Goal: Information Seeking & Learning: Learn about a topic

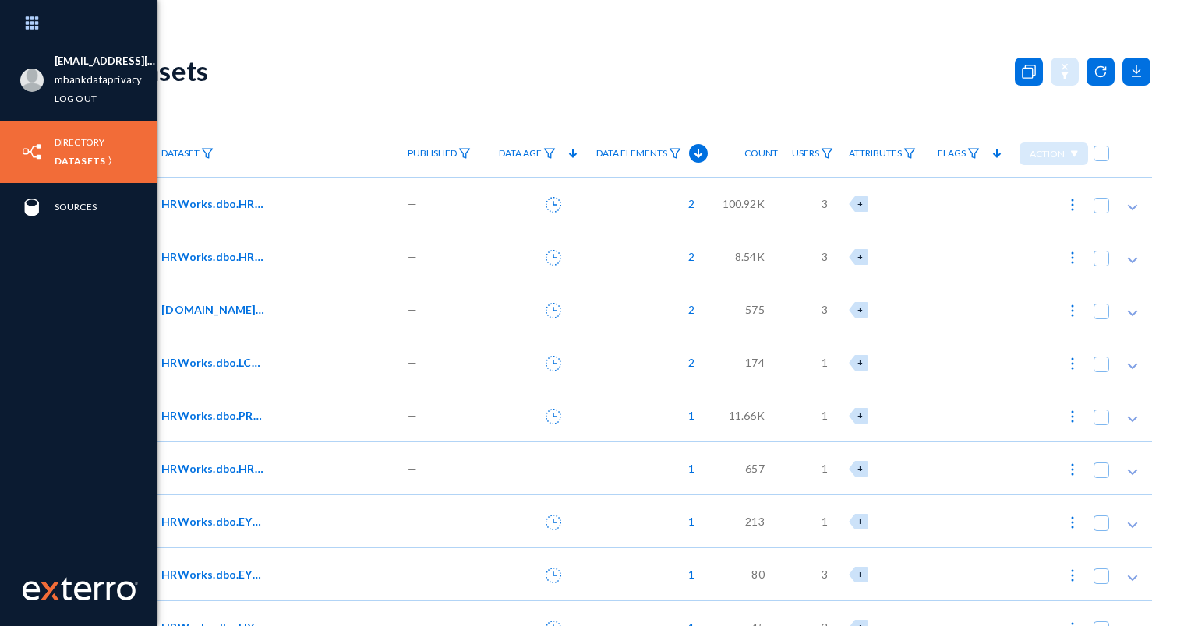
click at [32, 141] on img at bounding box center [31, 151] width 23 height 23
click at [70, 139] on link "Directory" at bounding box center [80, 142] width 50 height 18
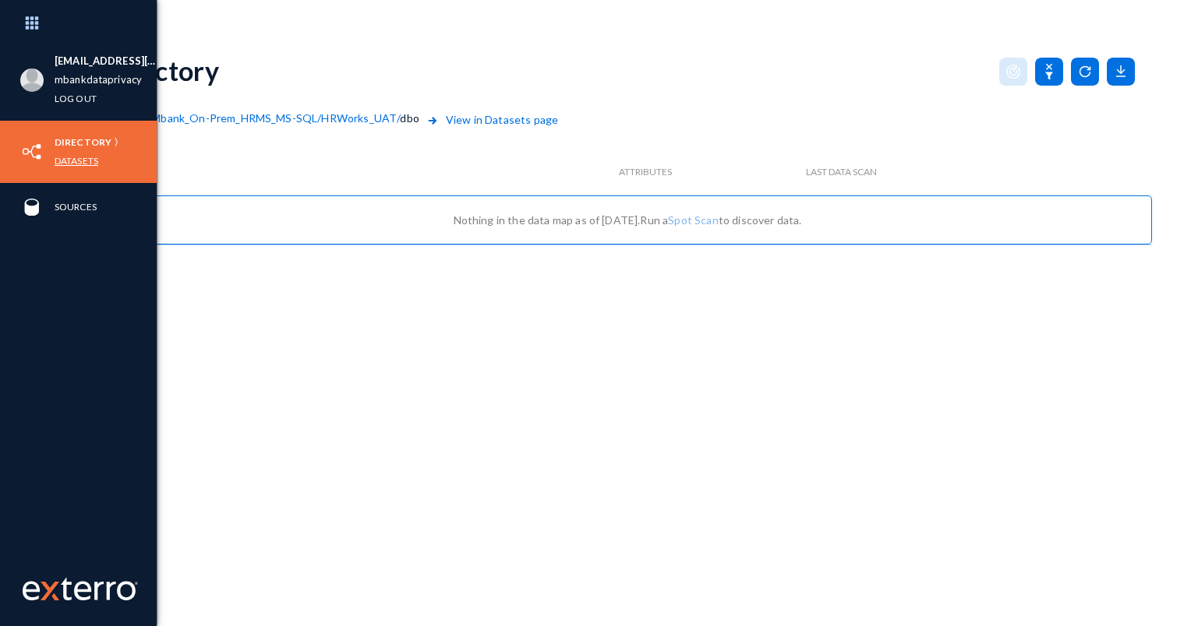
click at [78, 165] on link "Datasets" at bounding box center [77, 161] width 44 height 18
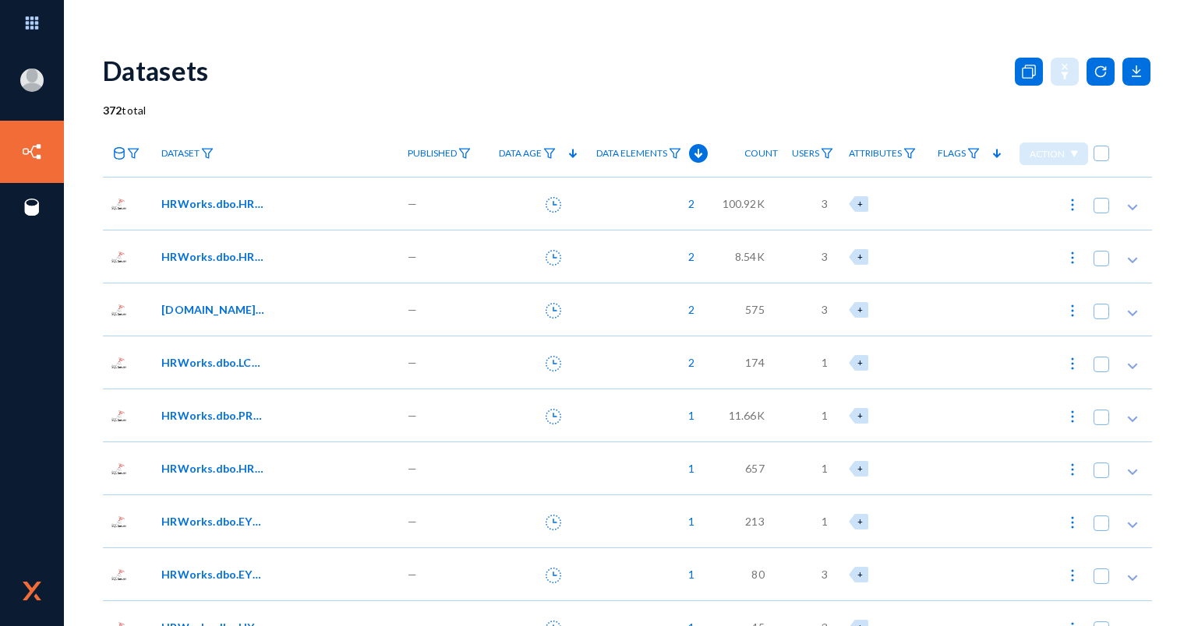
click at [746, 199] on span "100.92K" at bounding box center [743, 204] width 42 height 16
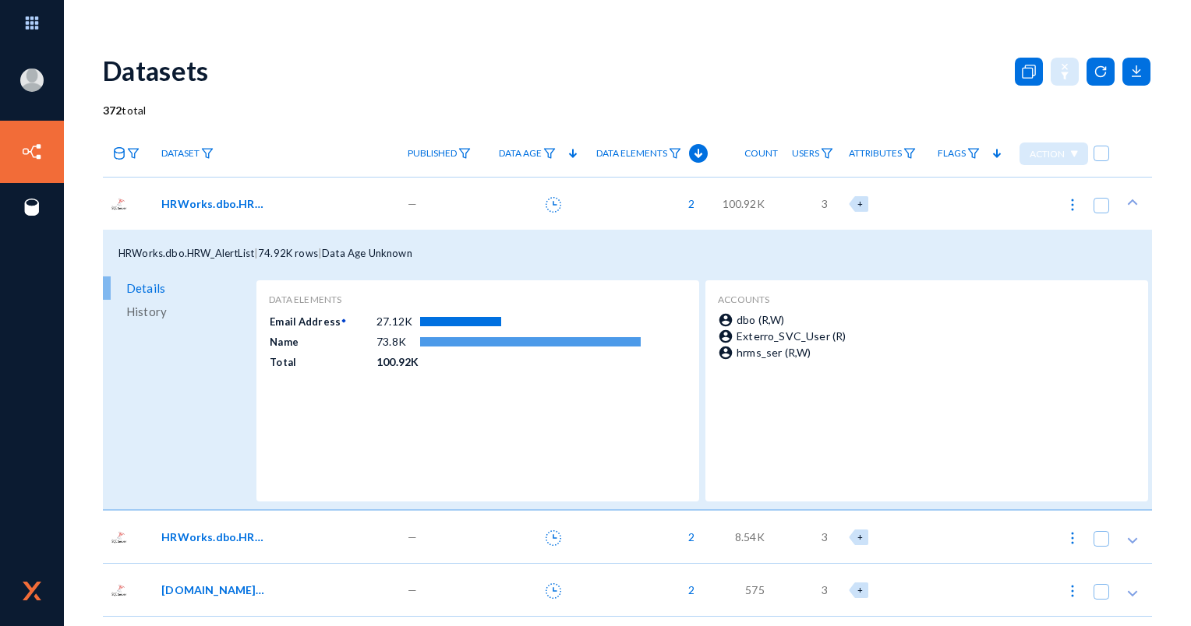
click at [737, 202] on span "100.92K" at bounding box center [743, 204] width 42 height 16
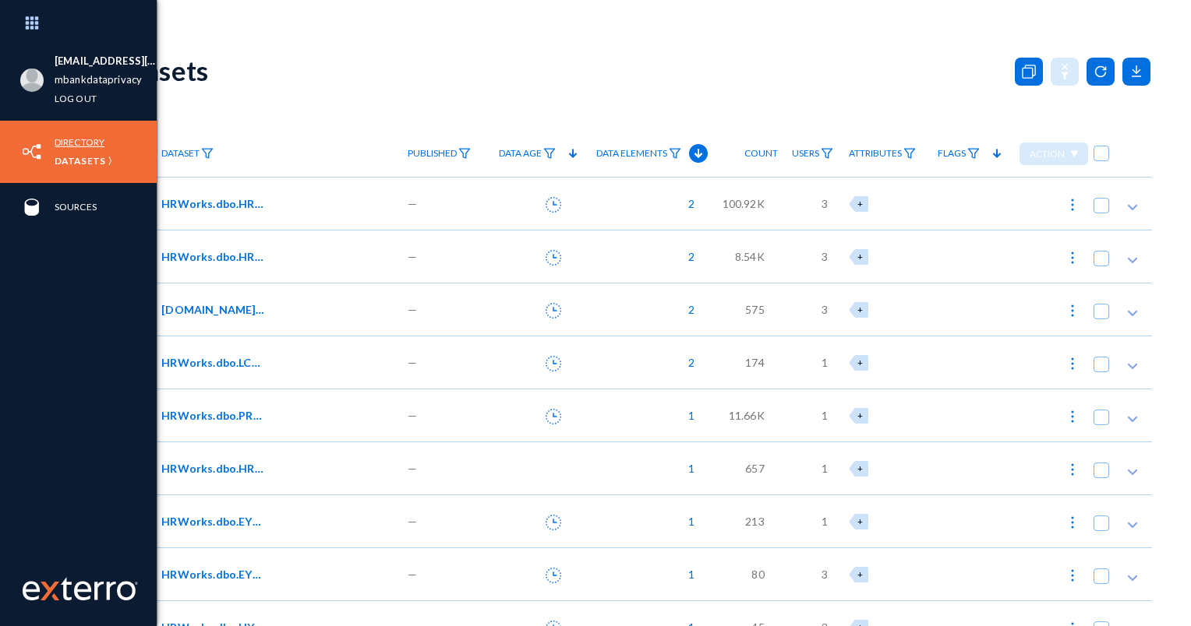
click at [75, 146] on link "Directory" at bounding box center [80, 142] width 50 height 18
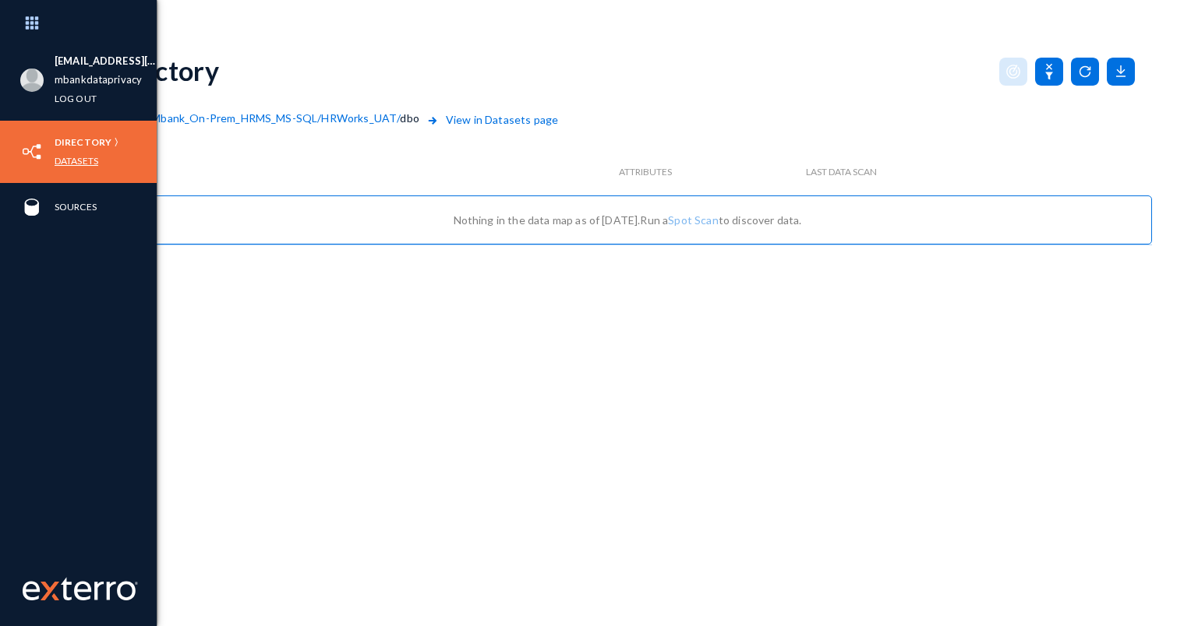
click at [79, 164] on link "Datasets" at bounding box center [77, 161] width 44 height 18
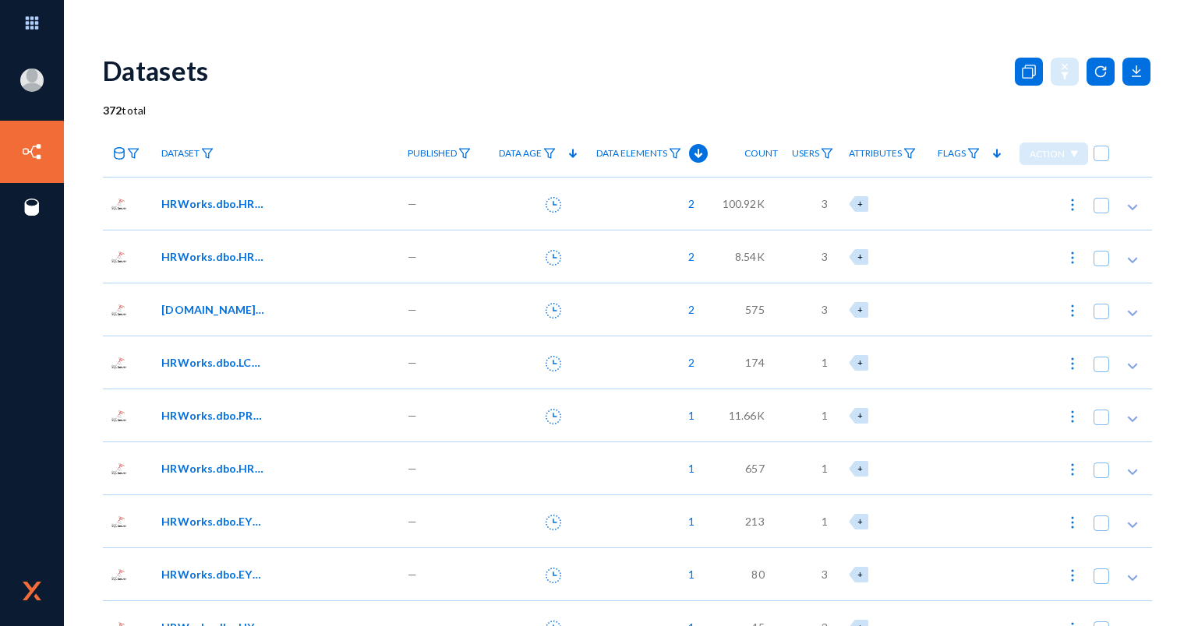
click at [755, 256] on span "8.54K" at bounding box center [750, 257] width 30 height 16
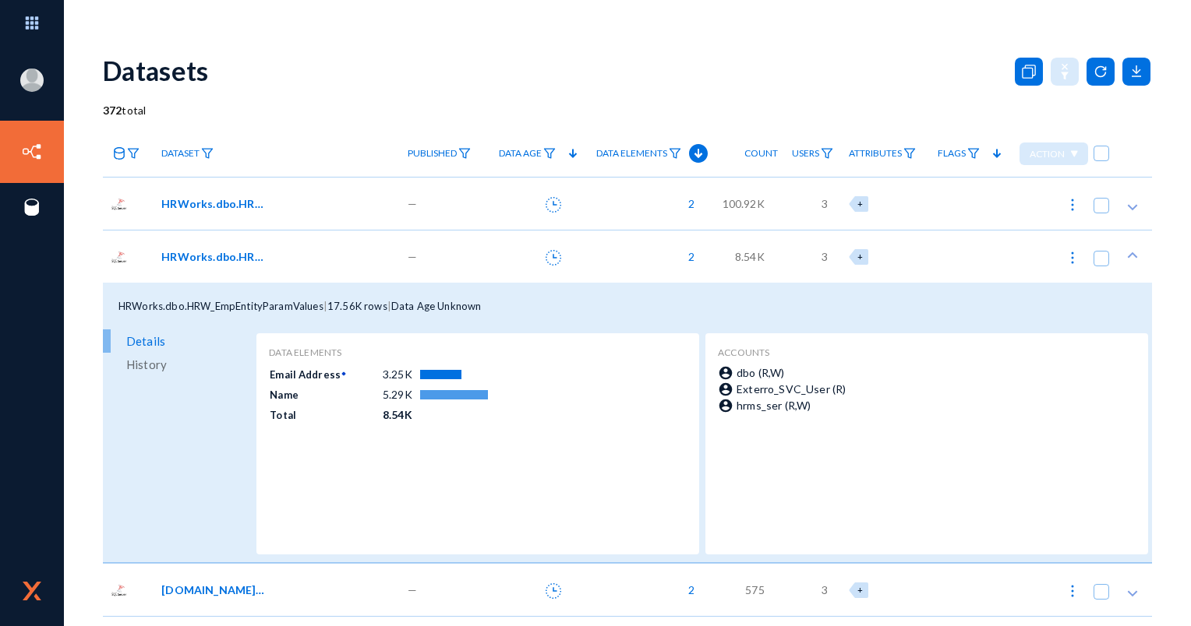
click at [743, 256] on span "8.54K" at bounding box center [750, 257] width 30 height 16
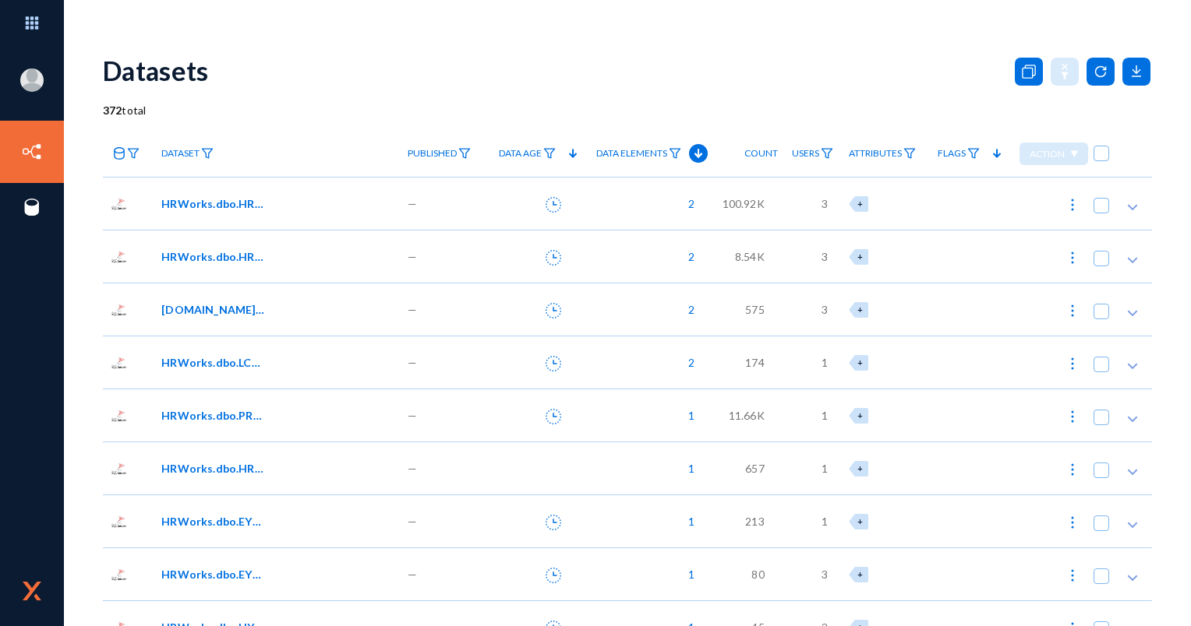
click at [715, 203] on div "100.92K" at bounding box center [741, 203] width 69 height 53
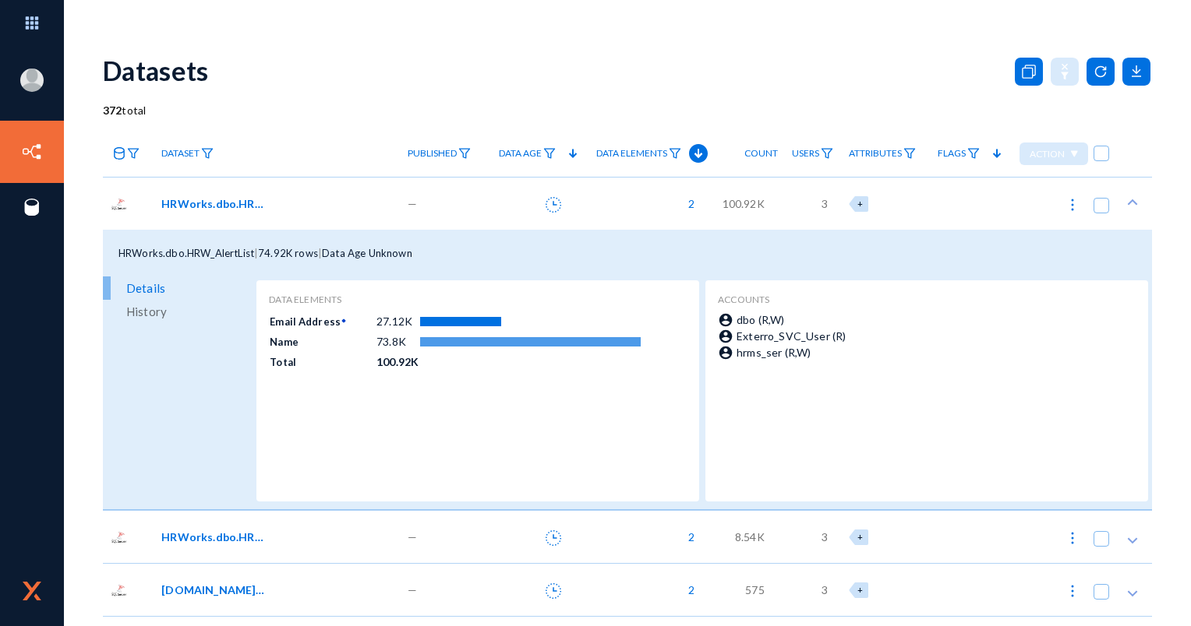
click at [715, 203] on div "100.92K" at bounding box center [741, 203] width 69 height 53
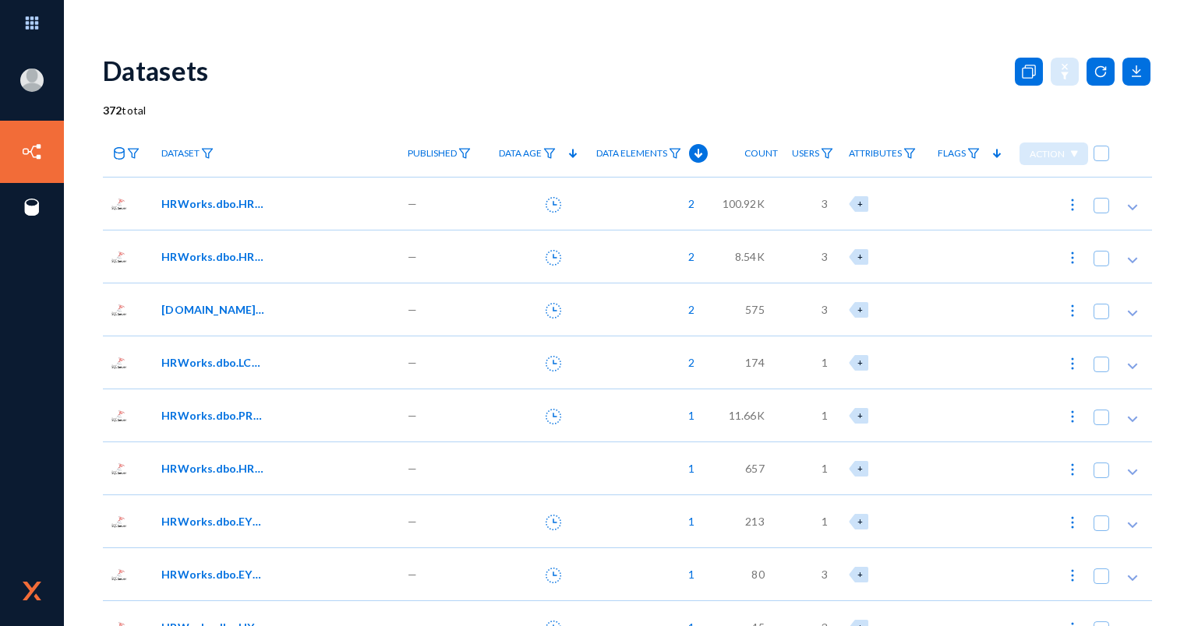
click at [714, 203] on div "100.92K" at bounding box center [741, 203] width 69 height 53
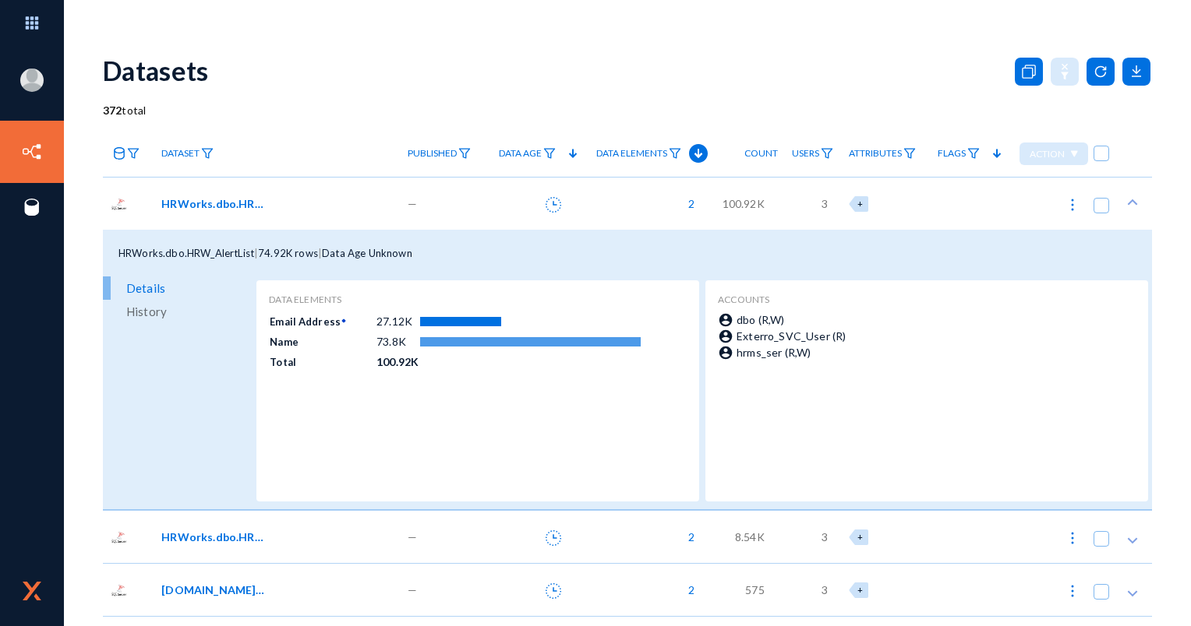
click at [754, 211] on span "100.92K" at bounding box center [743, 204] width 42 height 16
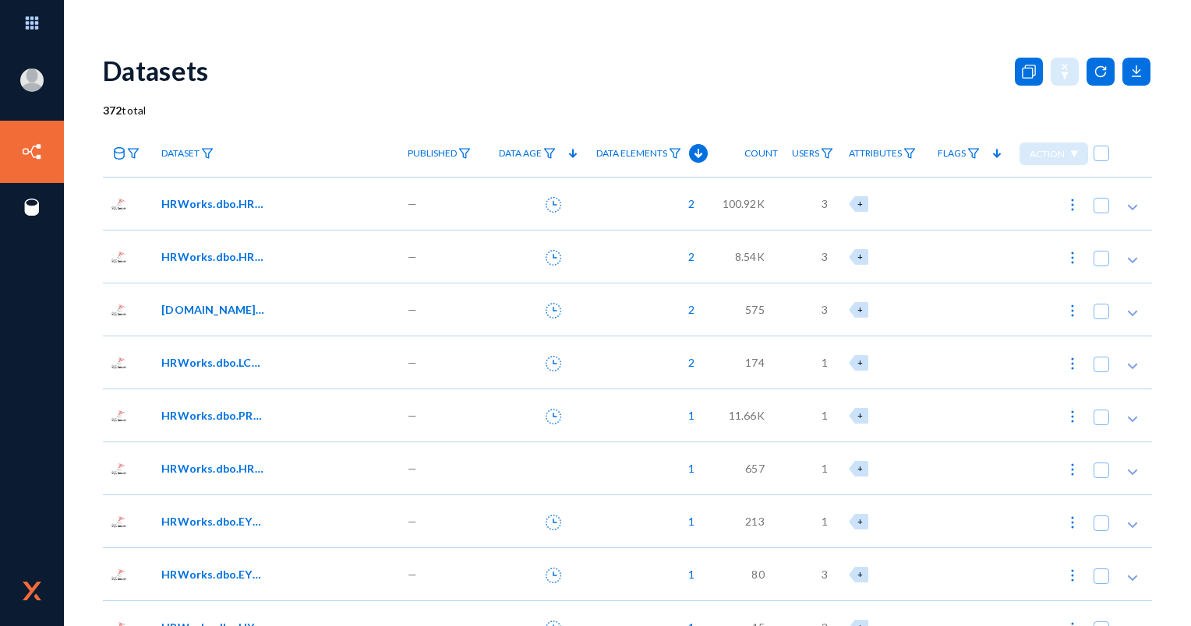
click at [733, 303] on div "575" at bounding box center [741, 309] width 69 height 53
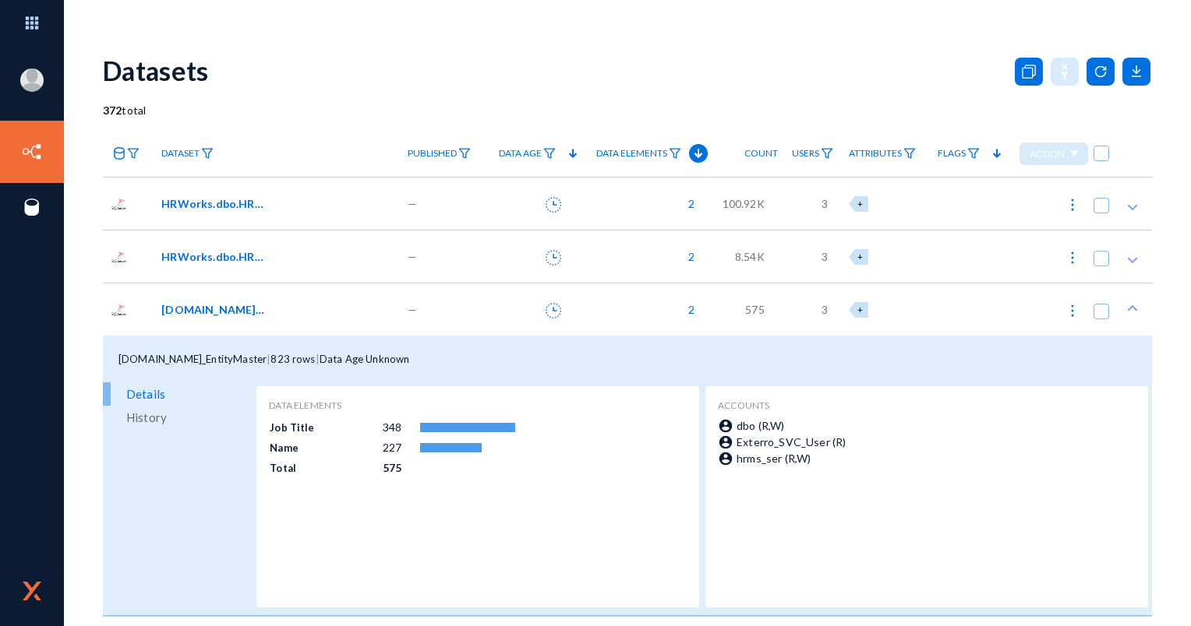
click at [734, 303] on div "575" at bounding box center [741, 309] width 69 height 53
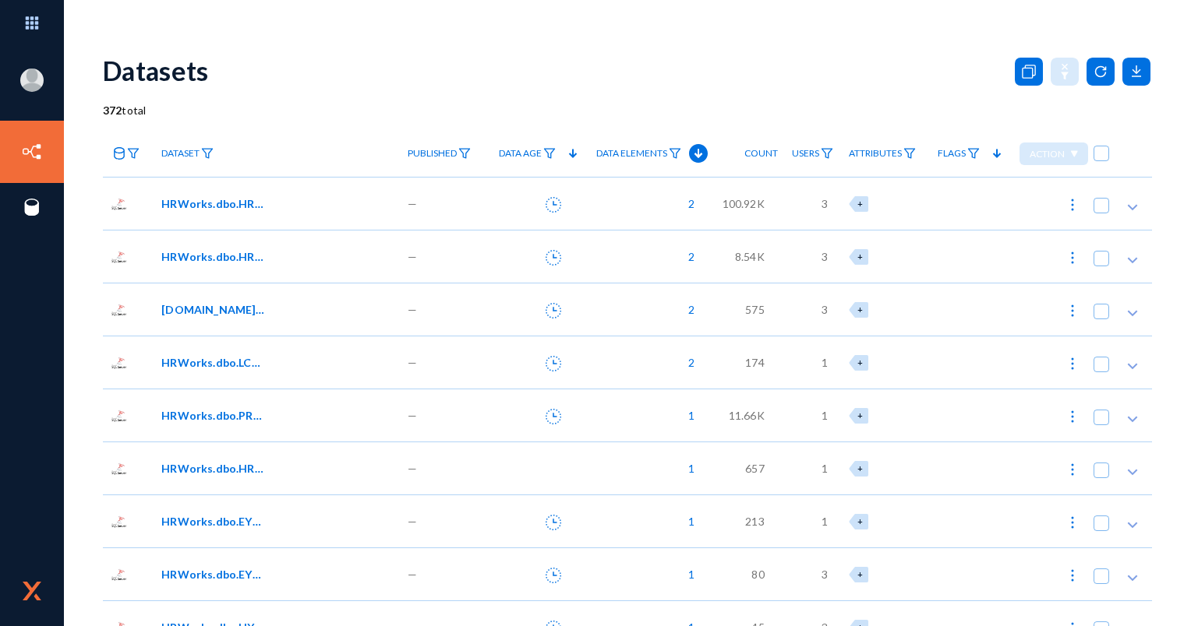
scroll to position [78, 0]
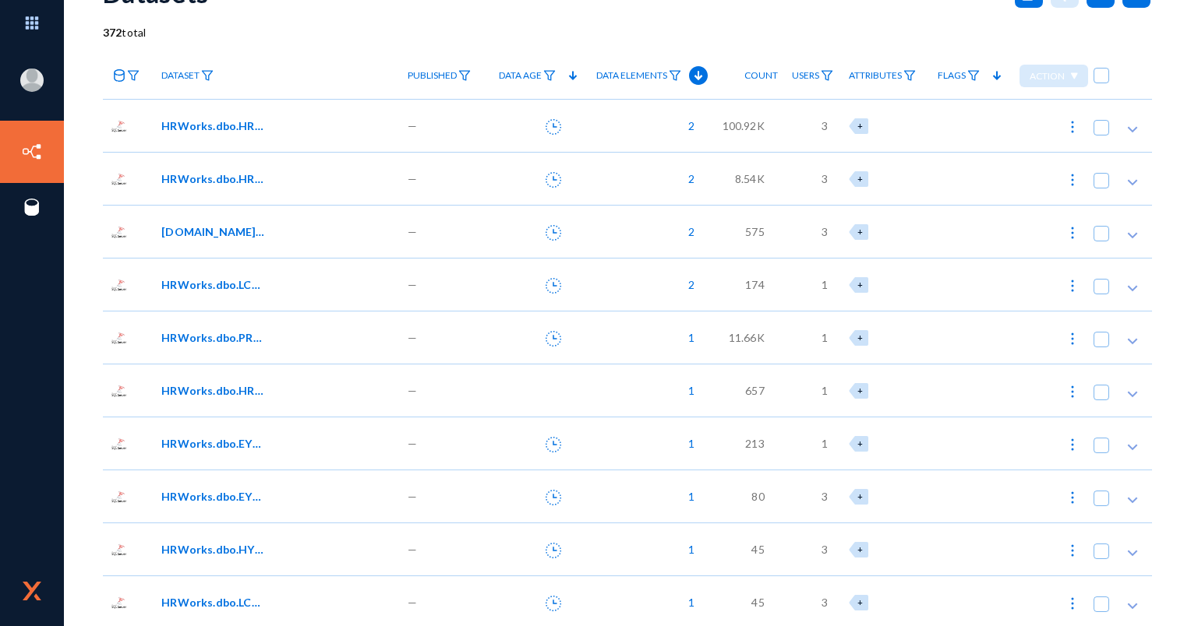
click at [736, 290] on div "174" at bounding box center [741, 284] width 69 height 53
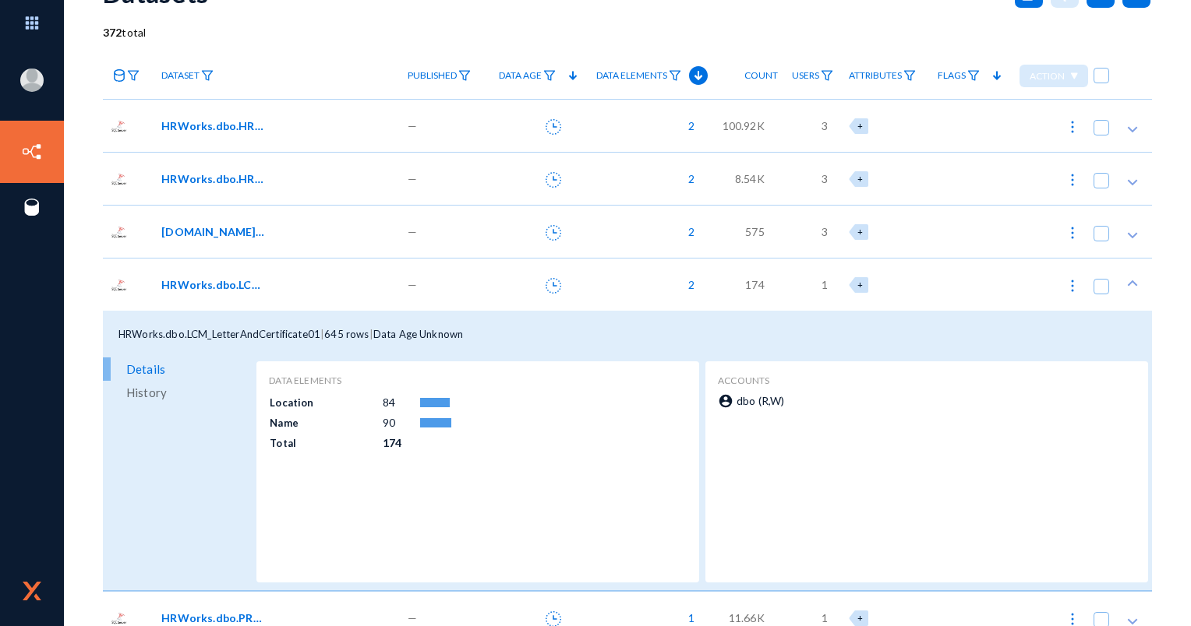
click at [736, 290] on div "174" at bounding box center [741, 284] width 69 height 53
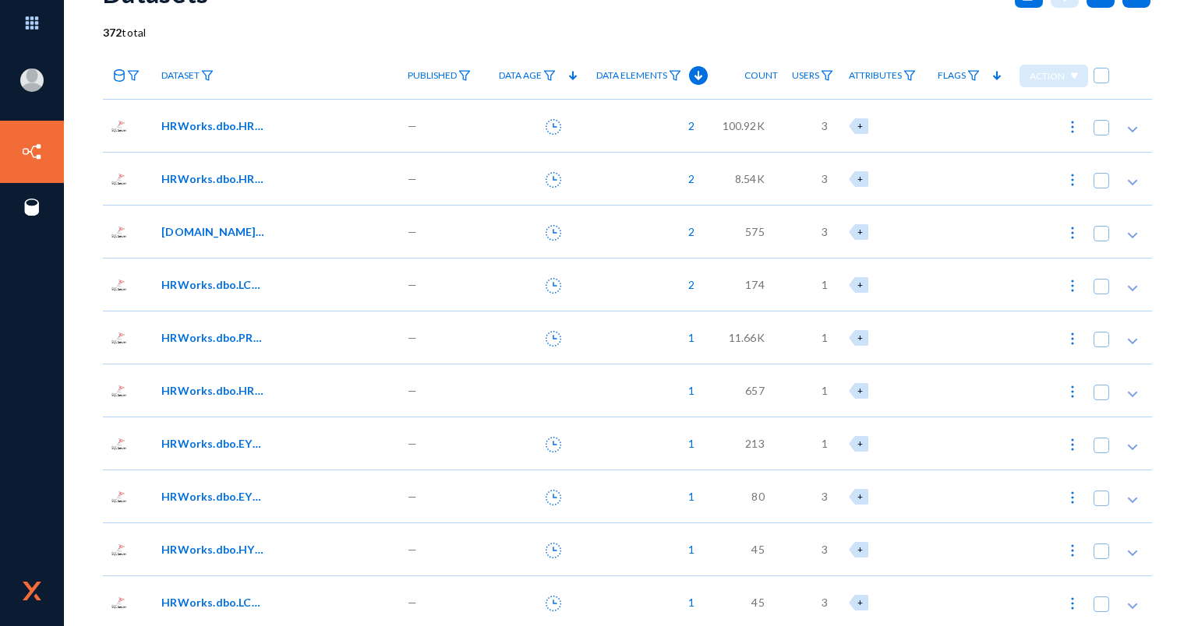
click at [742, 316] on div "11.66K" at bounding box center [741, 337] width 69 height 53
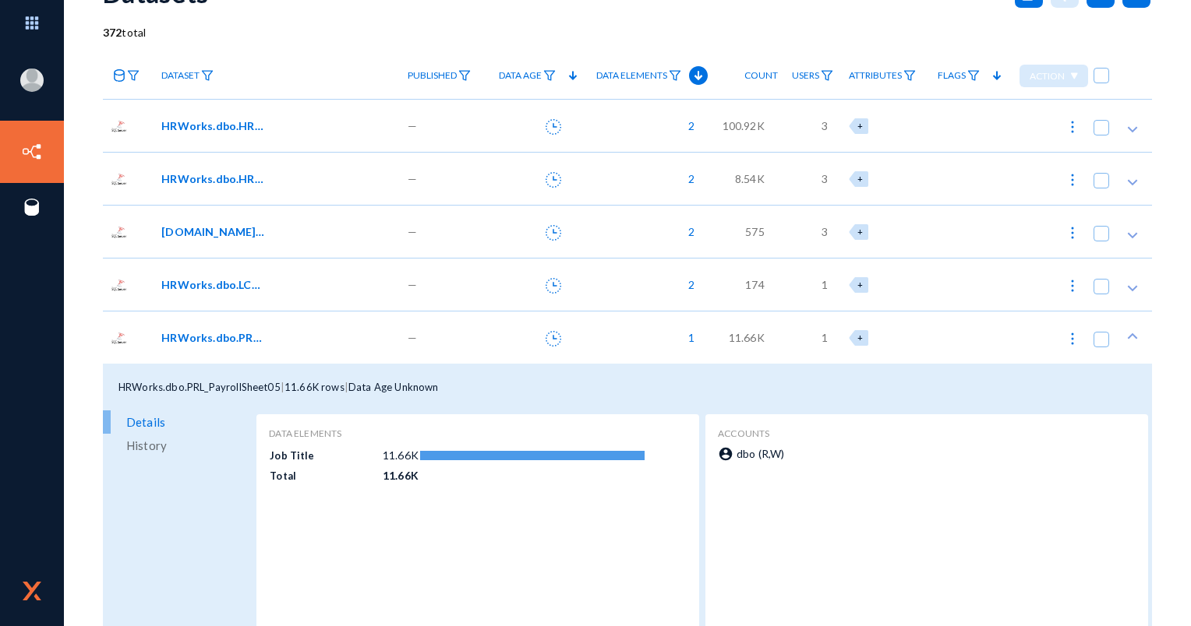
click at [741, 320] on div "11.66K" at bounding box center [741, 337] width 69 height 53
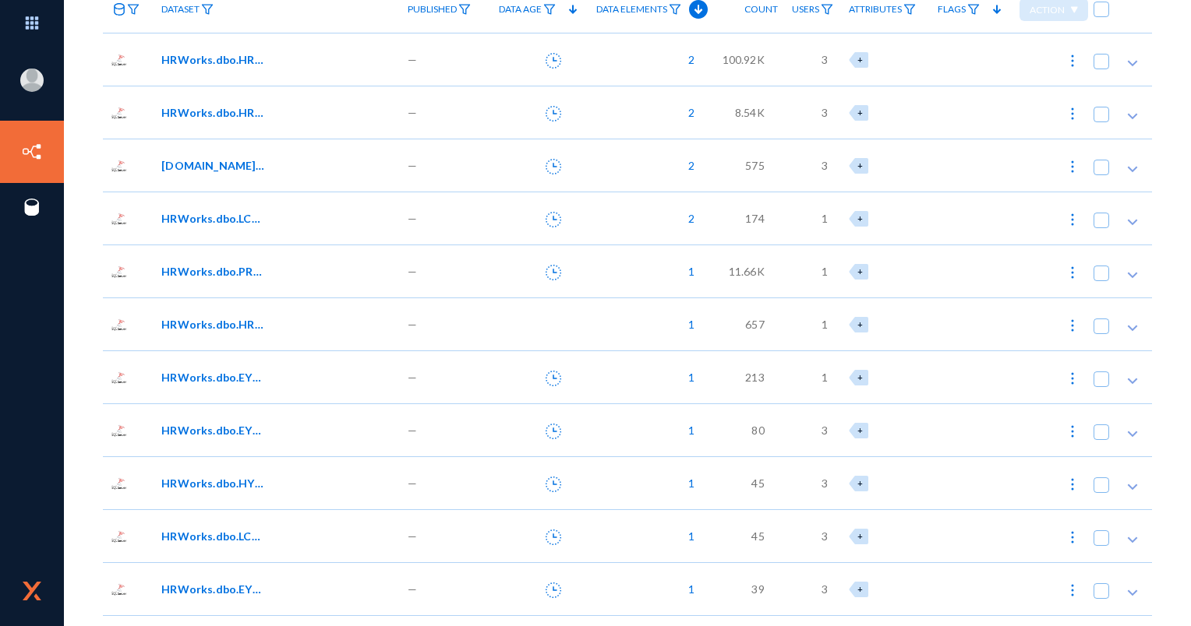
scroll to position [156, 0]
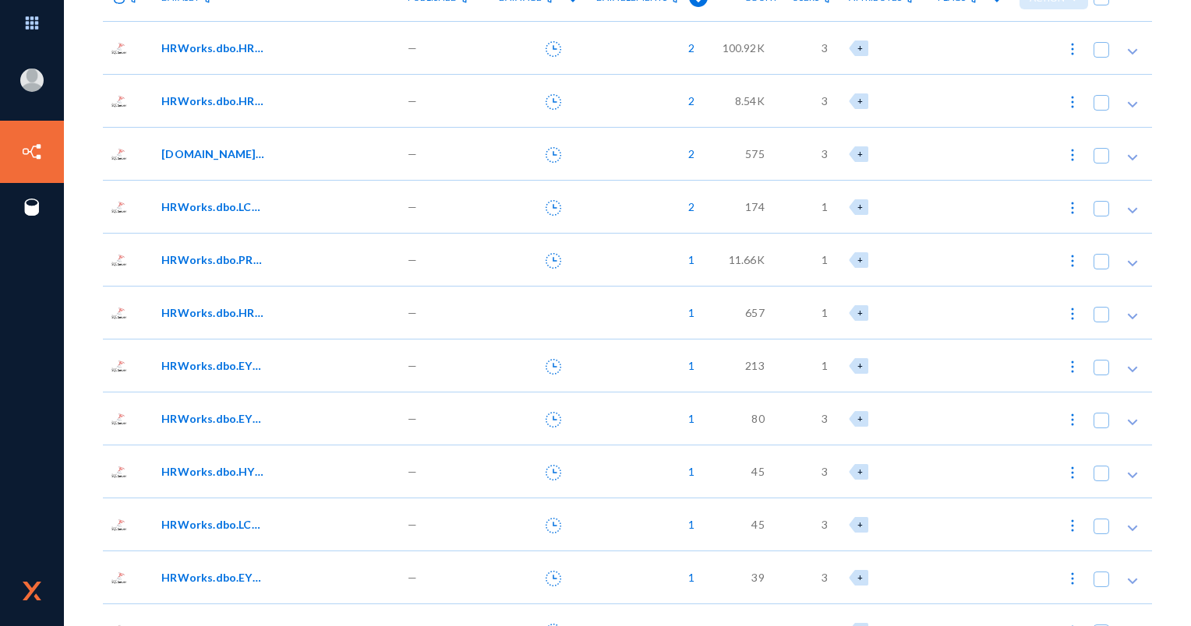
click at [741, 319] on div "657" at bounding box center [741, 312] width 69 height 53
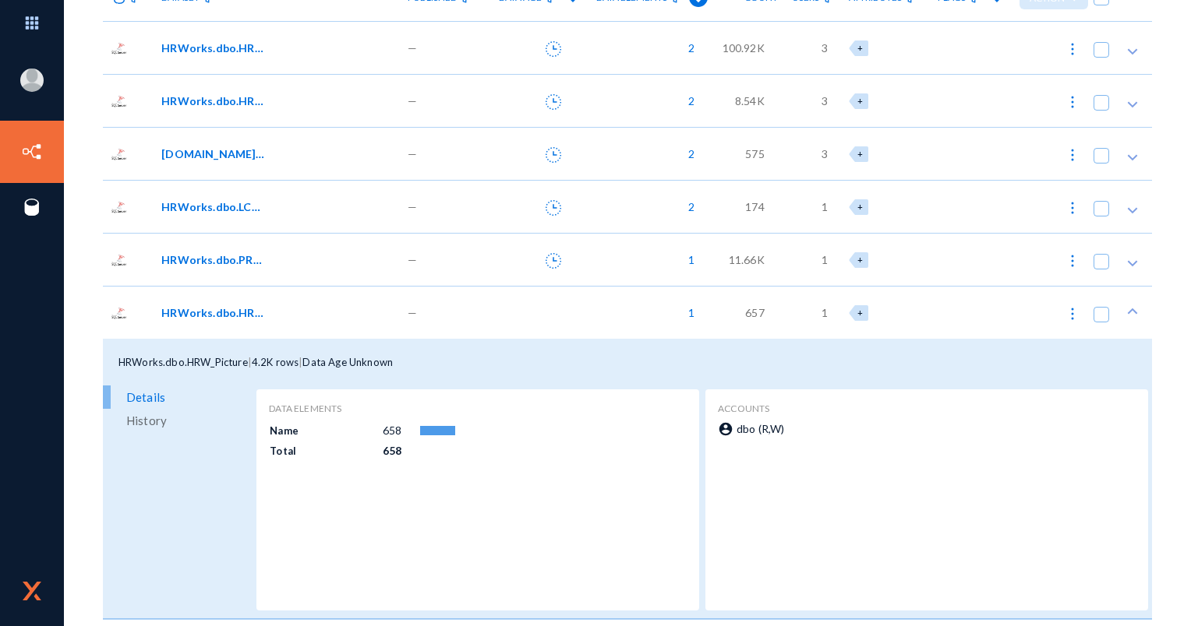
click at [741, 319] on div "657" at bounding box center [741, 312] width 69 height 53
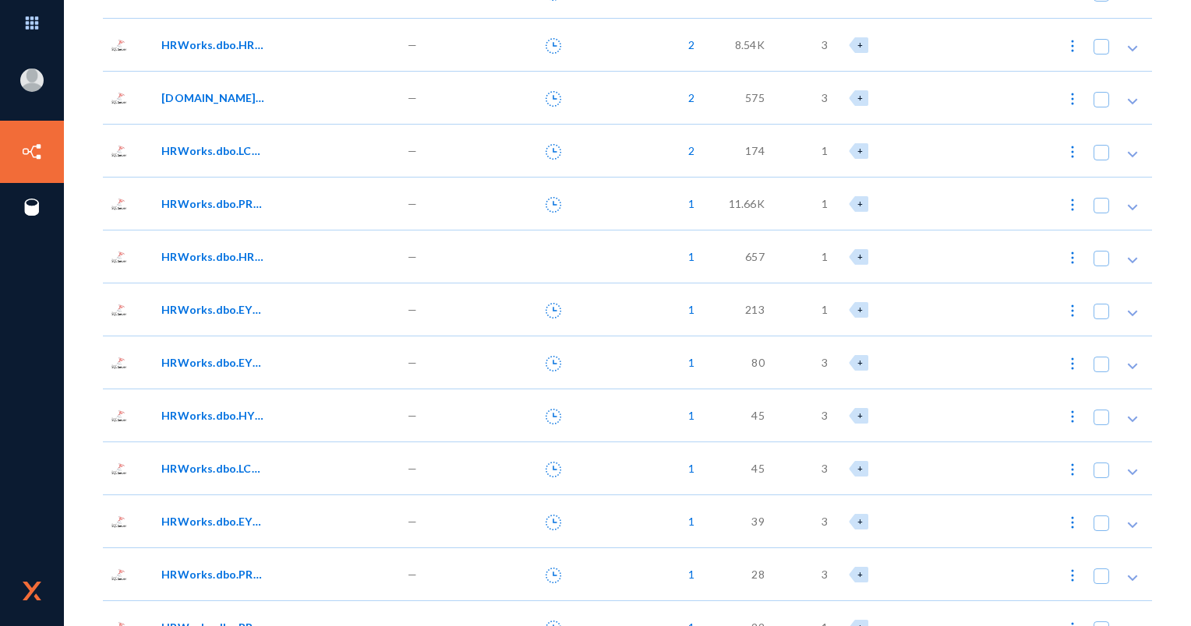
scroll to position [234, 0]
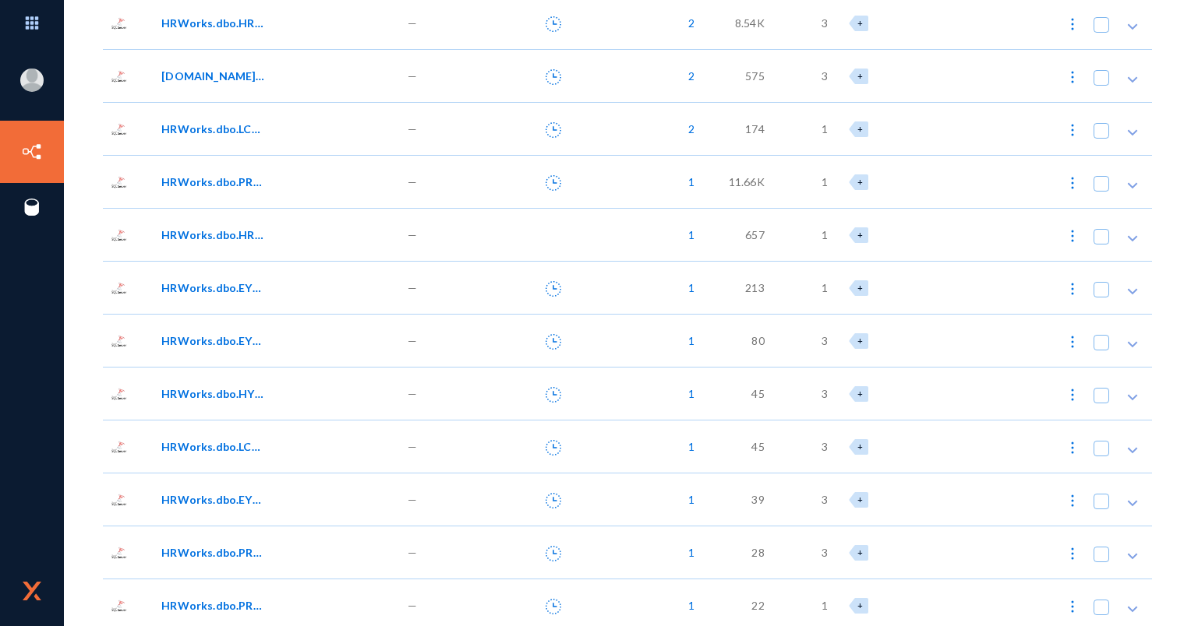
click at [741, 287] on div "213" at bounding box center [741, 287] width 69 height 53
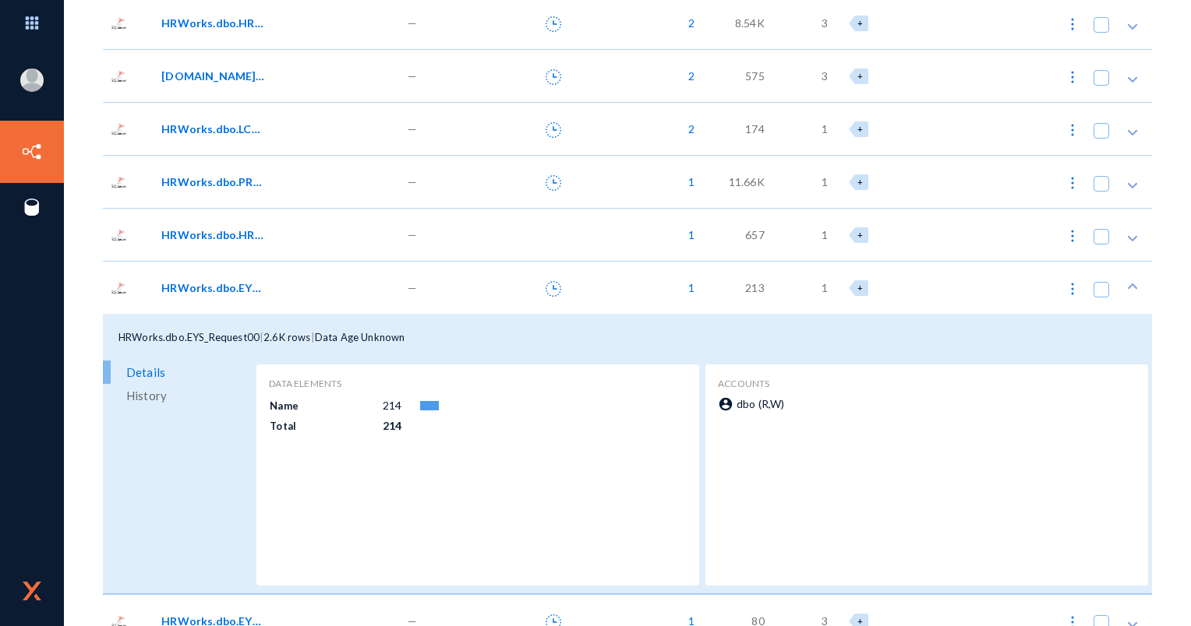
click at [723, 282] on div "213" at bounding box center [741, 287] width 69 height 53
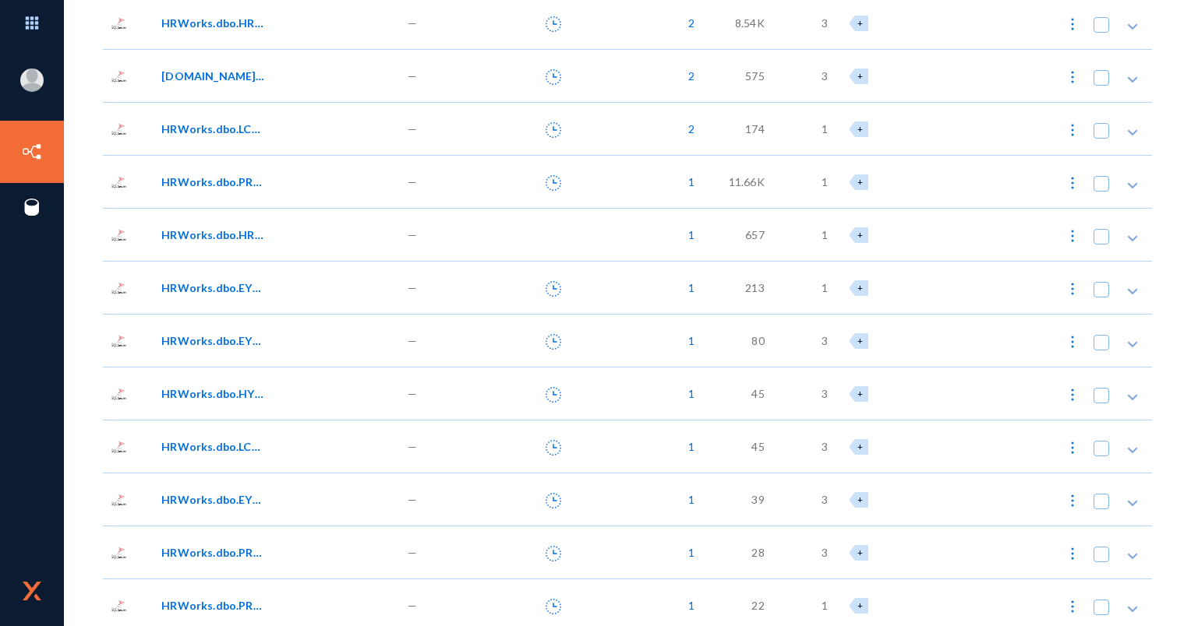
click at [739, 327] on div "80" at bounding box center [741, 340] width 69 height 53
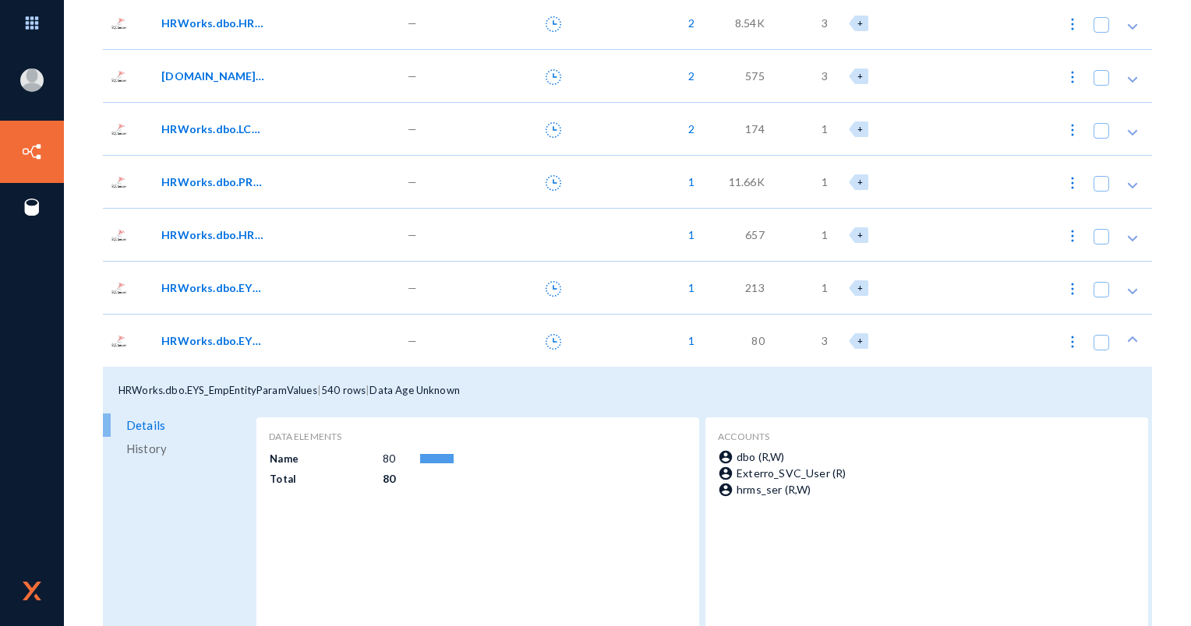
click at [737, 330] on div "80" at bounding box center [741, 340] width 69 height 53
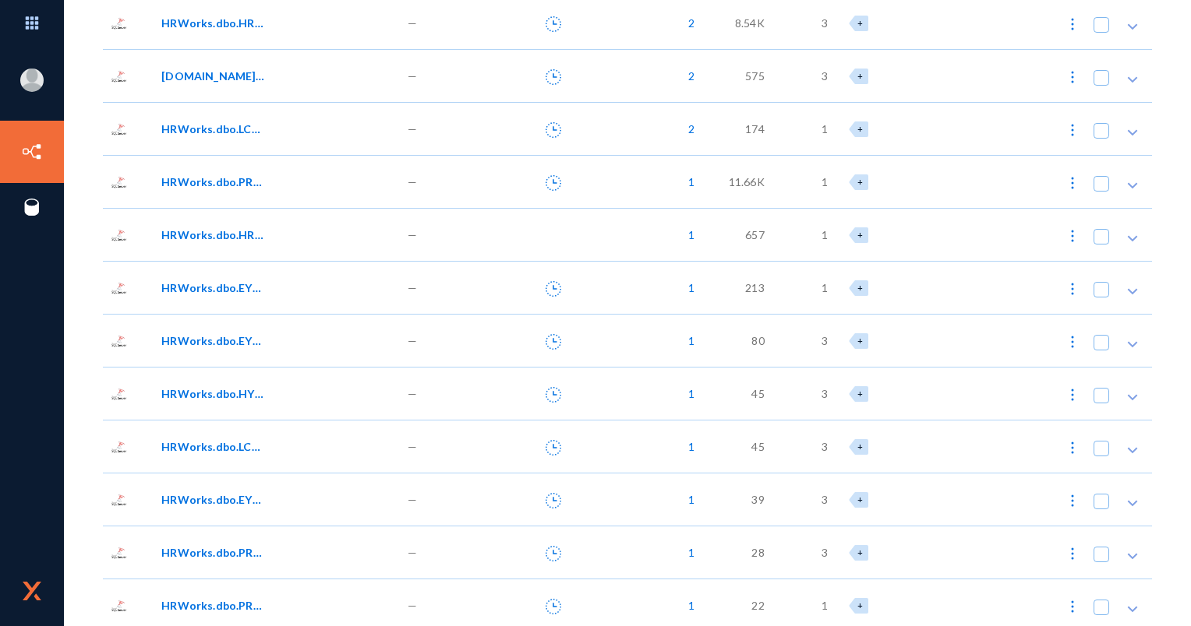
click at [734, 327] on div "80" at bounding box center [741, 340] width 69 height 53
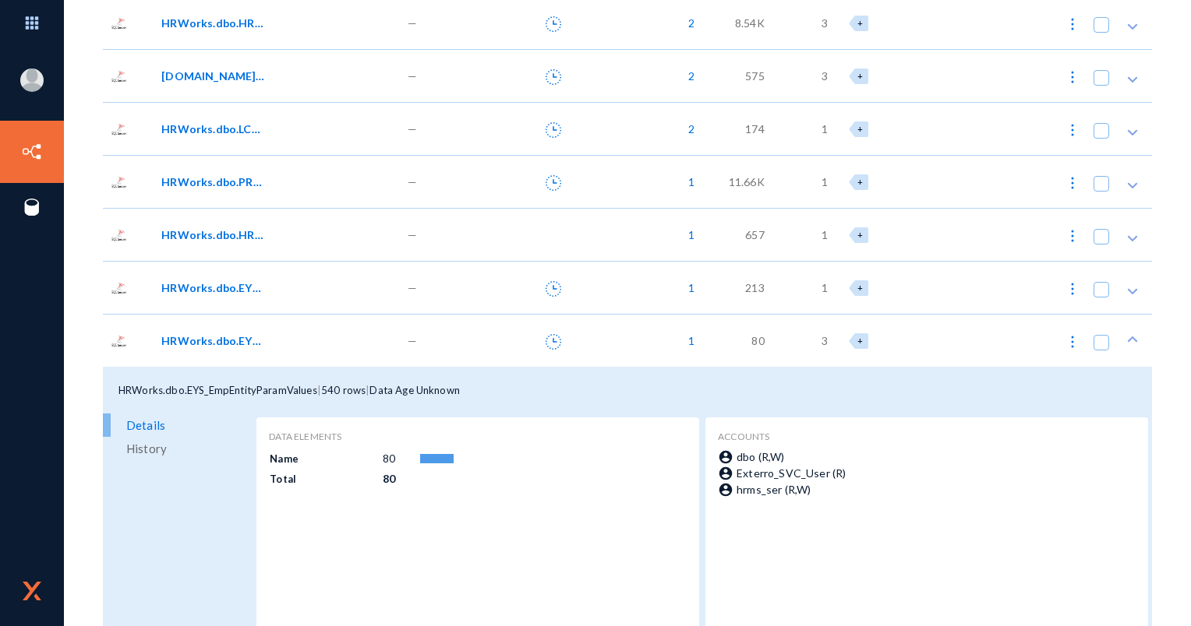
click at [171, 443] on link "History" at bounding box center [178, 448] width 150 height 23
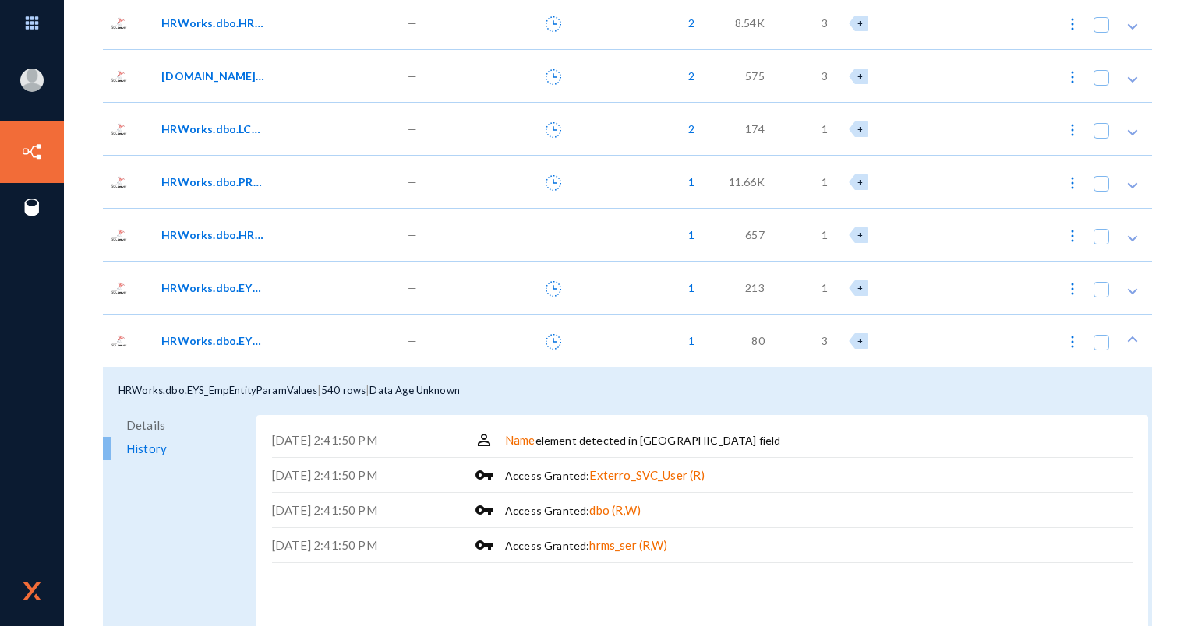
click at [171, 422] on link "Details" at bounding box center [178, 425] width 150 height 23
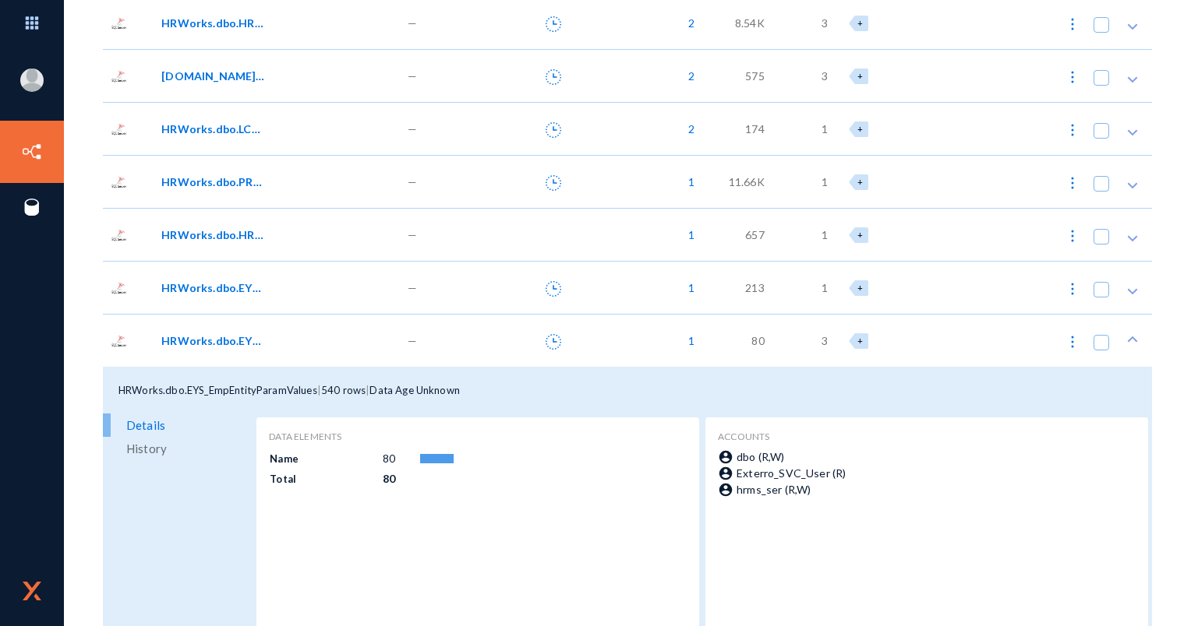
click at [729, 340] on div "80" at bounding box center [741, 340] width 69 height 53
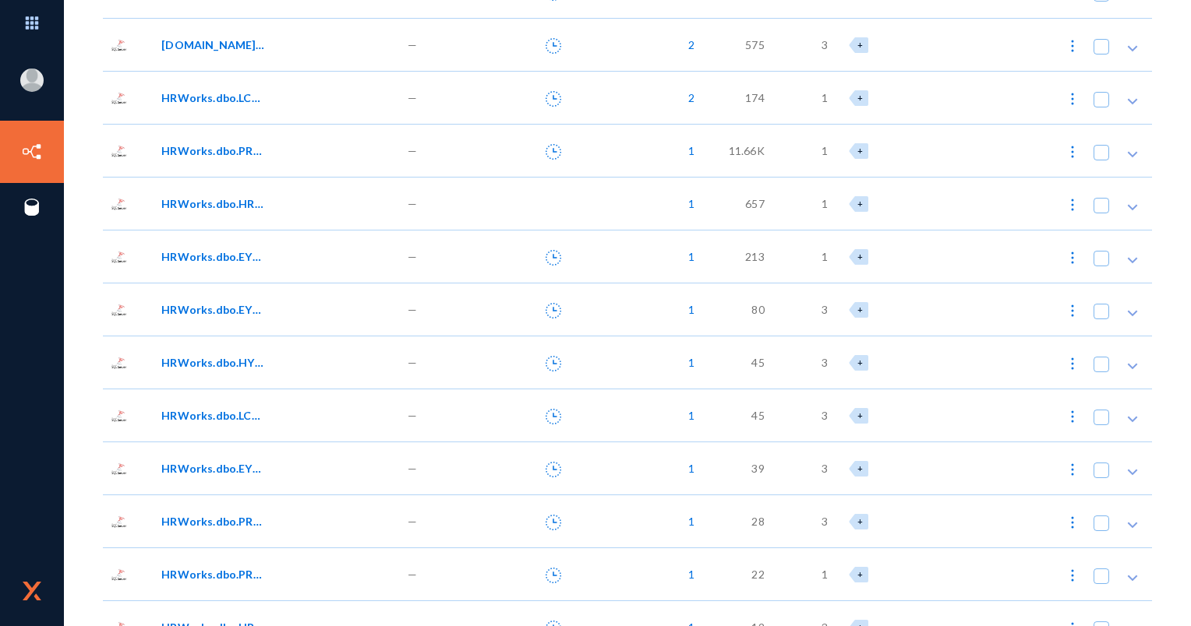
scroll to position [312, 0]
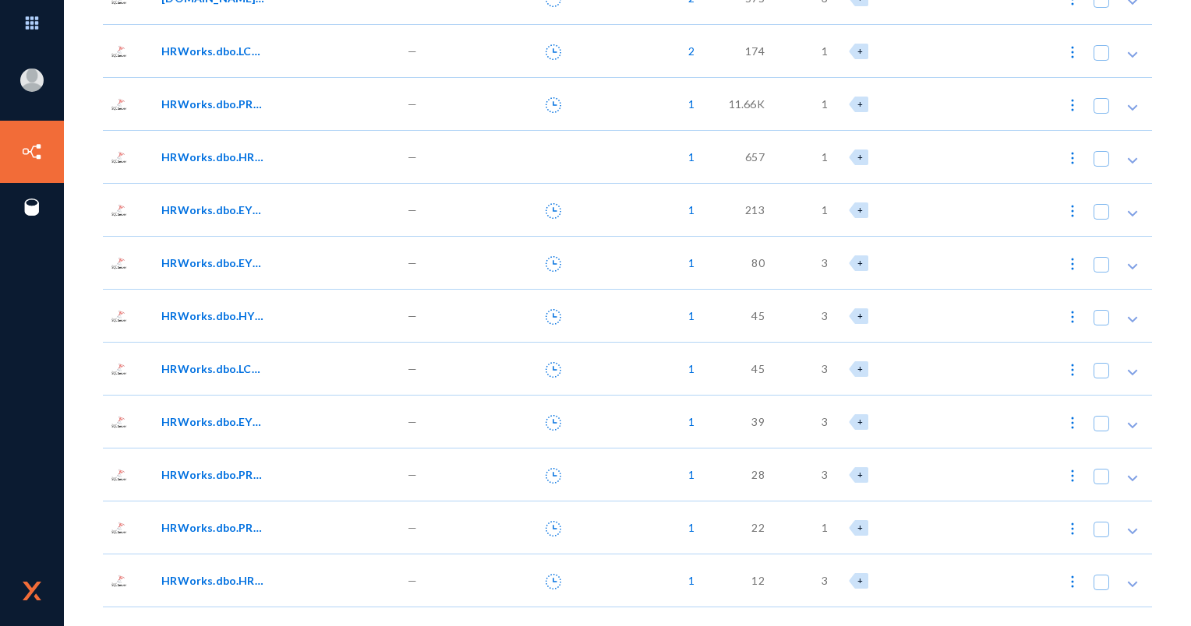
click at [678, 312] on div "1" at bounding box center [644, 315] width 125 height 53
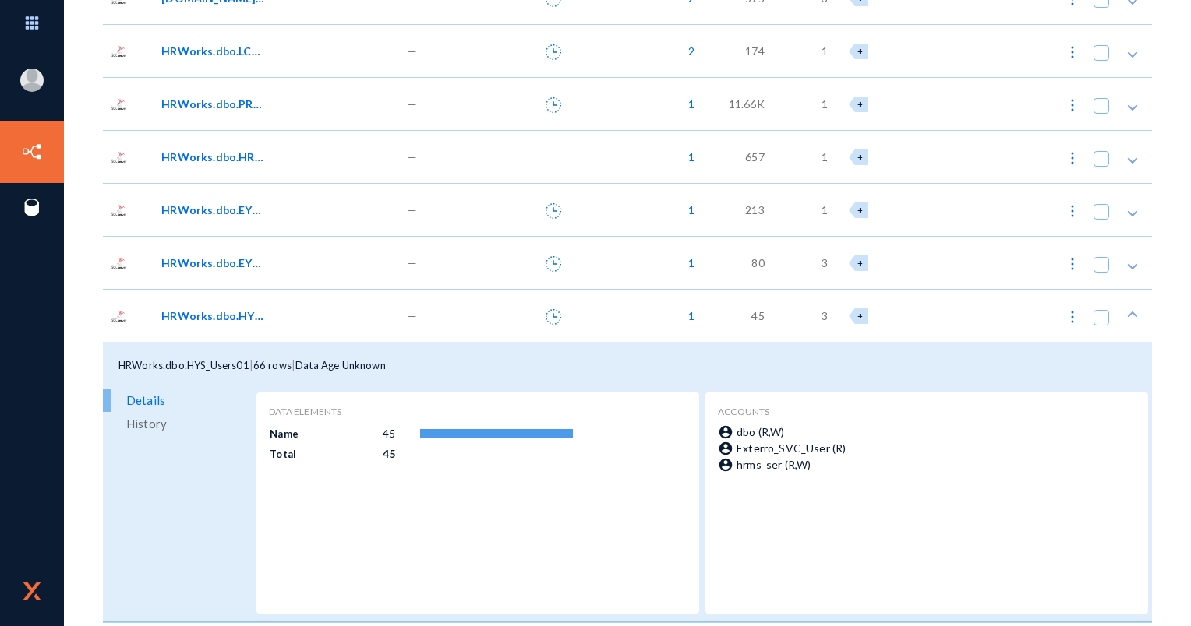
click at [665, 316] on div "1" at bounding box center [644, 315] width 125 height 53
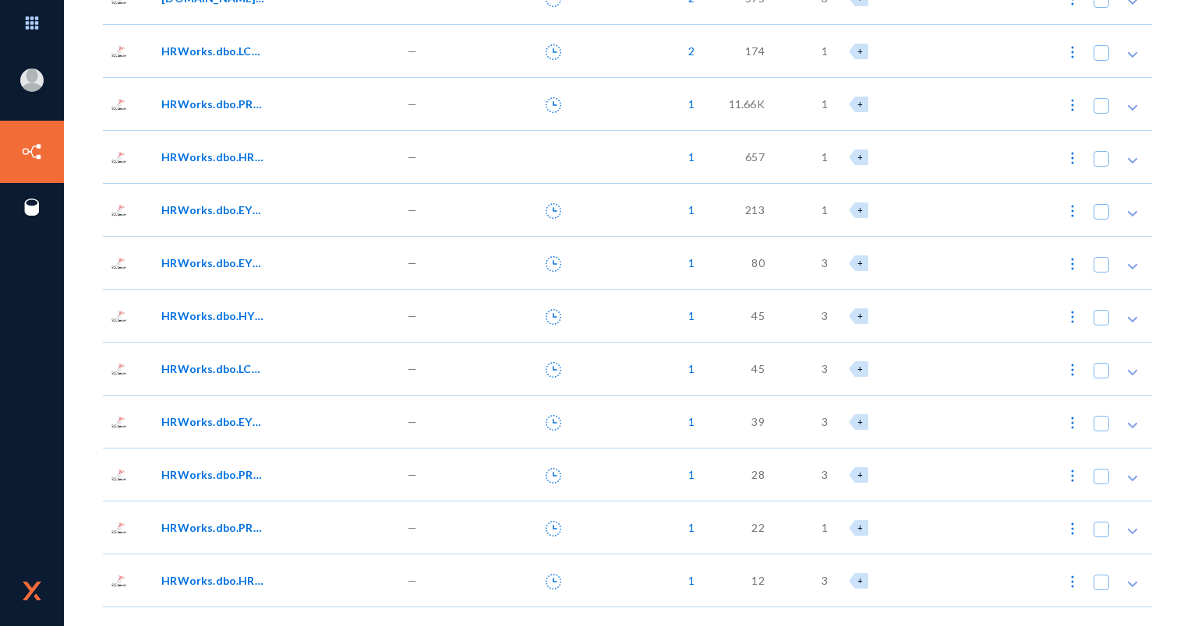
scroll to position [390, 0]
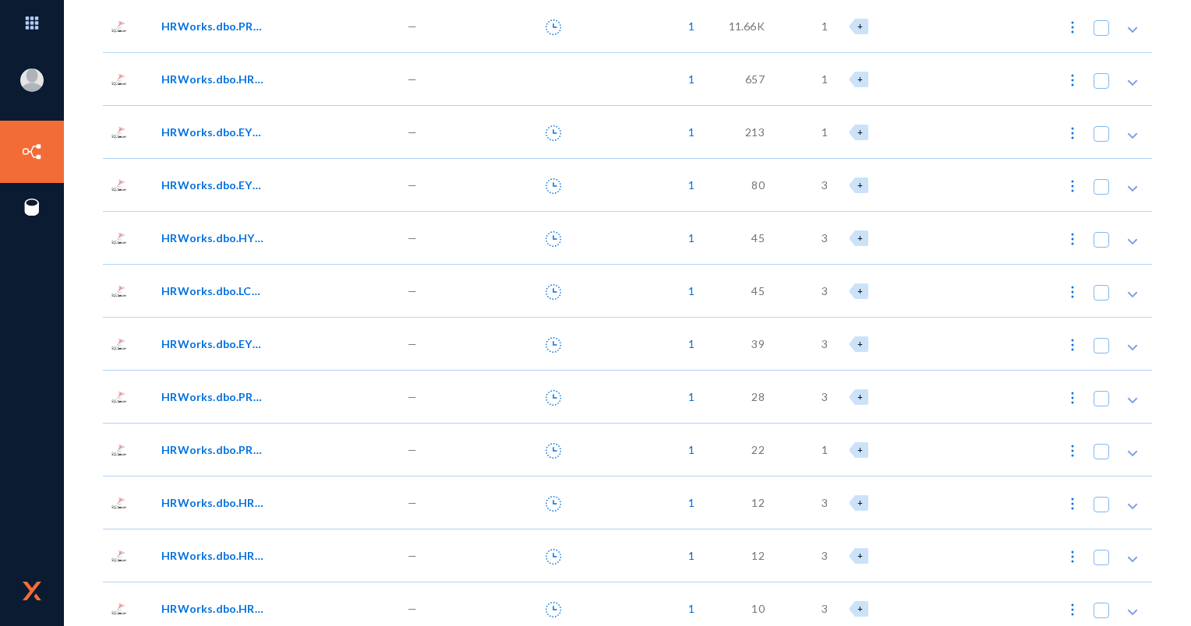
click at [681, 299] on div "1" at bounding box center [644, 290] width 125 height 53
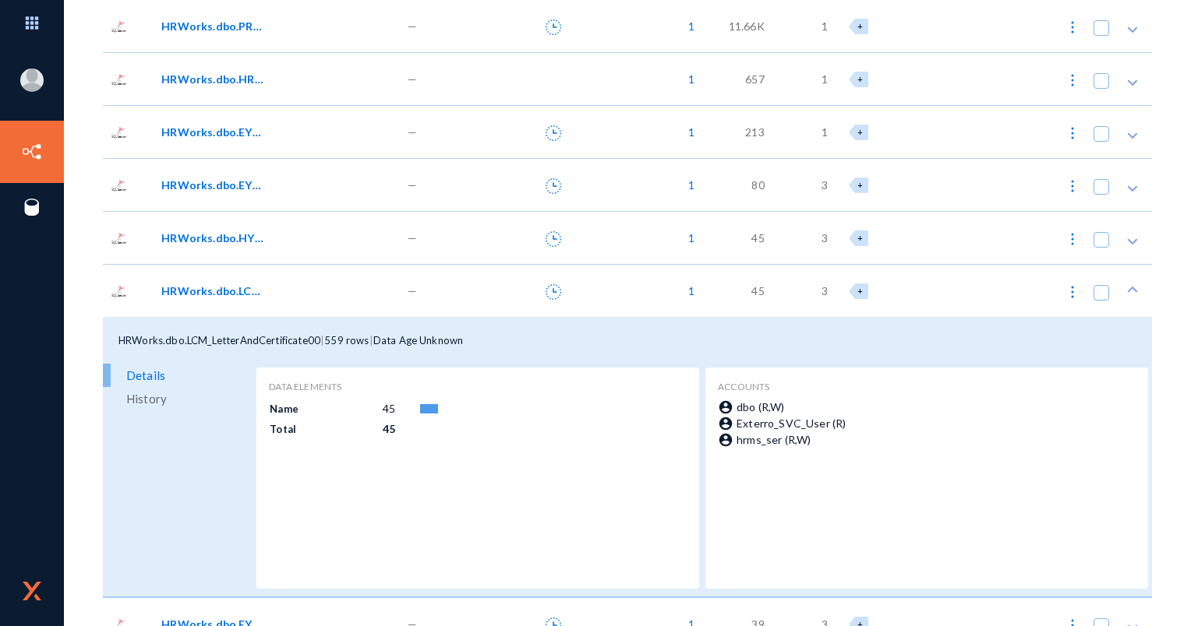
click at [681, 299] on div "1" at bounding box center [644, 290] width 125 height 53
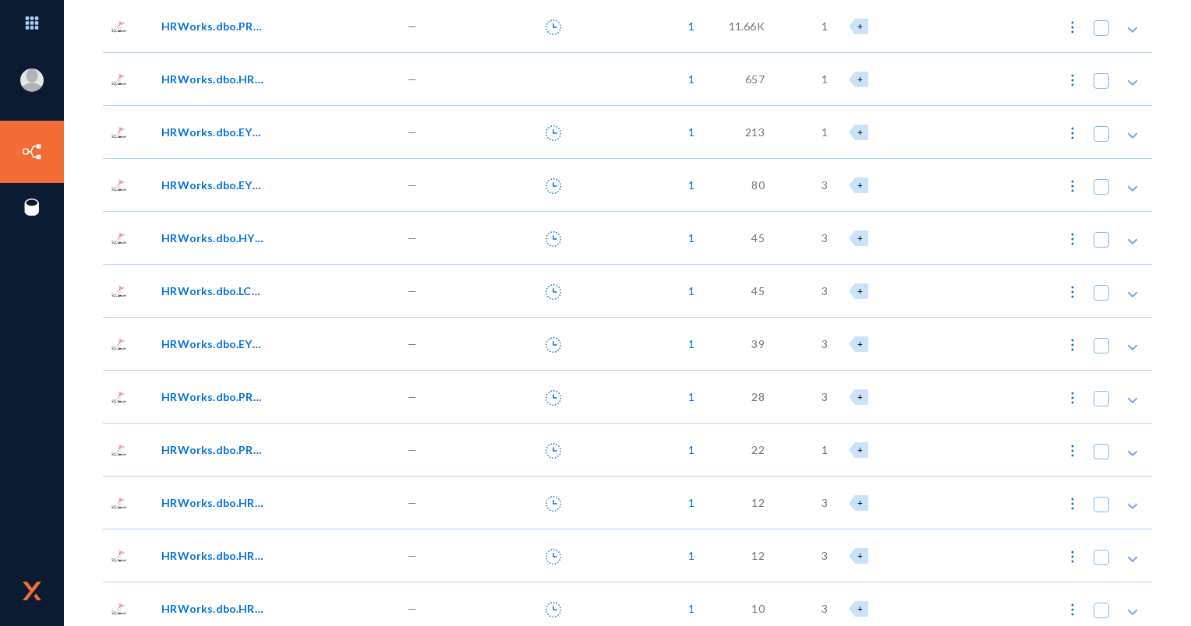
click at [667, 340] on div "1" at bounding box center [644, 343] width 125 height 53
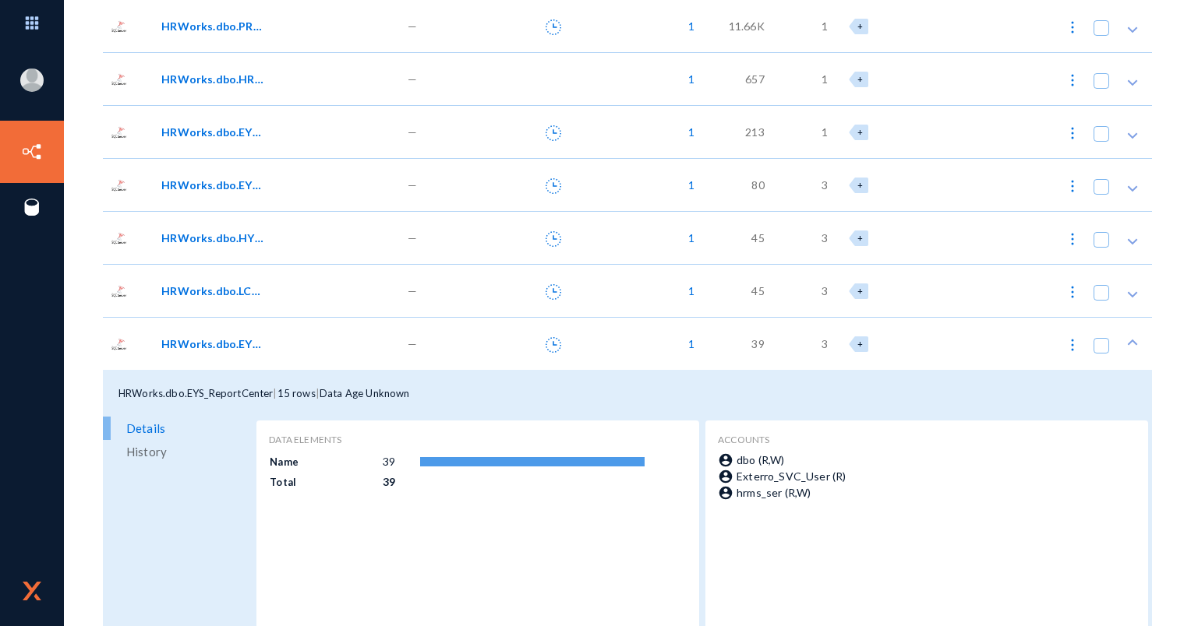
click at [667, 340] on div "1" at bounding box center [644, 343] width 125 height 53
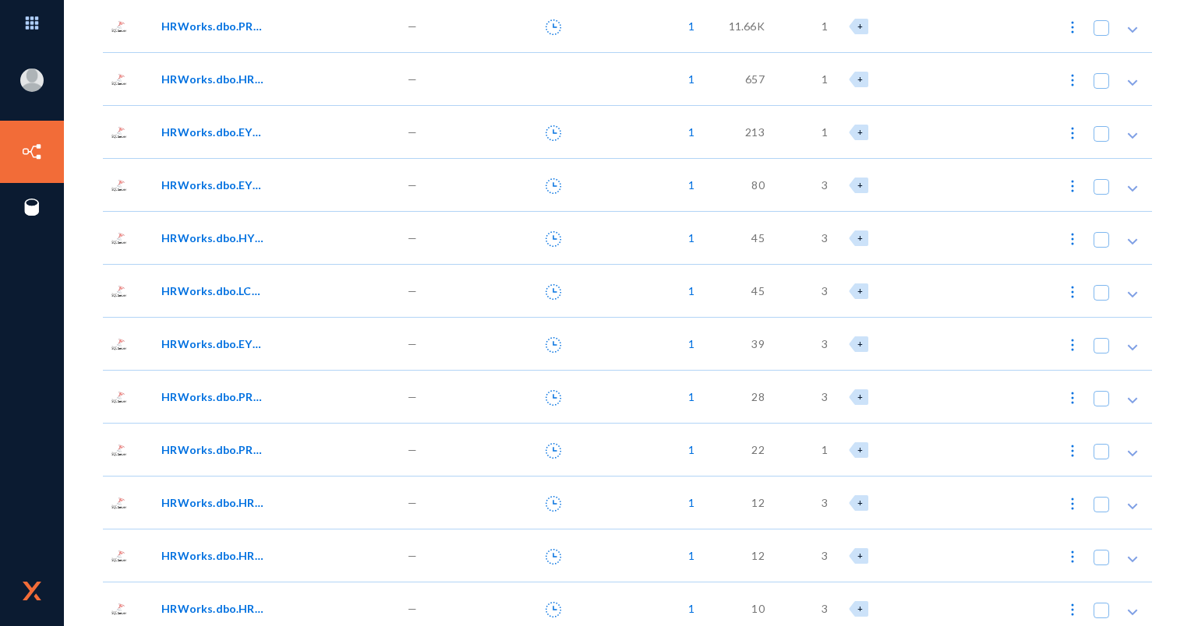
click at [654, 385] on div "1" at bounding box center [644, 396] width 125 height 53
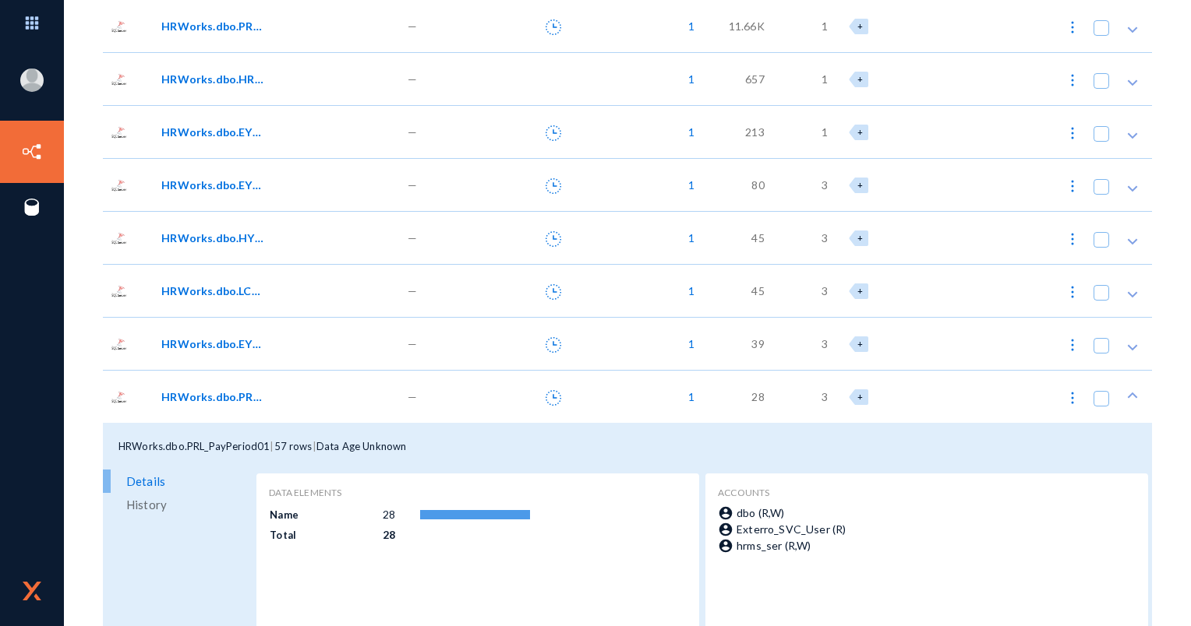
click at [654, 385] on div "1" at bounding box center [644, 396] width 125 height 53
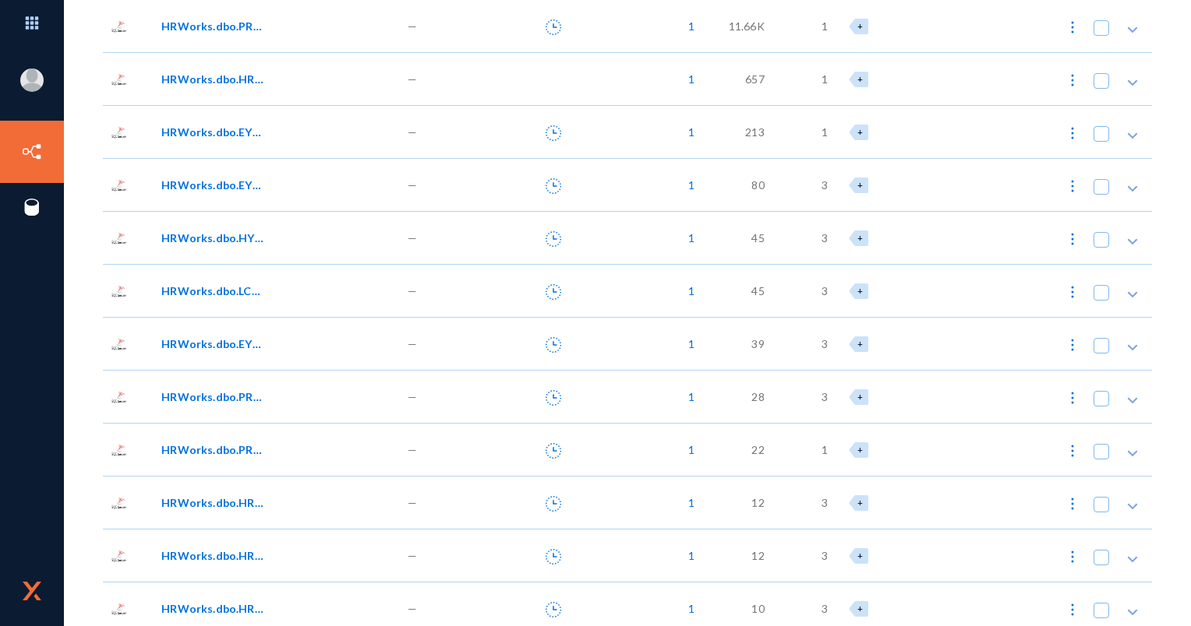
scroll to position [467, 0]
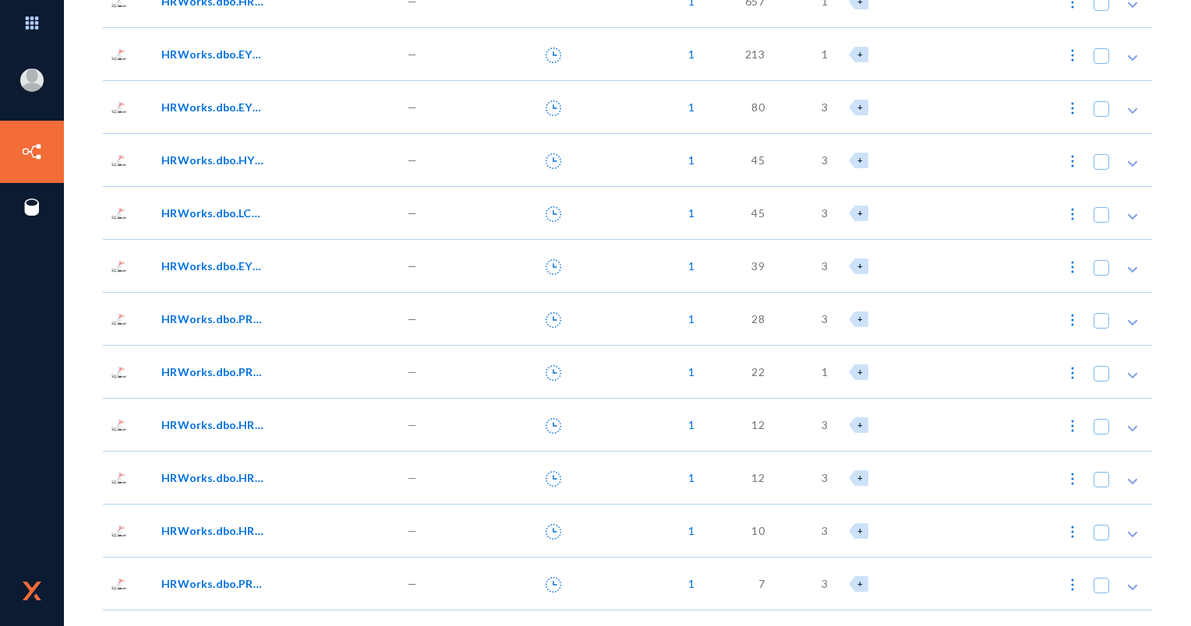
click at [654, 385] on div "1" at bounding box center [644, 371] width 125 height 53
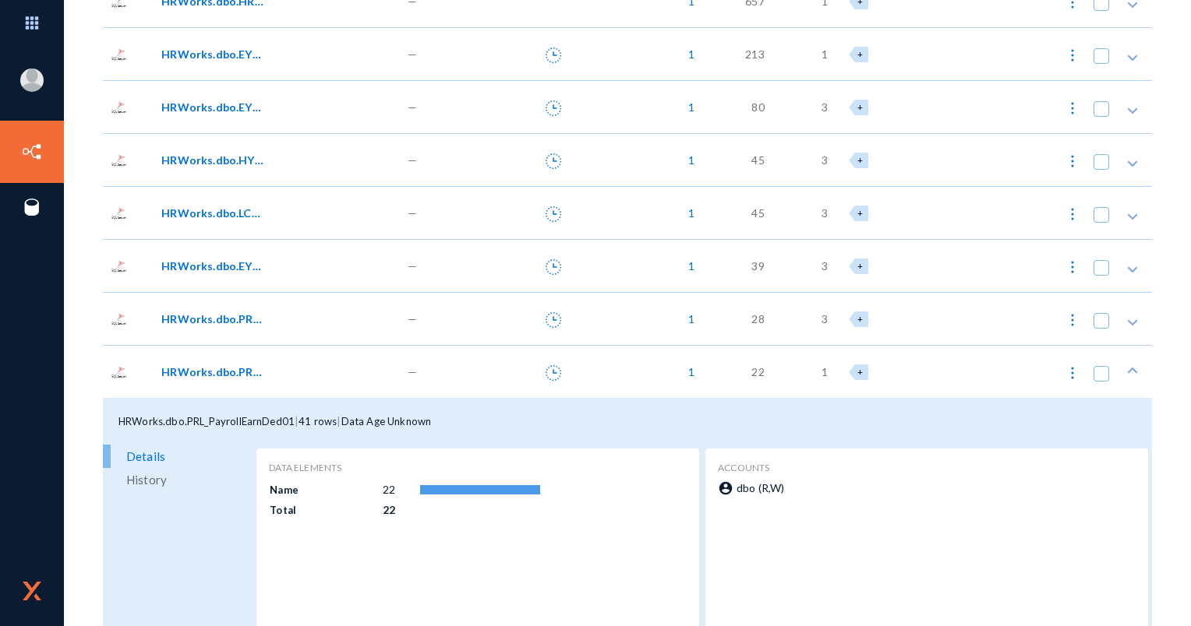
click at [654, 385] on div "1" at bounding box center [644, 371] width 125 height 53
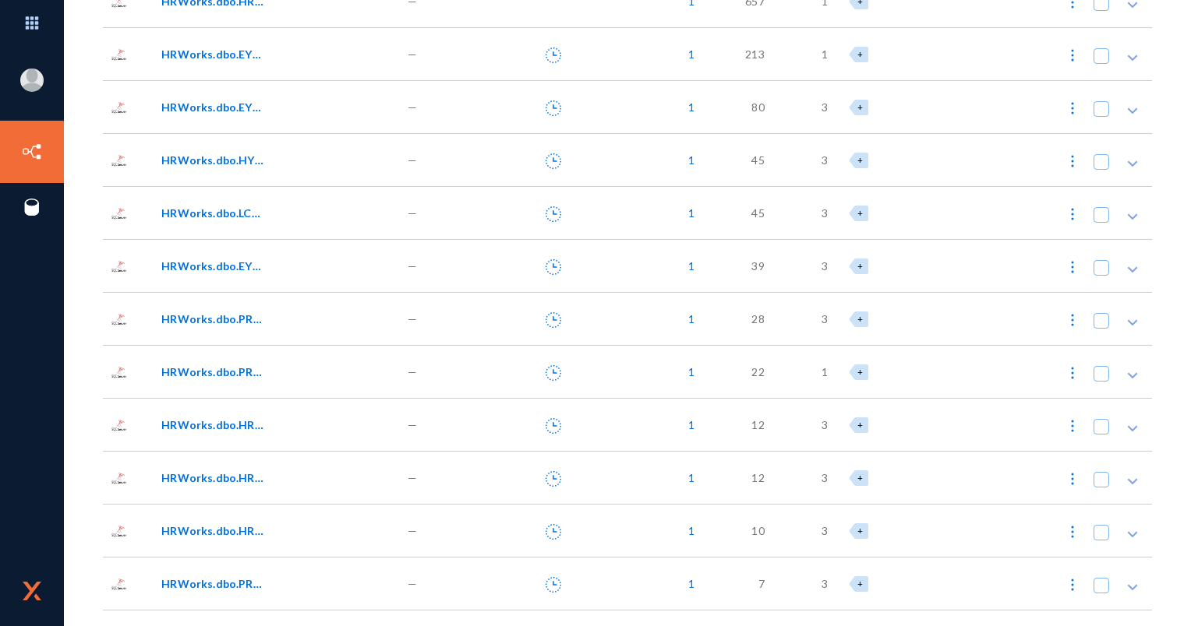
click at [630, 427] on div "1" at bounding box center [644, 424] width 125 height 53
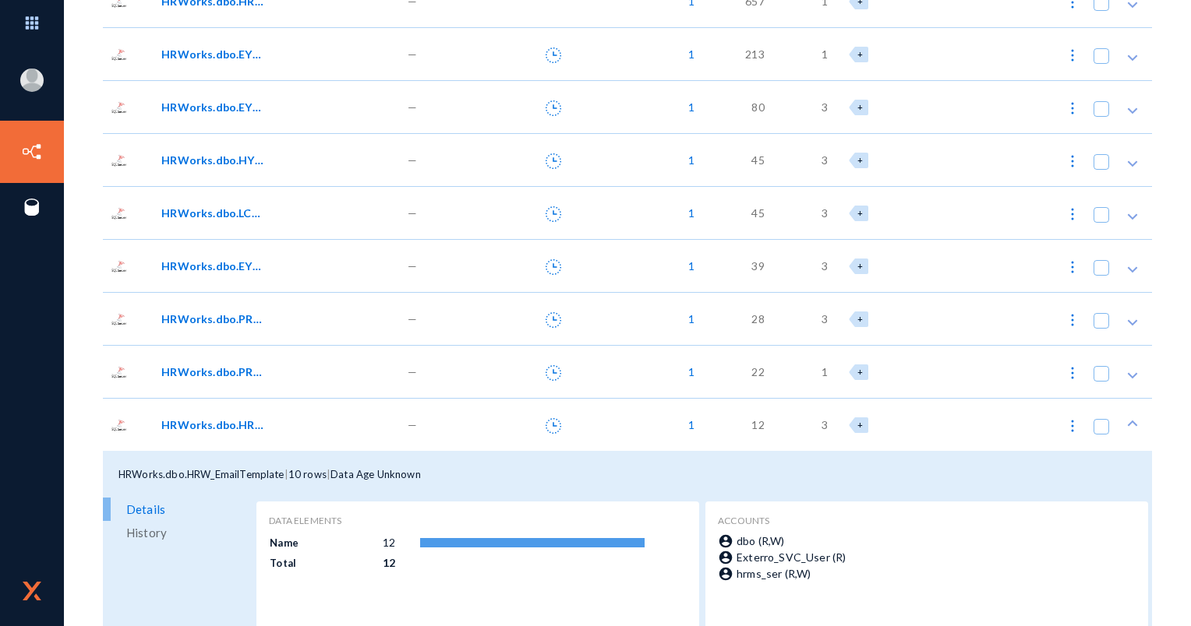
click at [633, 417] on div "1" at bounding box center [644, 424] width 125 height 53
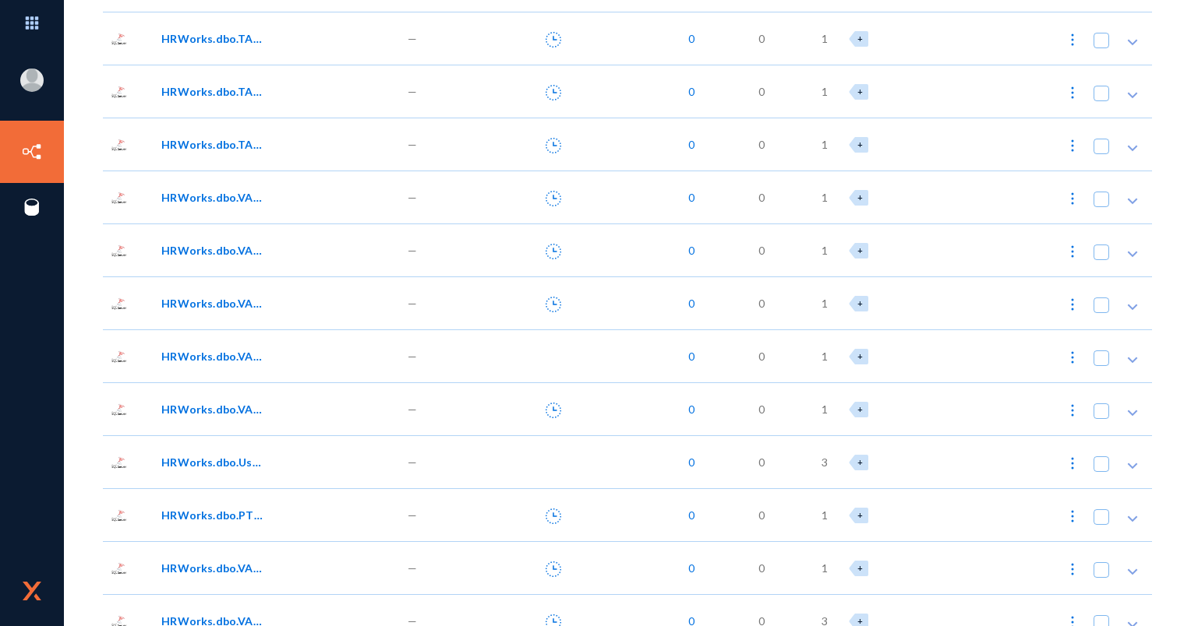
scroll to position [2182, 0]
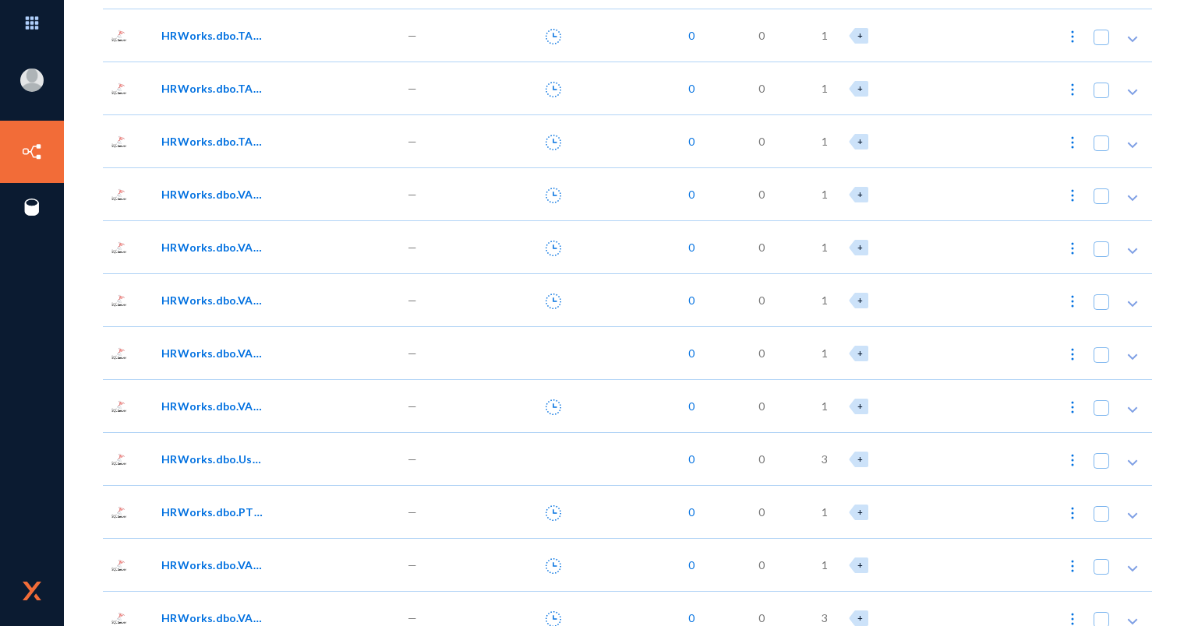
click at [639, 394] on div "0" at bounding box center [644, 405] width 125 height 53
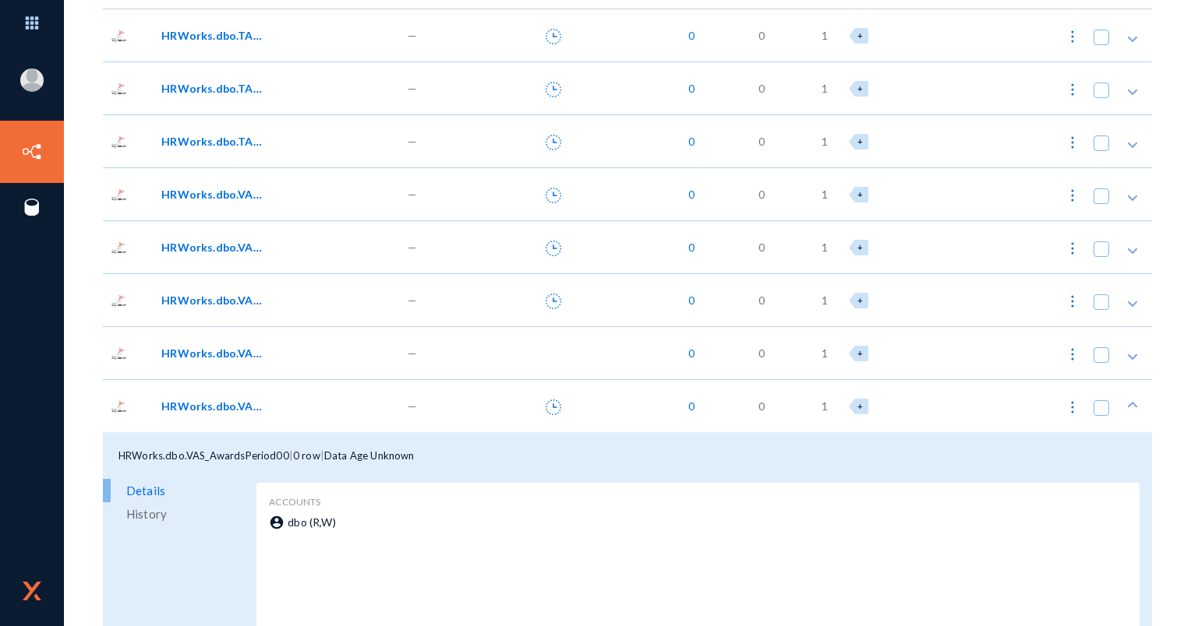
click at [639, 394] on div "0" at bounding box center [644, 405] width 125 height 53
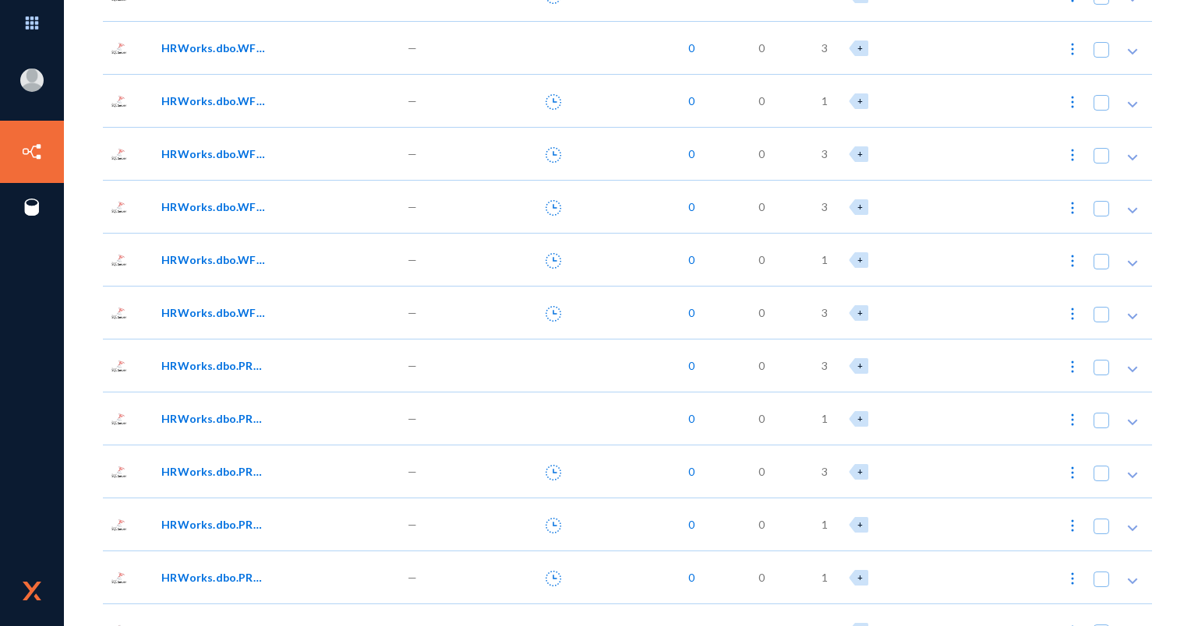
scroll to position [3039, 0]
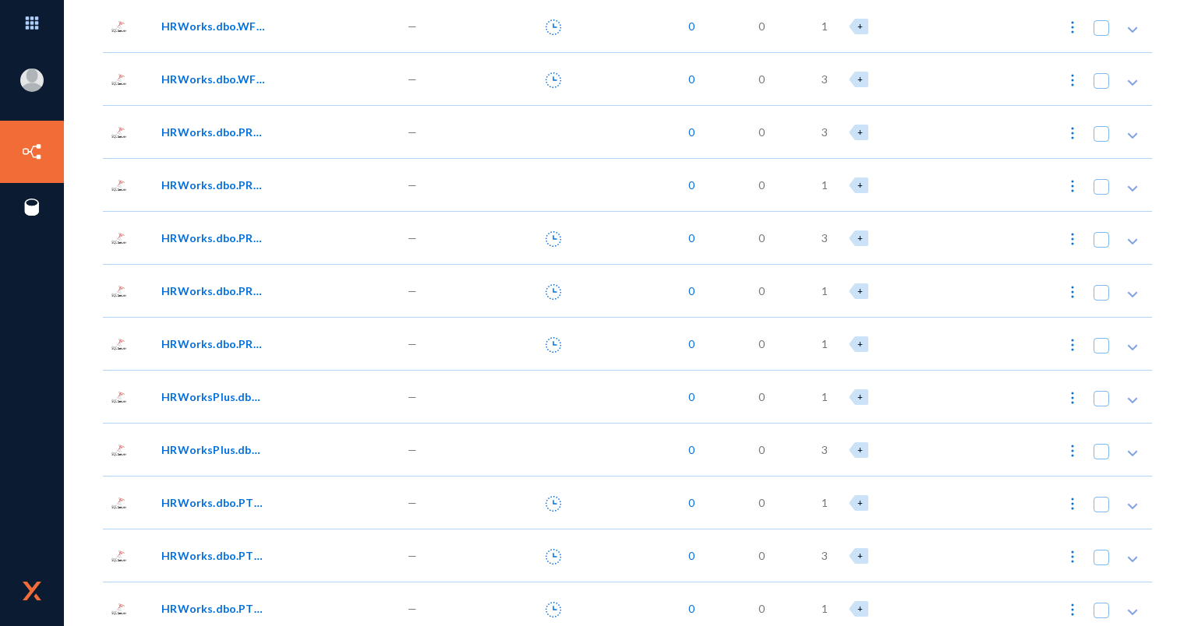
click at [672, 415] on div "0" at bounding box center [644, 396] width 125 height 53
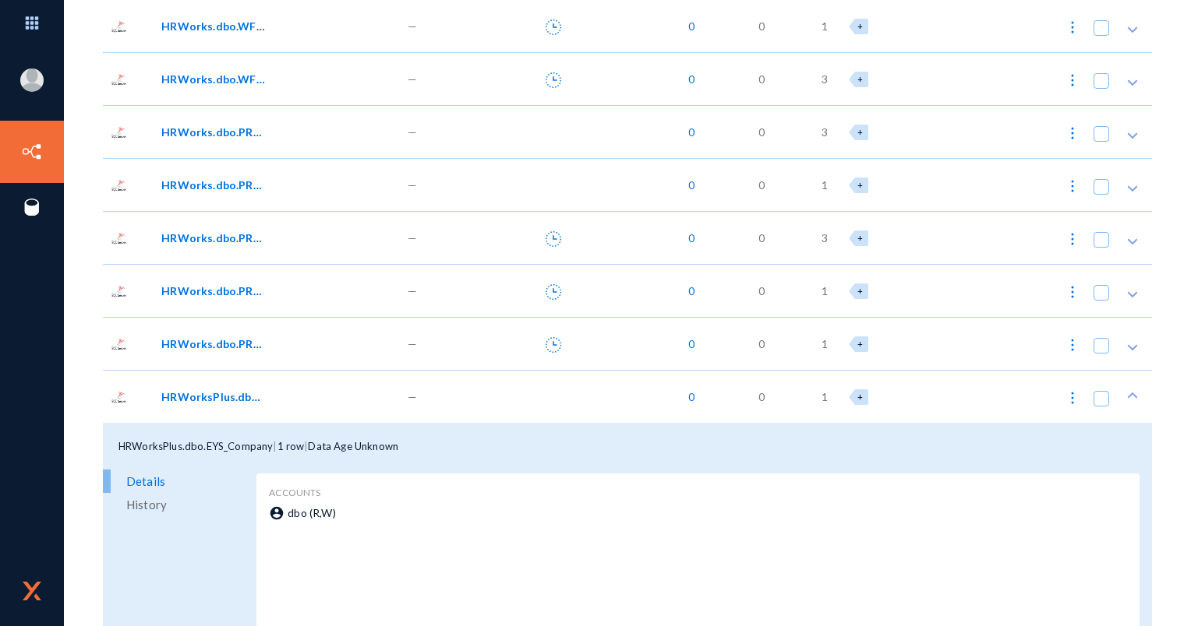
click at [657, 425] on div "HRWorksPlus.dbo.EYS_Company | 1 row | Data Age Unknown" at bounding box center [627, 446] width 1049 height 47
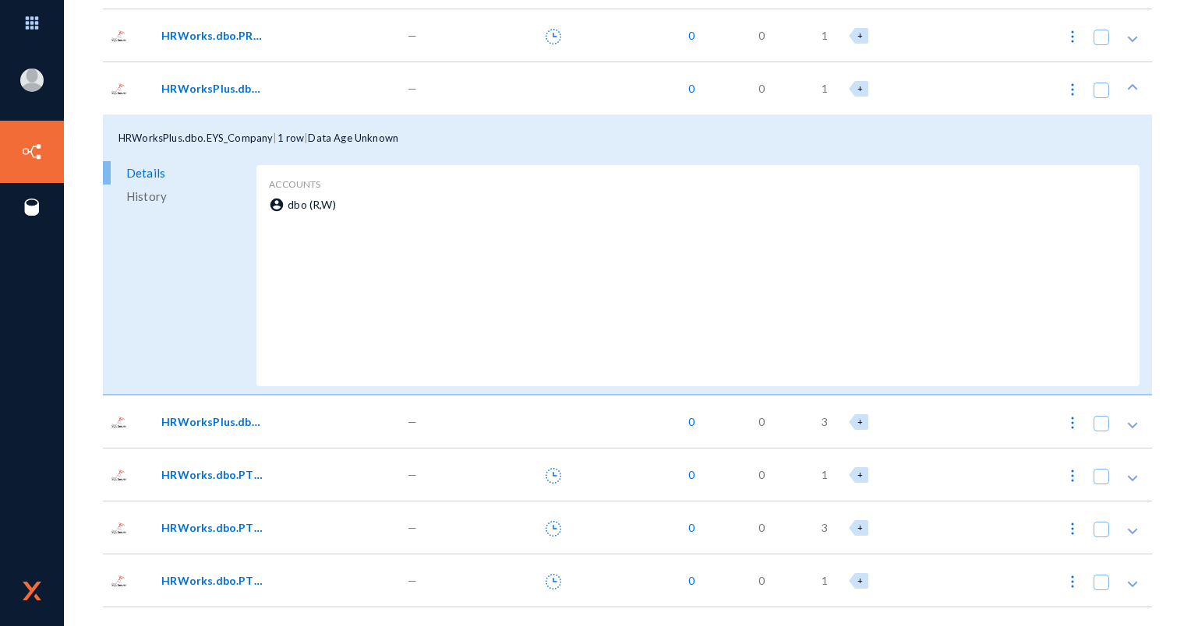
scroll to position [3350, 0]
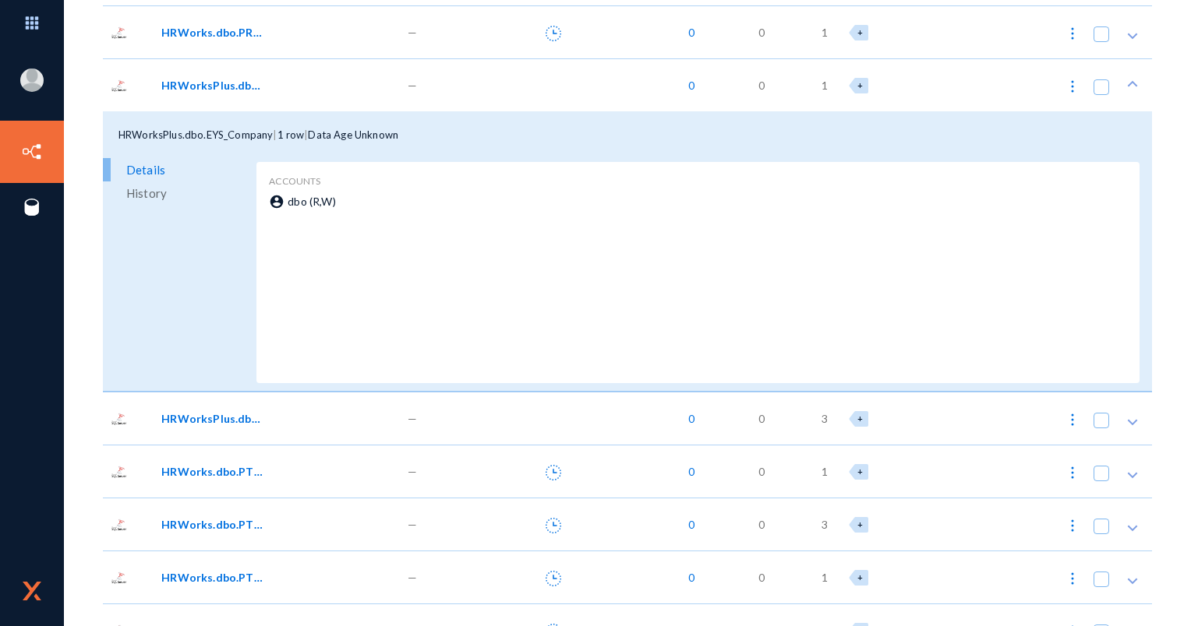
click at [616, 130] on div "HRWorksPlus.dbo.EYS_Company | 1 row | Data Age Unknown" at bounding box center [627, 134] width 1049 height 47
click at [1130, 90] on mat-icon at bounding box center [1132, 87] width 16 height 16
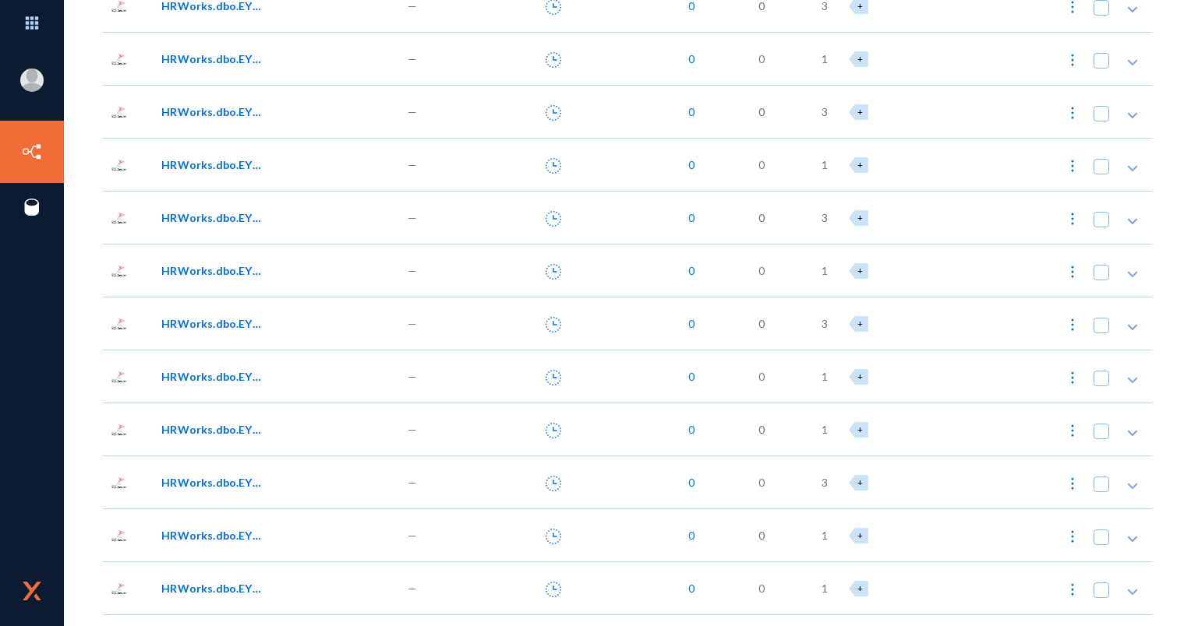
scroll to position [0, 0]
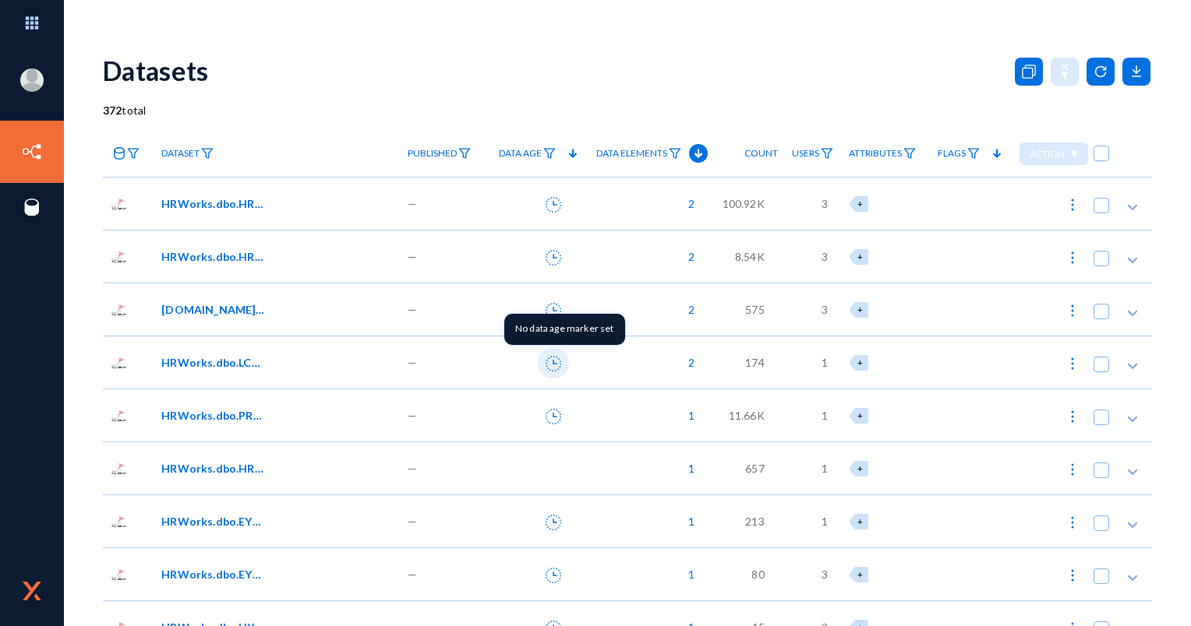
click at [552, 362] on icon at bounding box center [553, 364] width 16 height 16
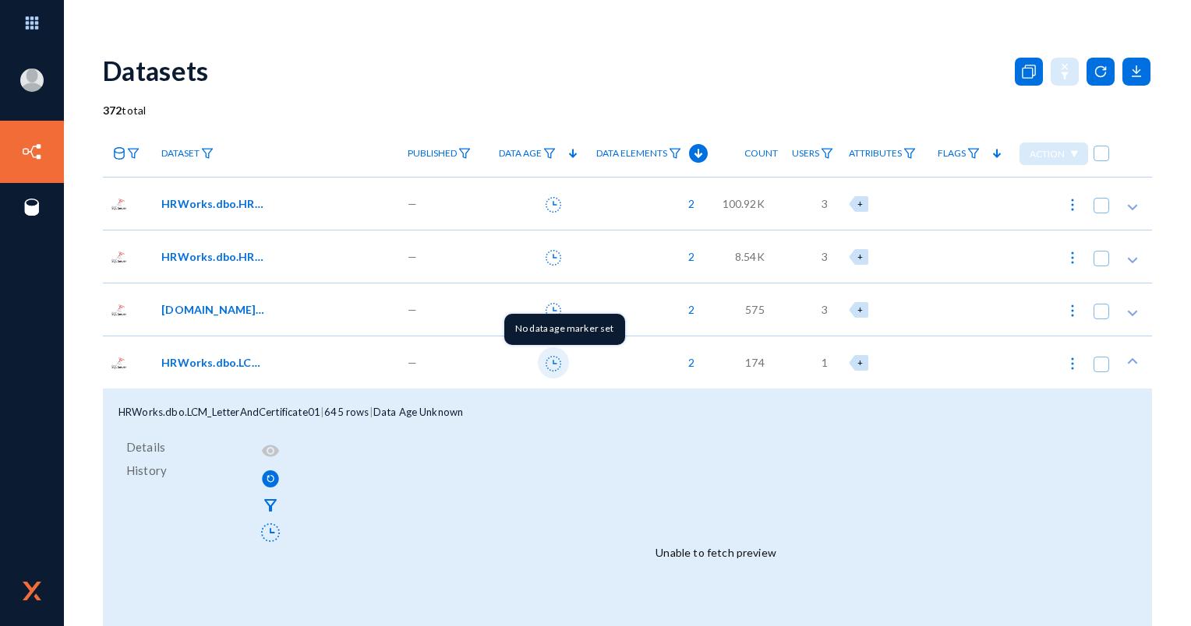
click at [552, 362] on icon at bounding box center [553, 364] width 16 height 16
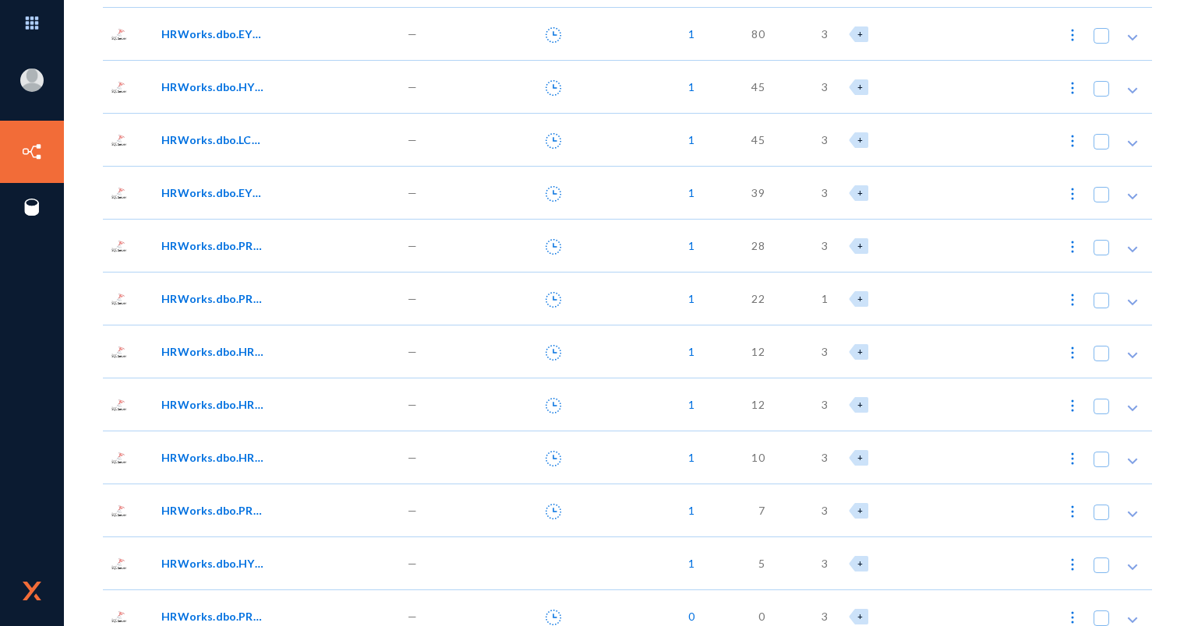
scroll to position [545, 0]
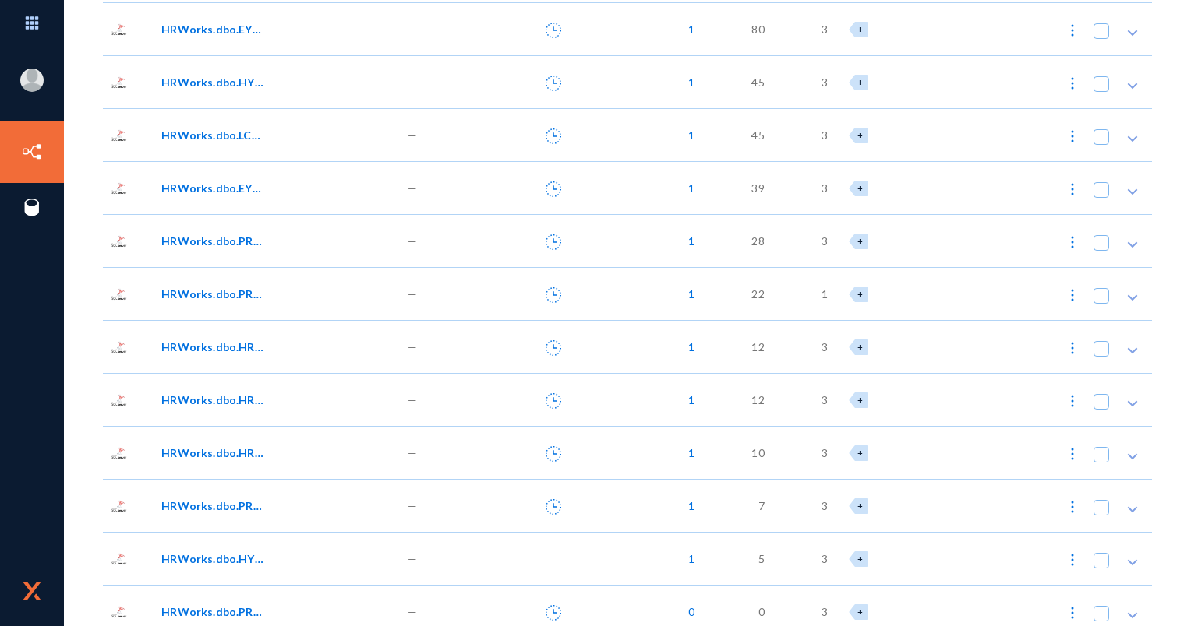
click at [755, 399] on span "12" at bounding box center [757, 400] width 12 height 16
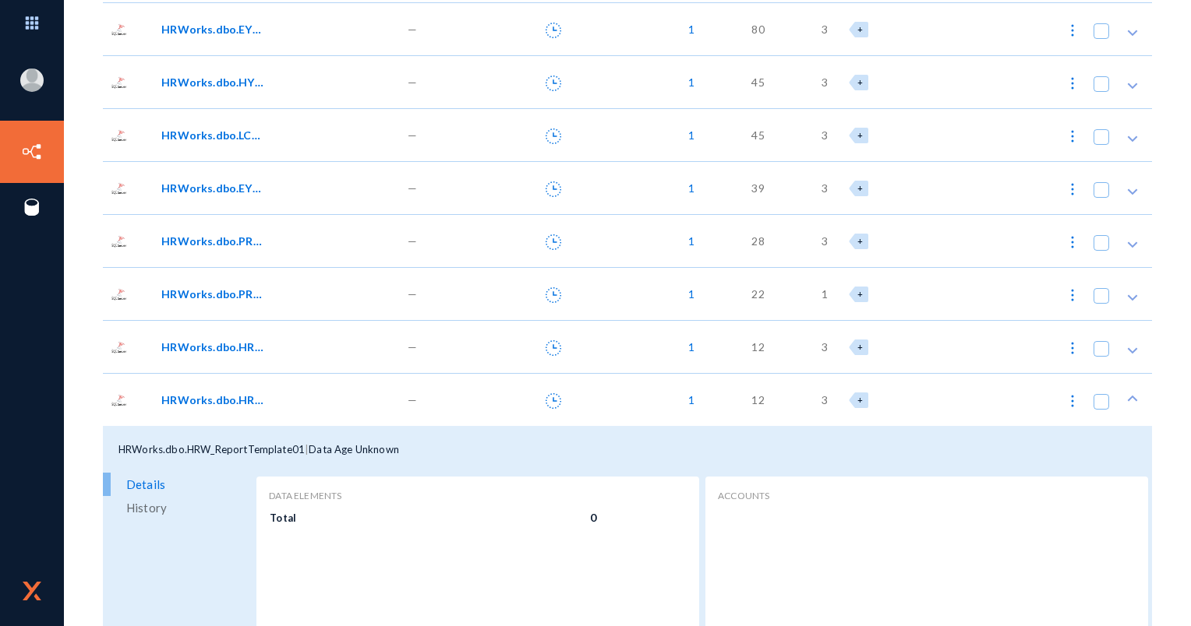
click at [755, 399] on span "12" at bounding box center [757, 400] width 12 height 16
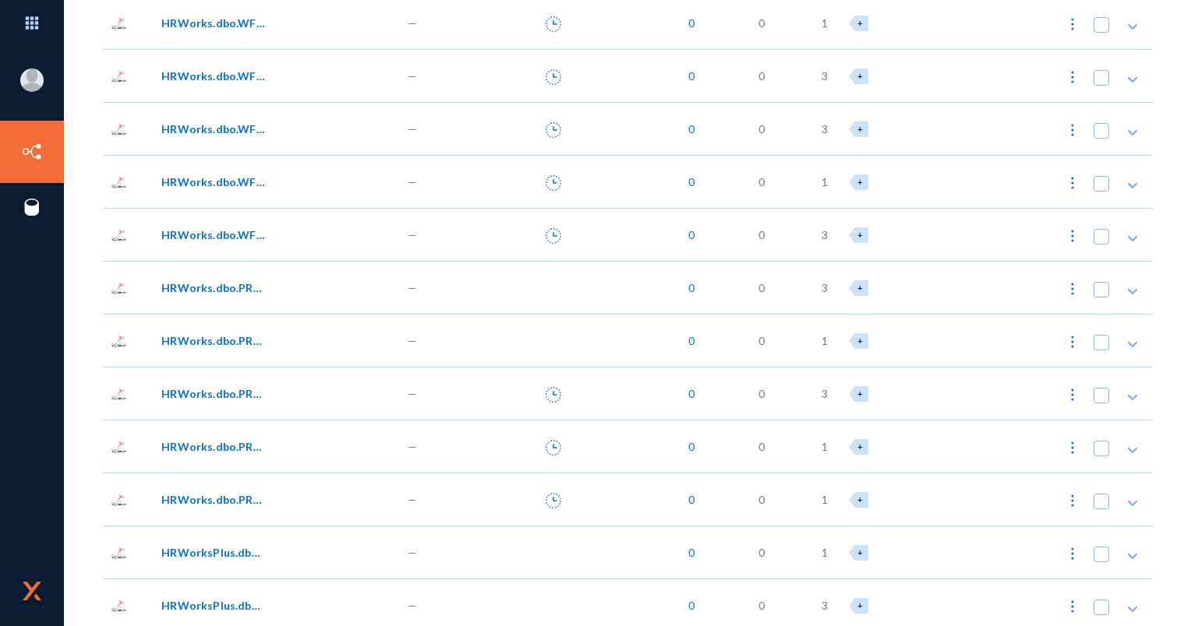
scroll to position [3117, 0]
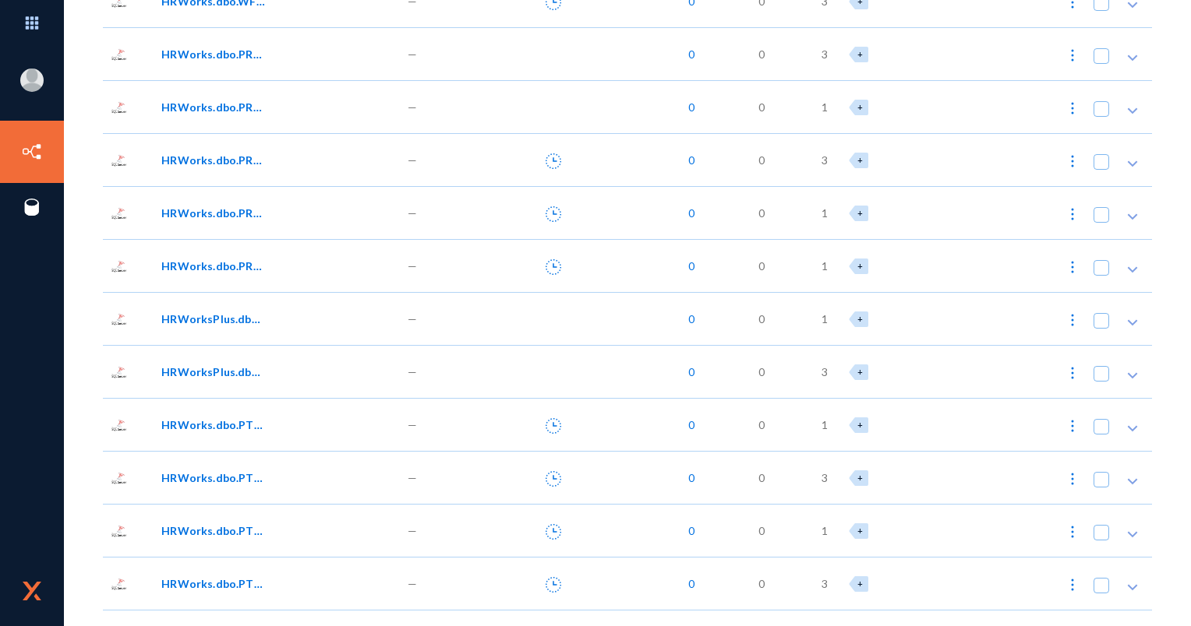
click at [243, 427] on span "HRWorks.dbo.PTS_ProjectCode06" at bounding box center [213, 425] width 105 height 16
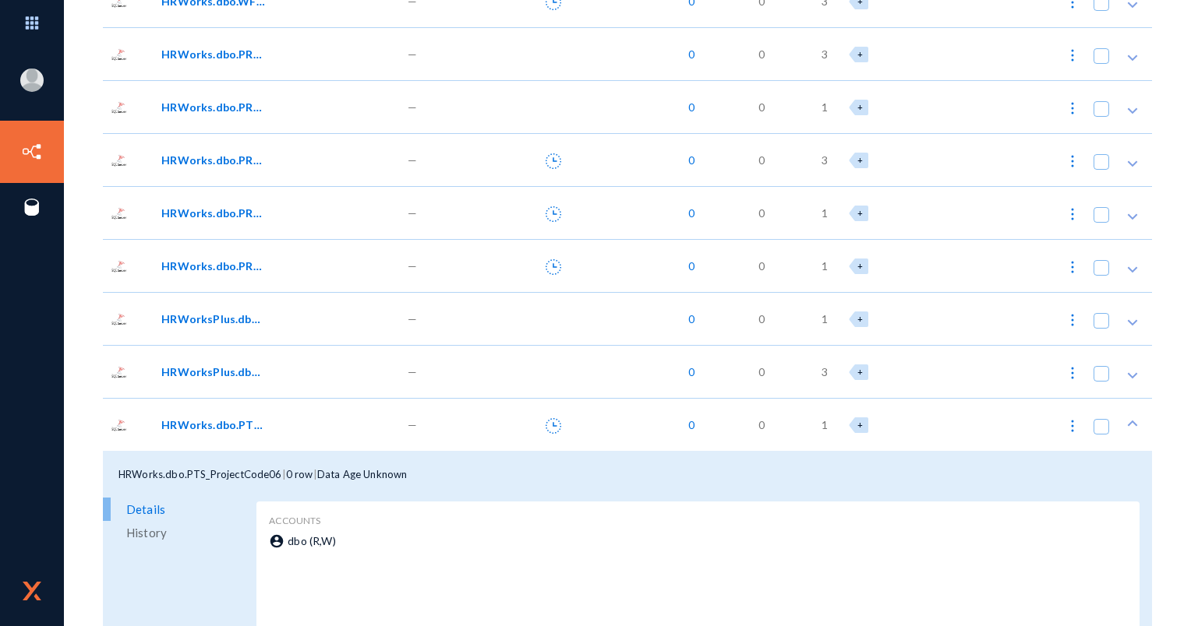
click at [274, 418] on div "HRWorks.dbo.PTS_ProjectCode06" at bounding box center [273, 425] width 224 height 16
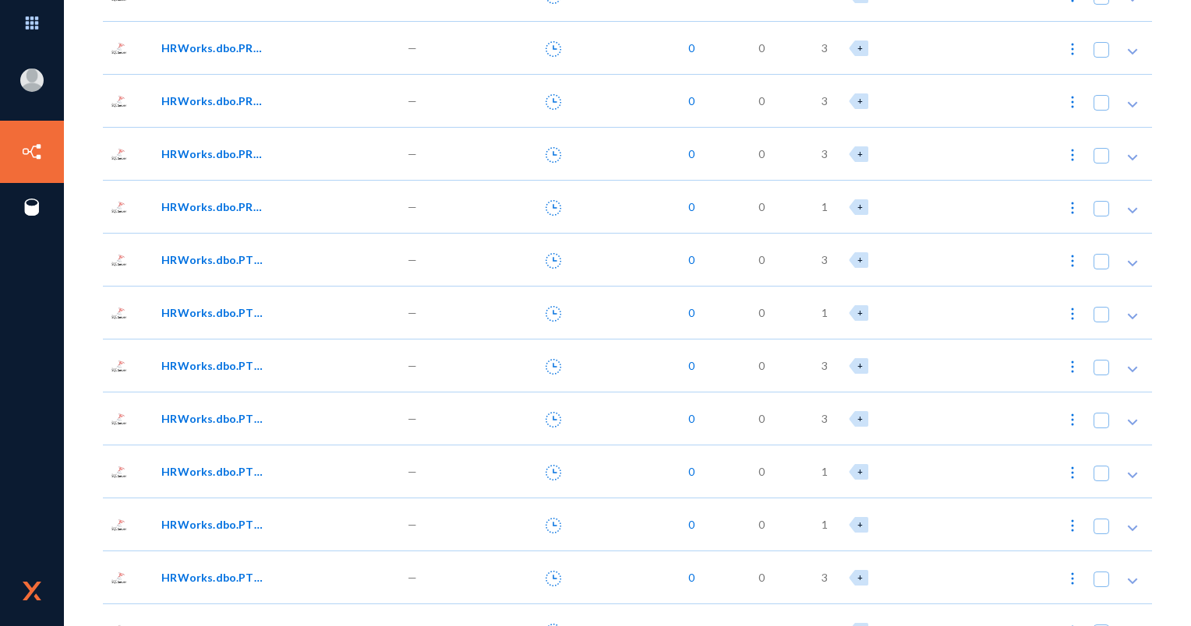
scroll to position [4441, 0]
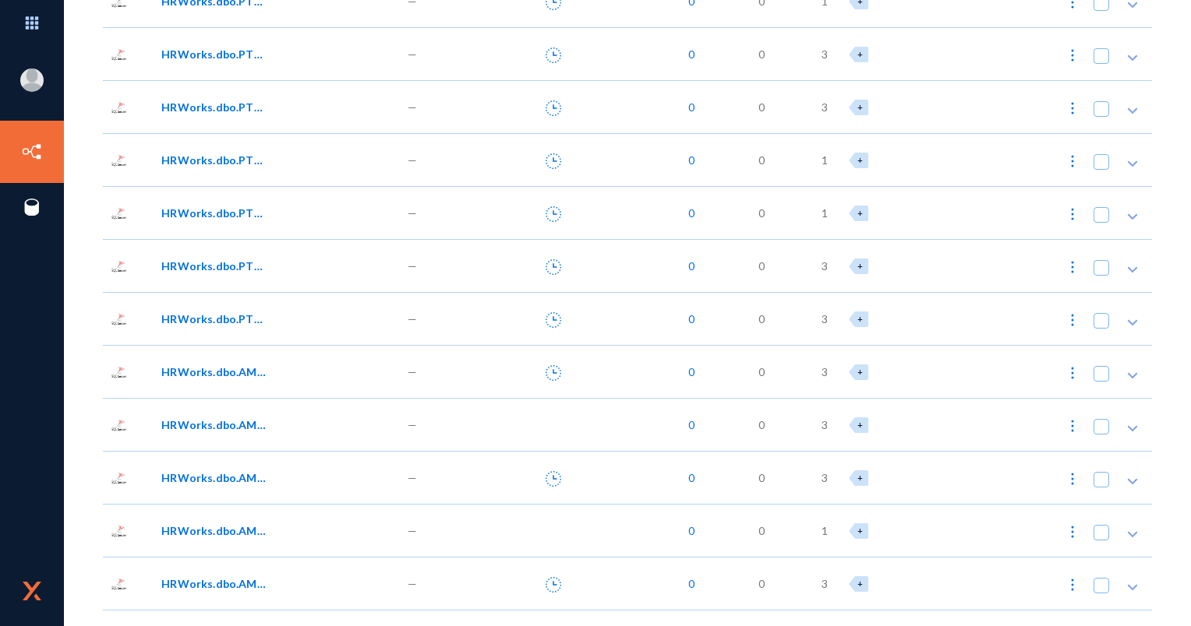
click at [309, 433] on div "HRWorks.dbo.AMM_Camp02" at bounding box center [275, 424] width 245 height 53
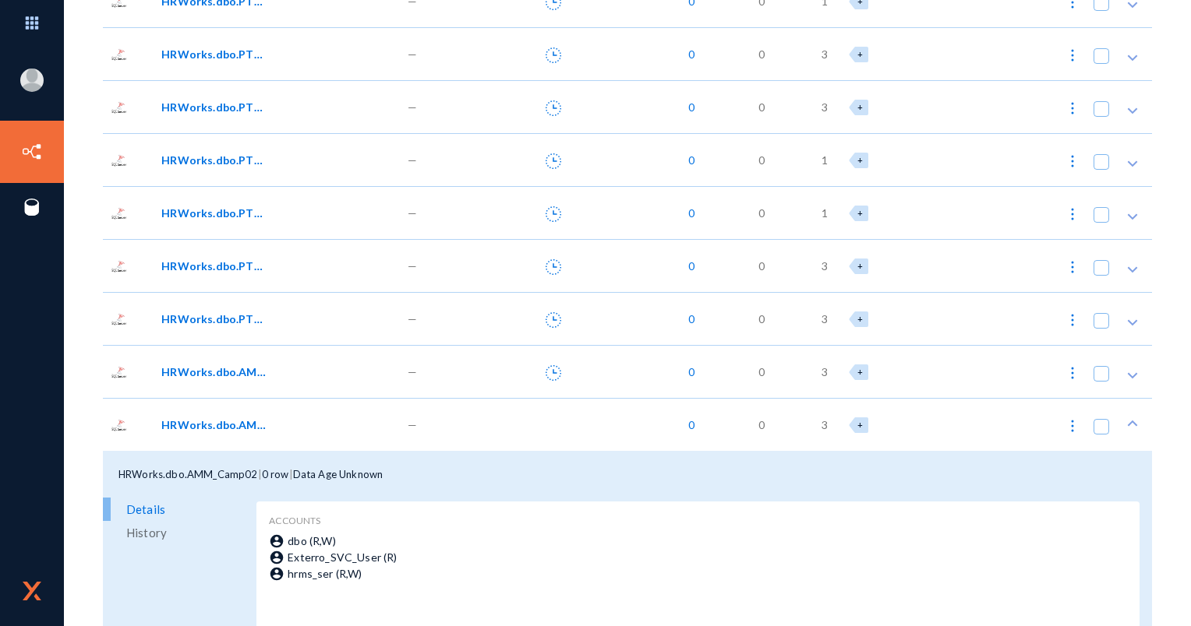
click at [306, 428] on div "HRWorks.dbo.AMM_Camp02" at bounding box center [273, 425] width 224 height 16
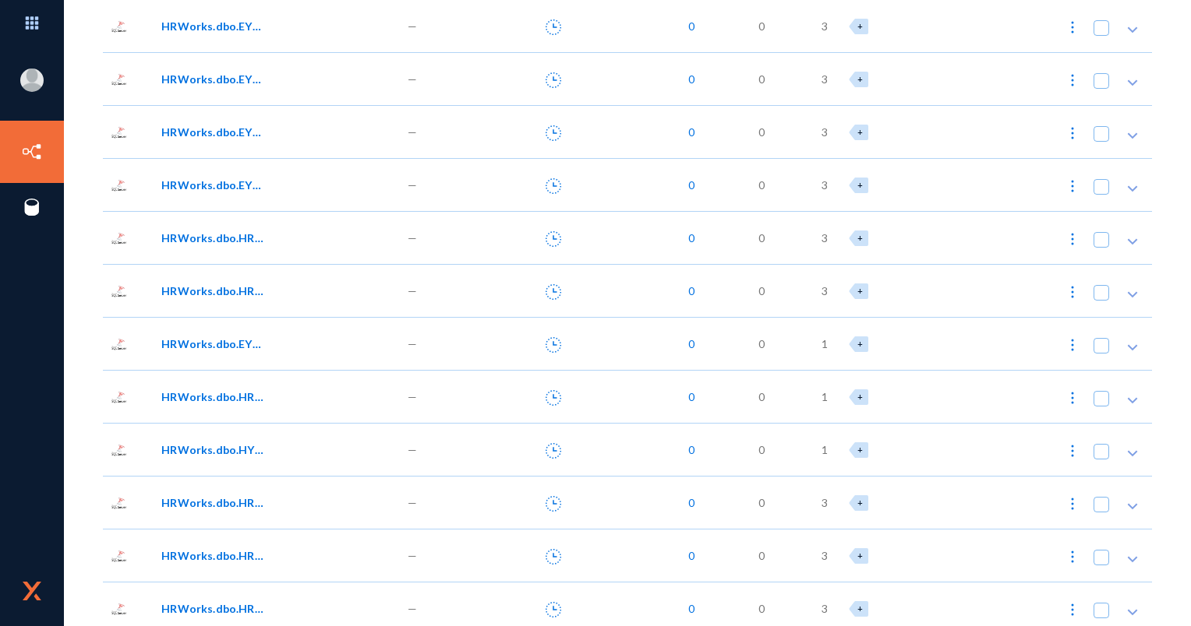
scroll to position [8727, 0]
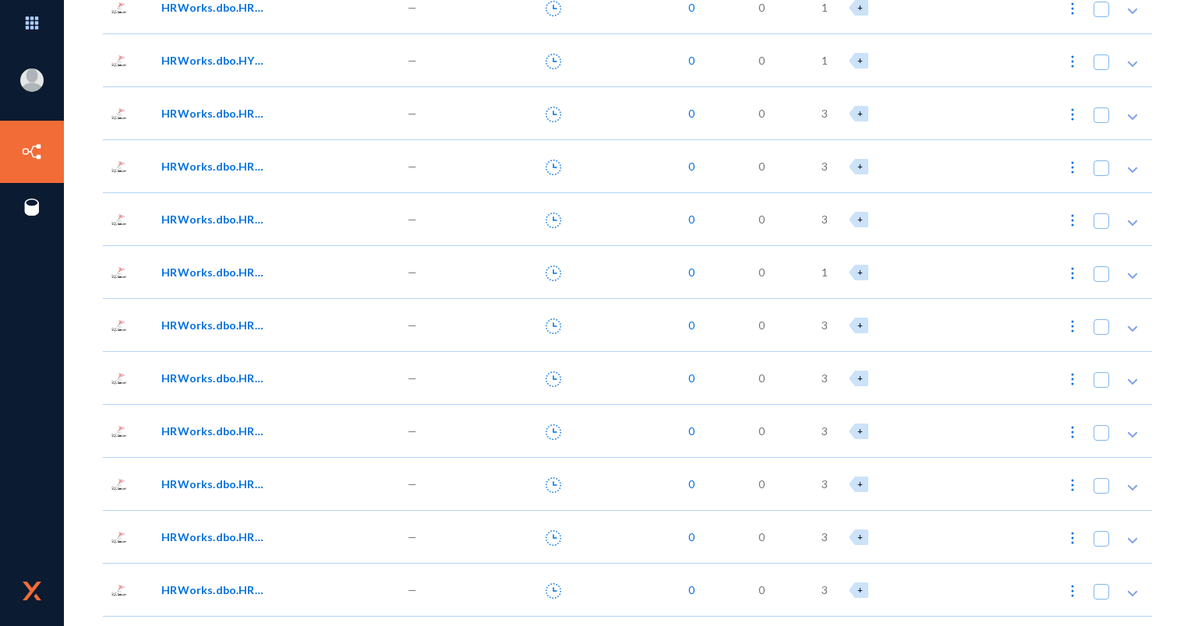
click at [319, 436] on div "HRWorks.dbo.HRW_CustReport00" at bounding box center [273, 431] width 224 height 16
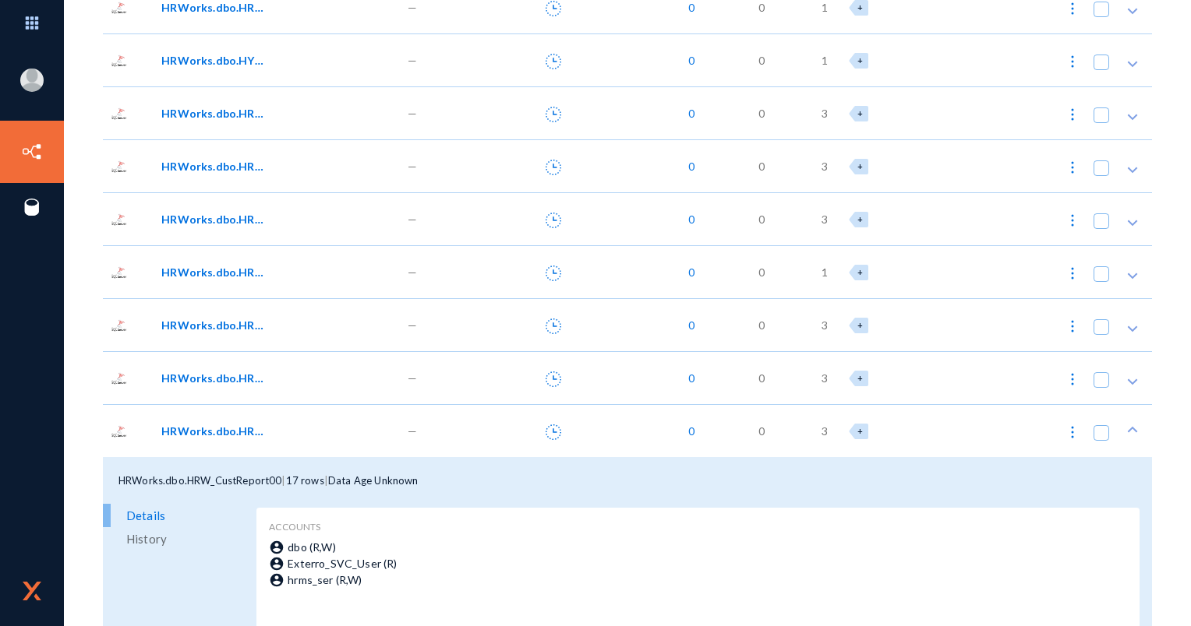
click at [319, 432] on div "HRWorks.dbo.HRW_CustReport00" at bounding box center [273, 431] width 224 height 16
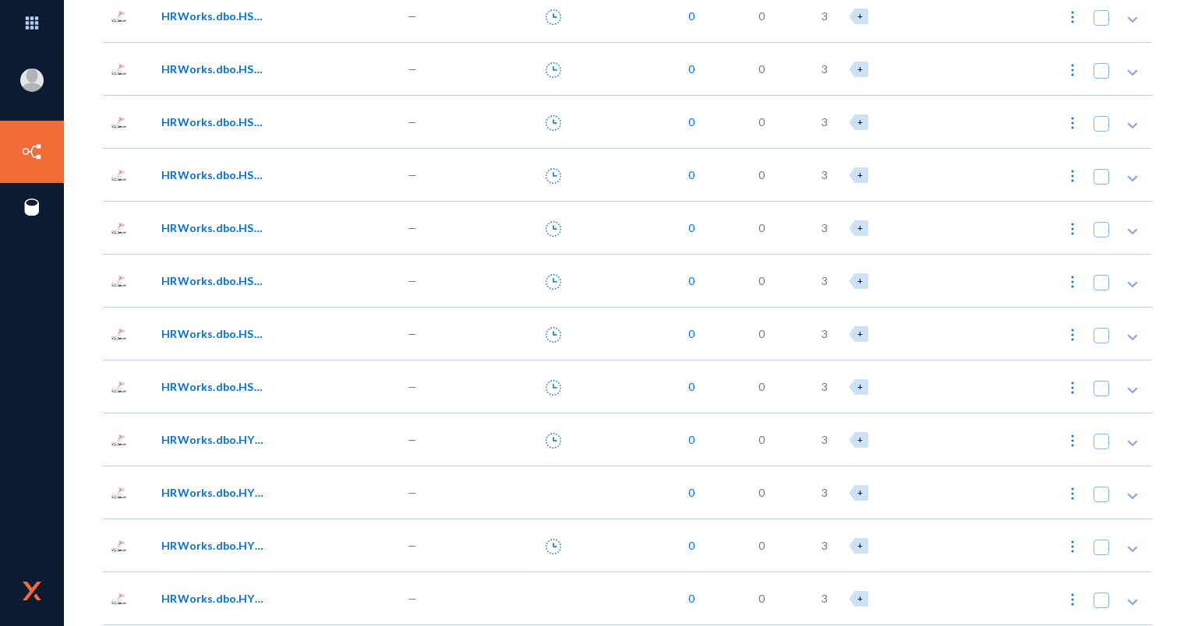
scroll to position [11142, 0]
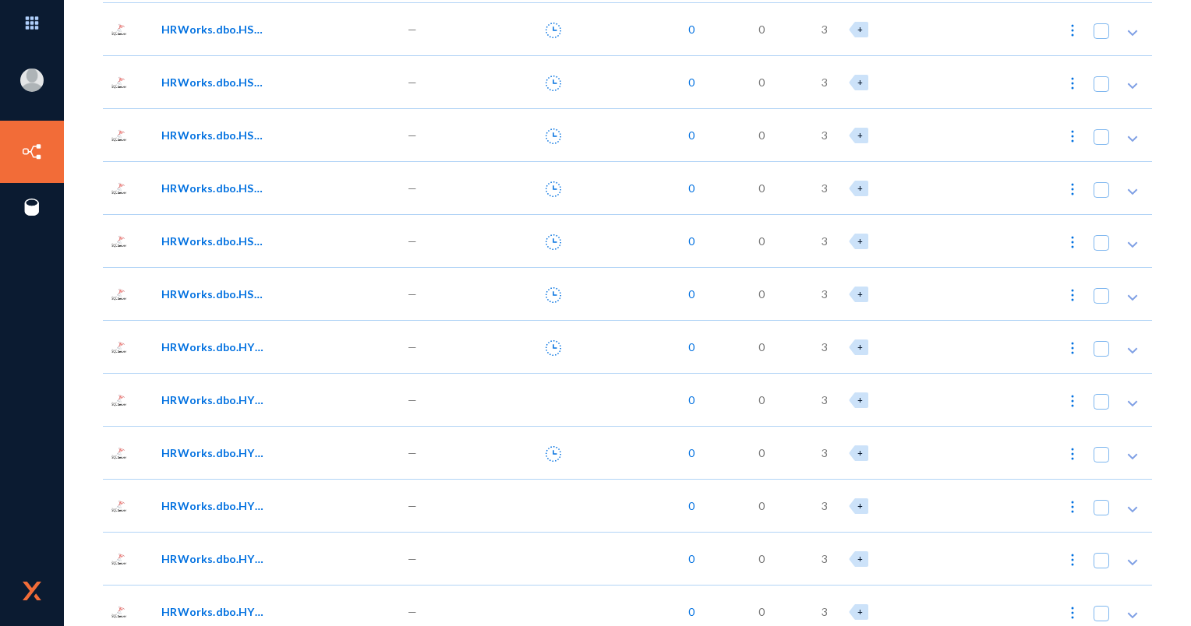
click at [316, 432] on div "HRWorks.dbo.HYS_Company" at bounding box center [275, 452] width 245 height 53
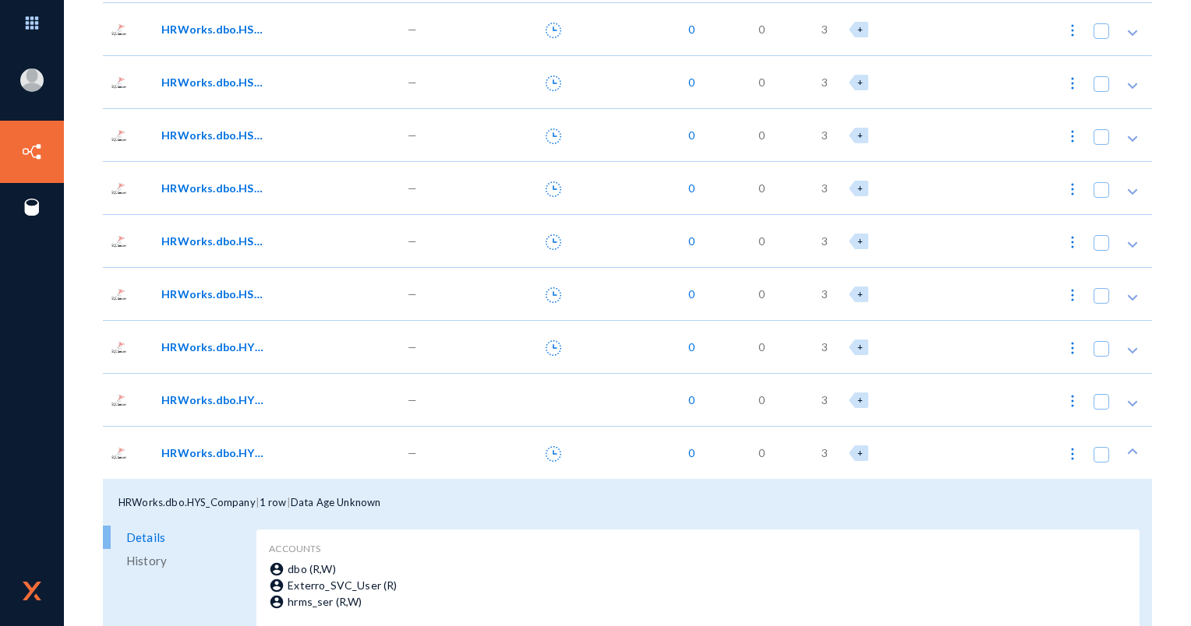
click at [316, 432] on div "HRWorks.dbo.HYS_Company" at bounding box center [275, 452] width 245 height 53
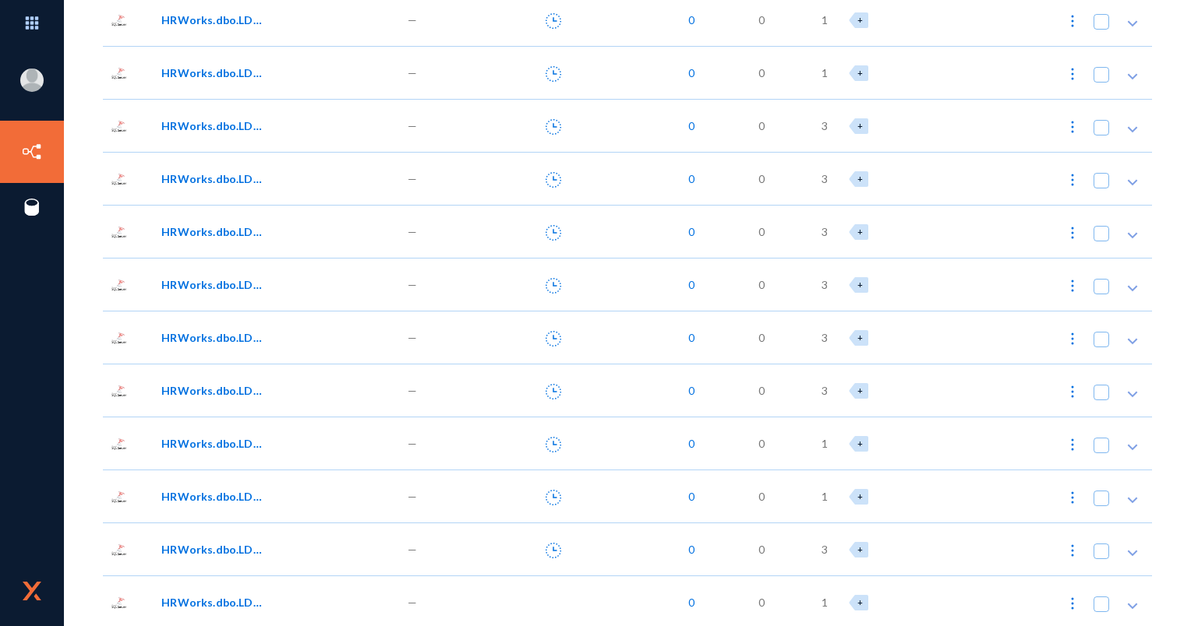
click at [319, 427] on div "HRWorks.dbo.LDM_Course00" at bounding box center [275, 443] width 245 height 53
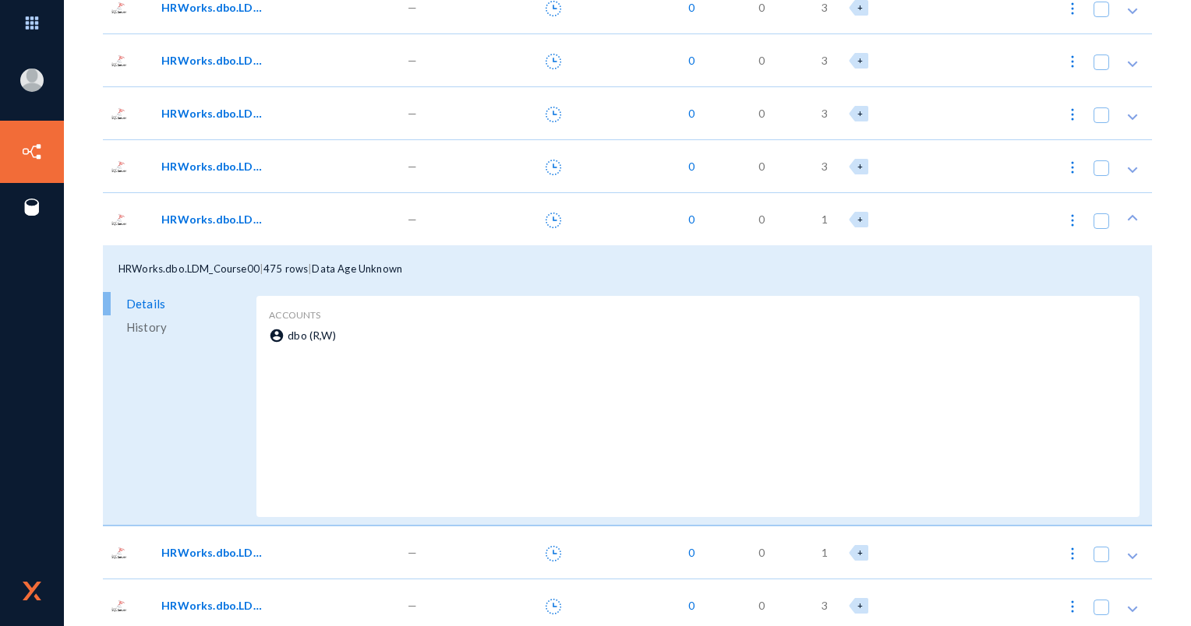
scroll to position [13557, 0]
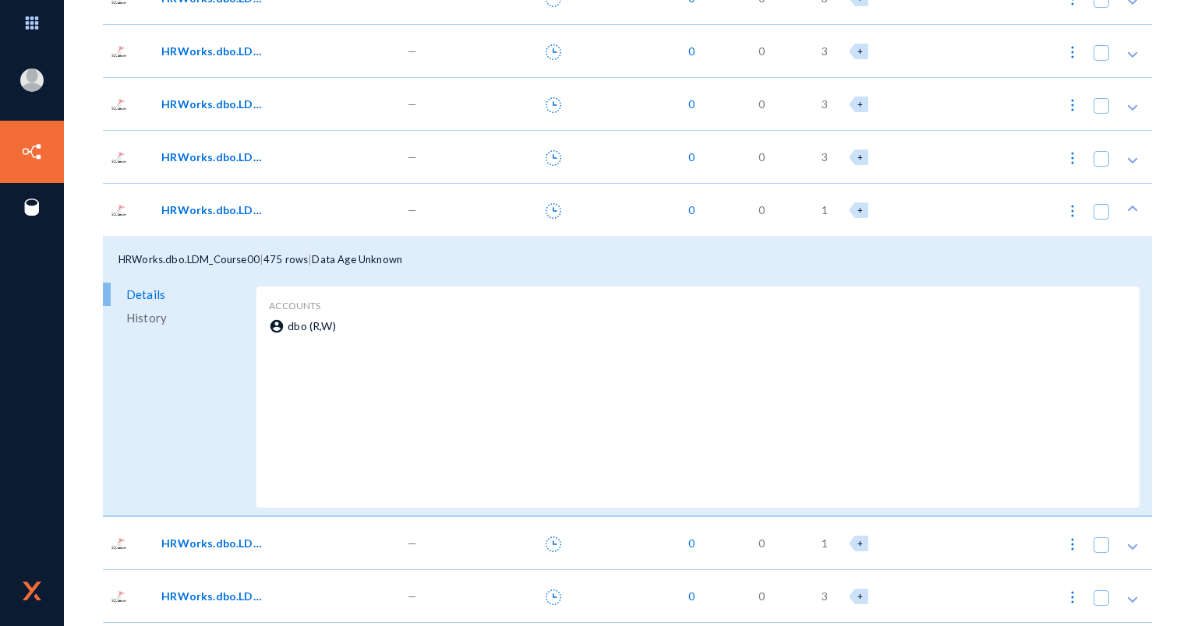
click at [315, 217] on div "HRWorks.dbo.LDM_Course00" at bounding box center [273, 210] width 224 height 16
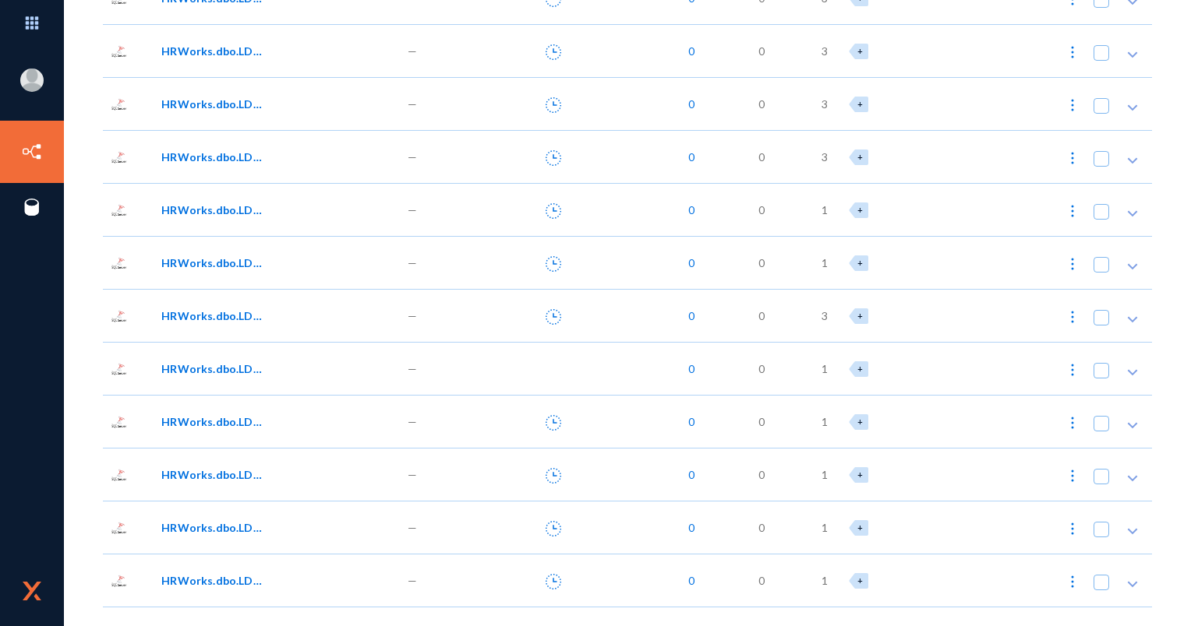
click at [263, 164] on div "HRWorks.dbo.LDM_Training00" at bounding box center [275, 156] width 245 height 53
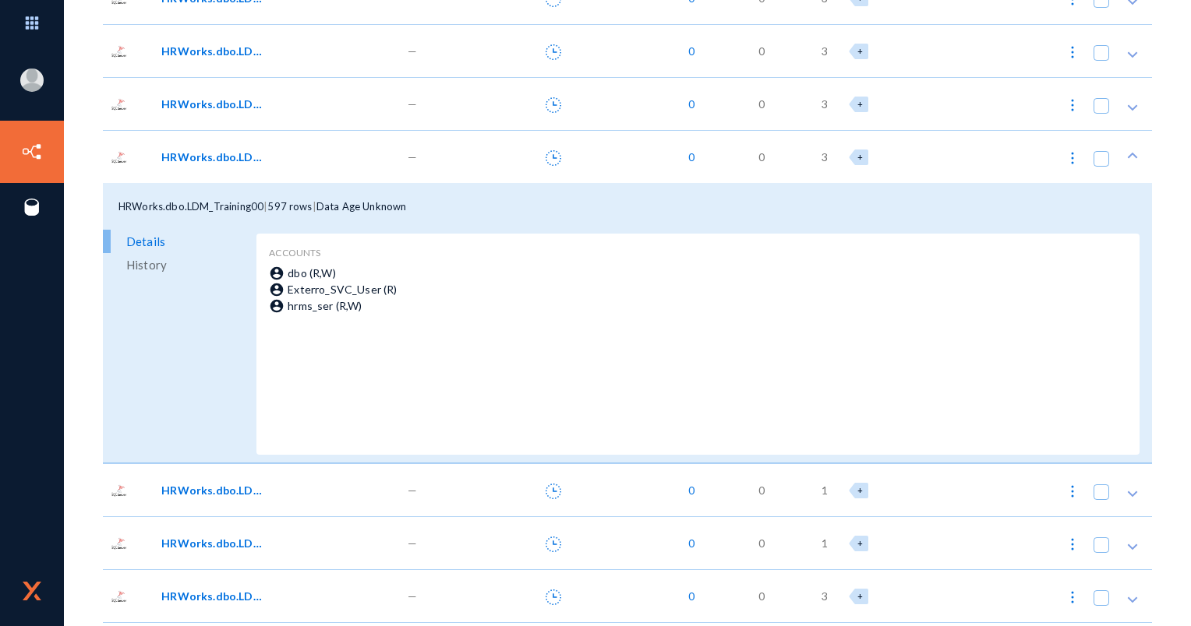
click at [240, 166] on div "HRWorks.dbo.LDM_Training00" at bounding box center [275, 156] width 245 height 53
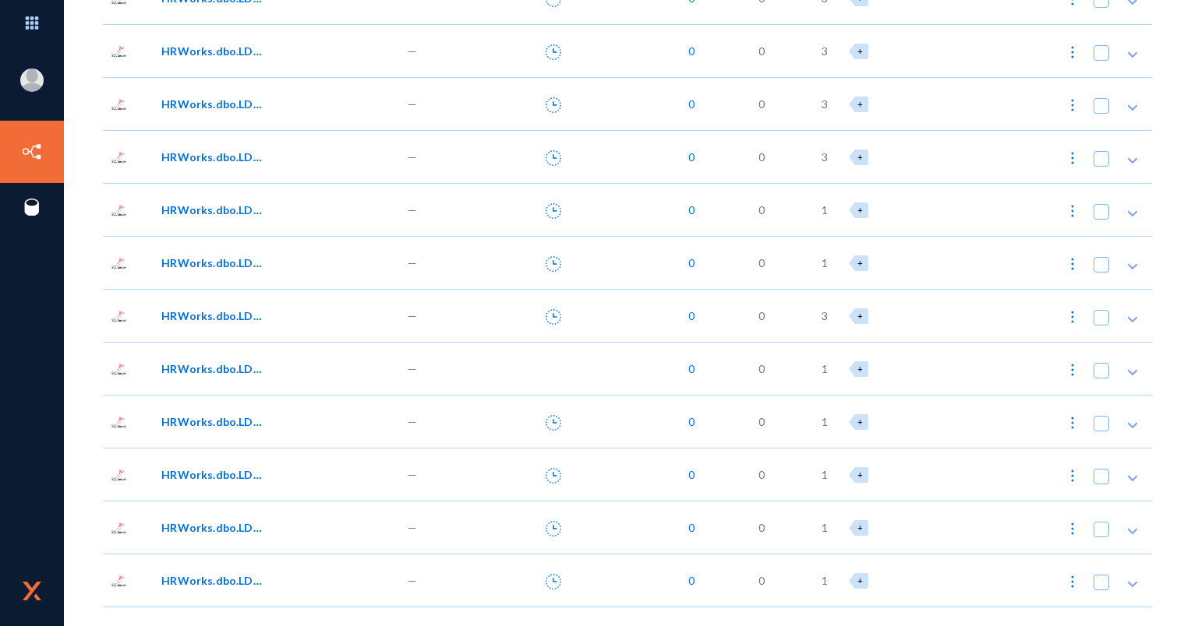
click at [285, 387] on div "HRWorks.dbo.LDM_Training03" at bounding box center [275, 368] width 245 height 53
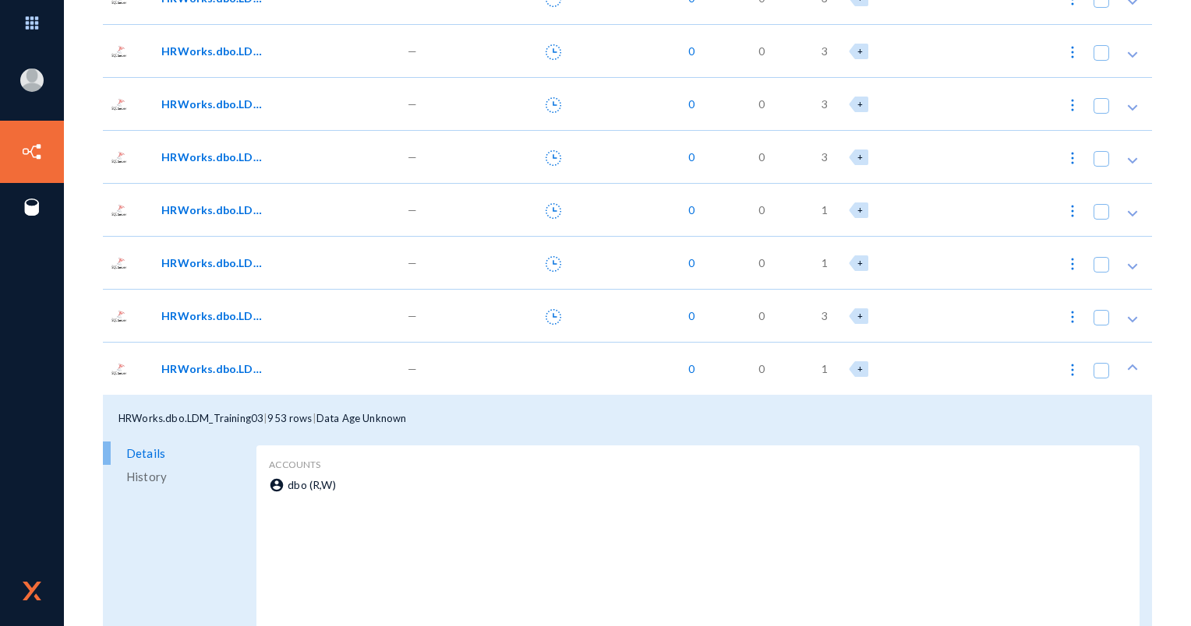
click at [285, 381] on div "HRWorks.dbo.LDM_Training03" at bounding box center [275, 368] width 245 height 53
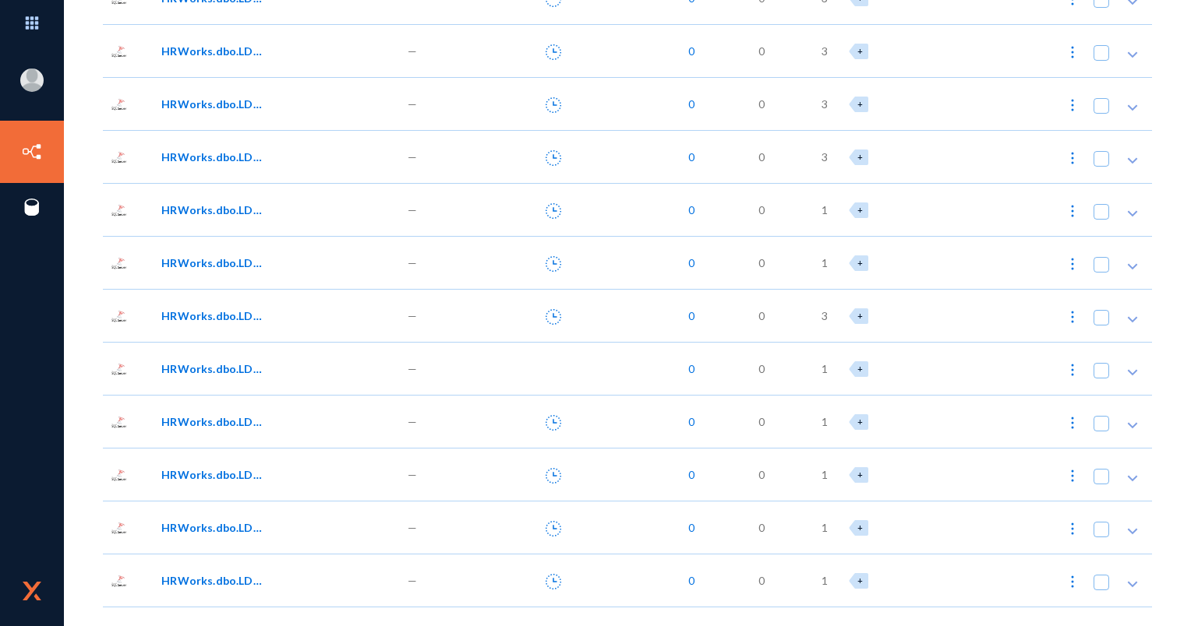
click at [259, 446] on div "HRWorks.dbo.LDM_TrainingAgency00" at bounding box center [275, 421] width 245 height 53
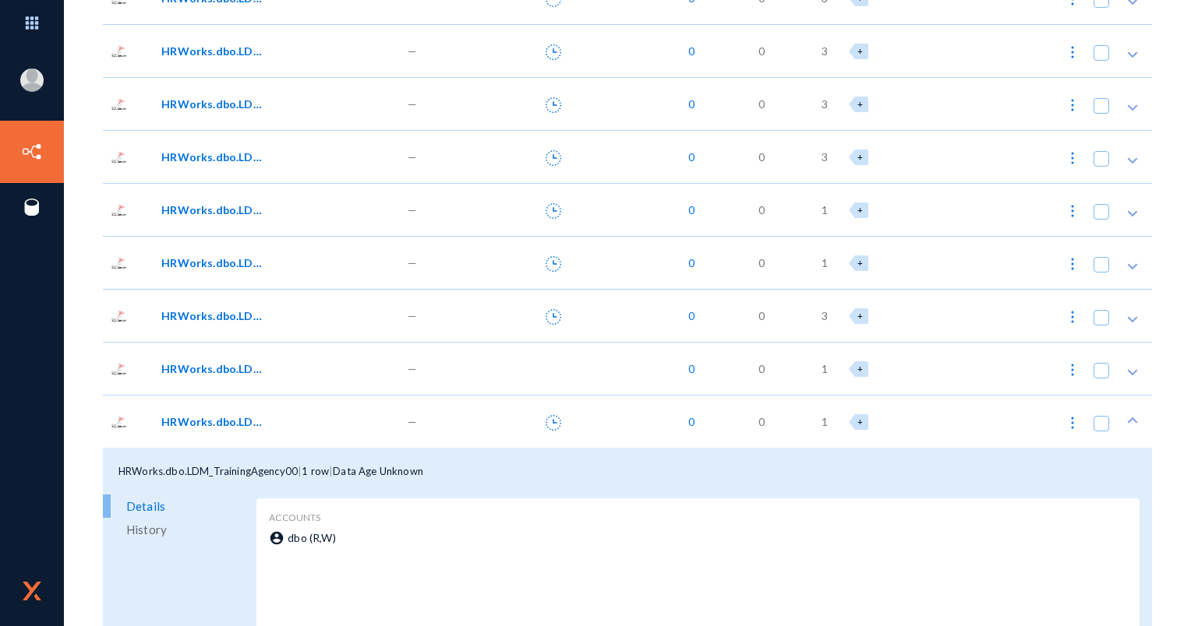
click at [265, 436] on div "HRWorks.dbo.LDM_TrainingAgency00" at bounding box center [275, 421] width 245 height 53
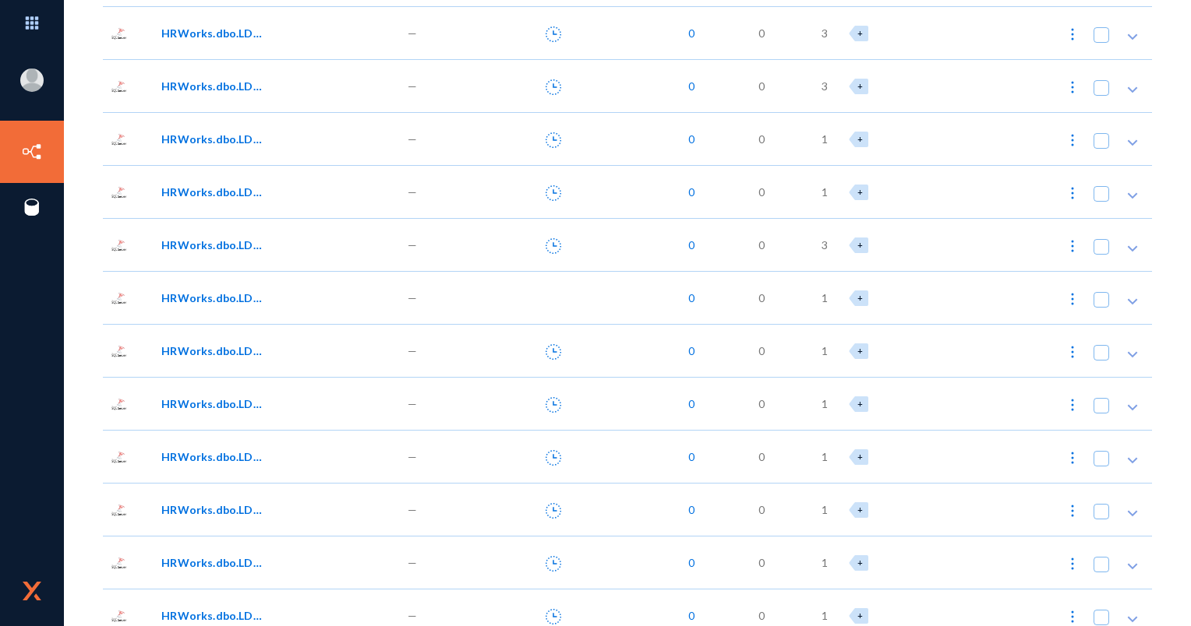
scroll to position [13635, 0]
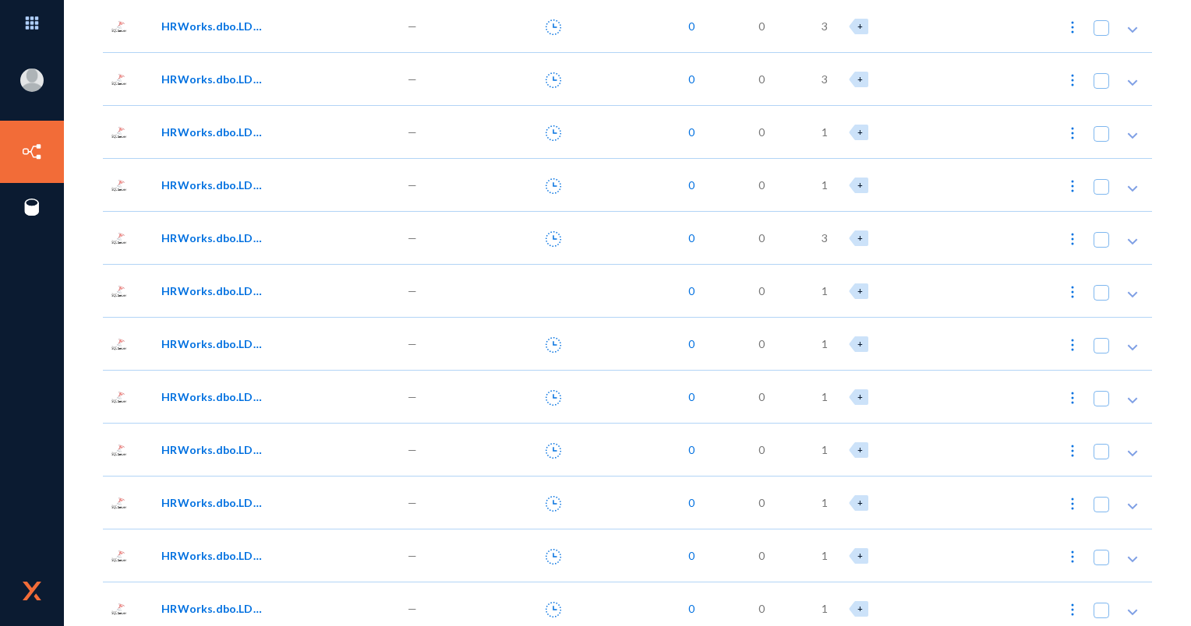
click at [265, 422] on div "HRWorks.dbo.LDM_TrainingAgency01" at bounding box center [275, 396] width 245 height 53
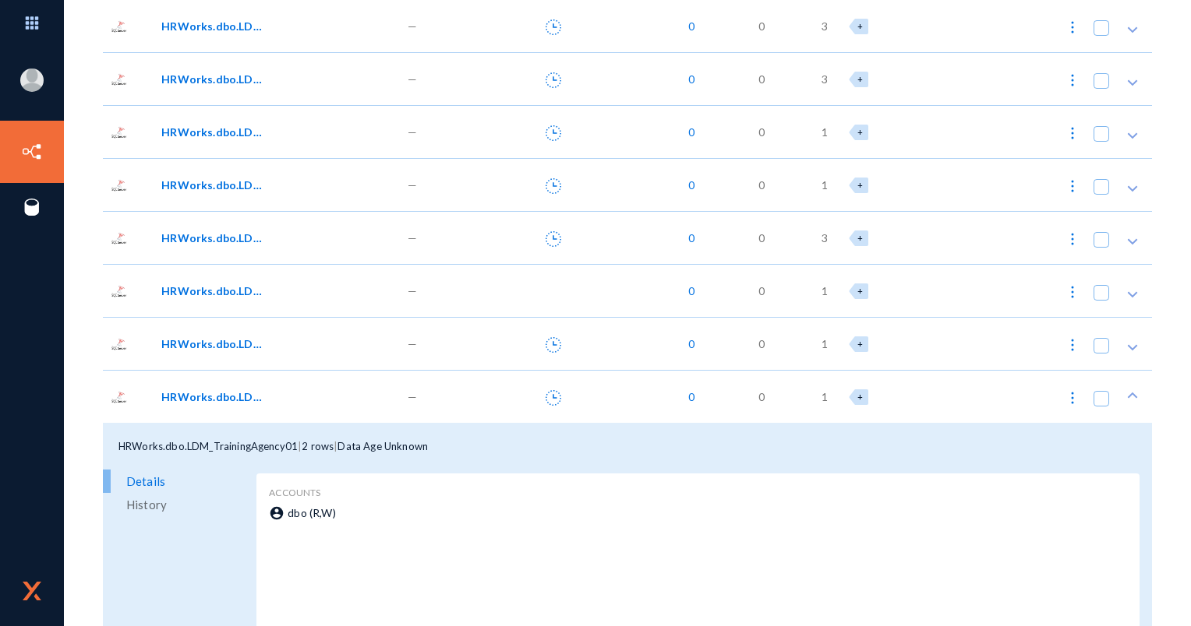
click at [265, 427] on div "HRWorks.dbo.LDM_TrainingAgency01 | 2 rows | Data Age Unknown" at bounding box center [627, 446] width 1049 height 47
click at [265, 392] on span "HRWorks.dbo.LDM_TrainingAgency01" at bounding box center [213, 397] width 105 height 16
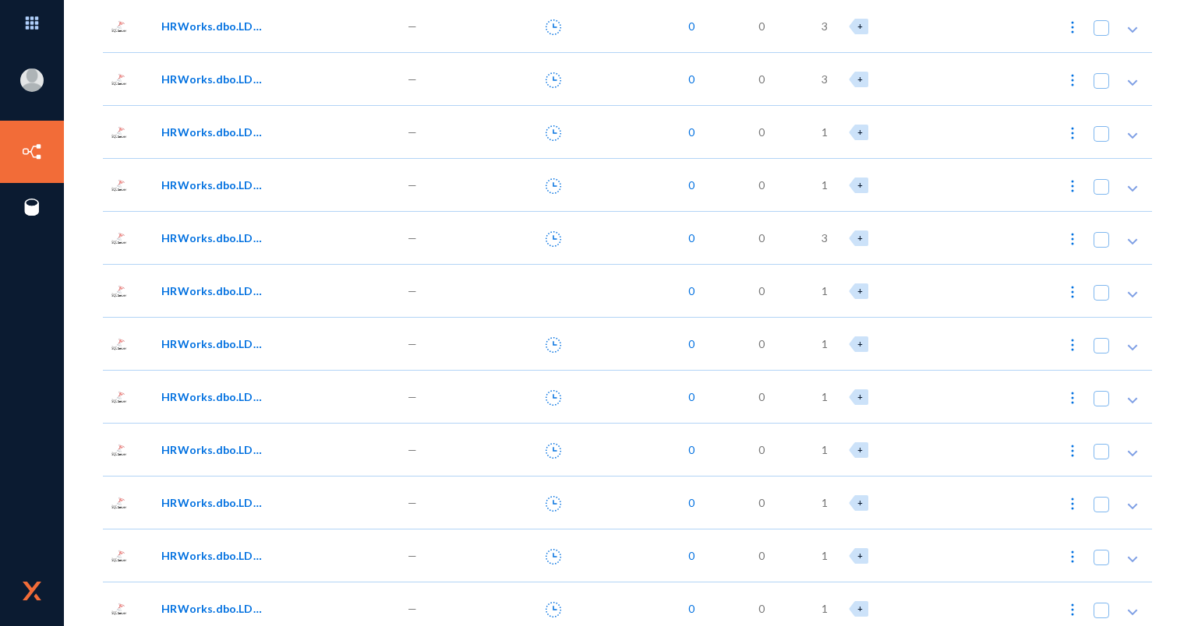
click at [224, 327] on div "HRWorks.dbo.LDM_TrainingAgency00" at bounding box center [275, 343] width 245 height 53
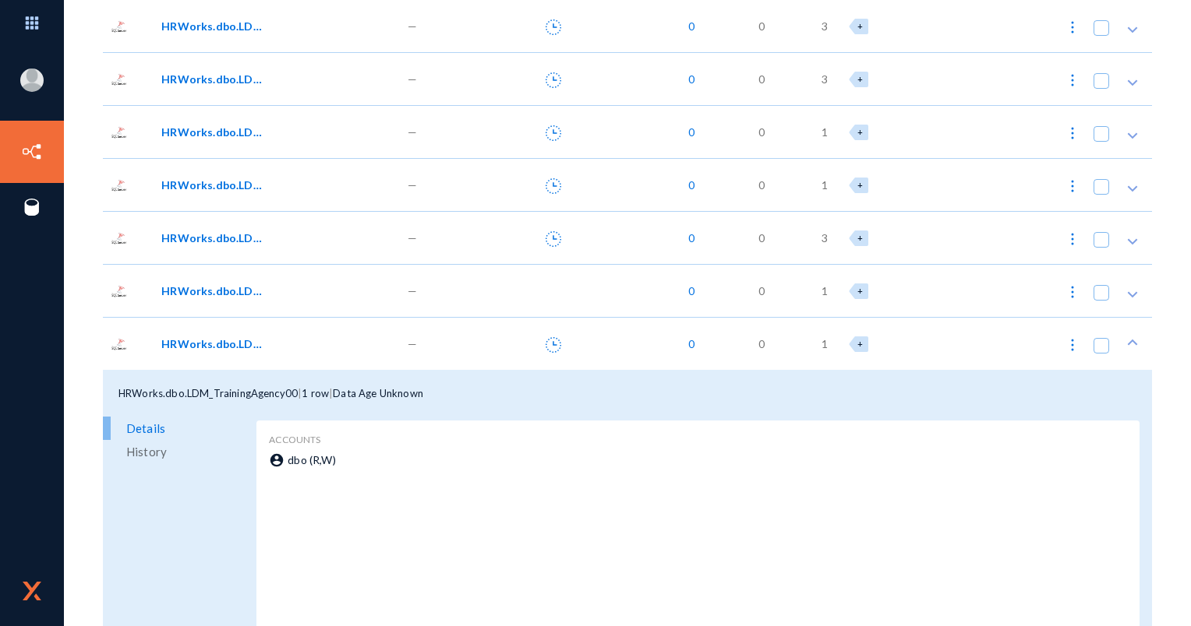
click at [221, 333] on div "HRWorks.dbo.LDM_TrainingAgency00" at bounding box center [275, 343] width 245 height 53
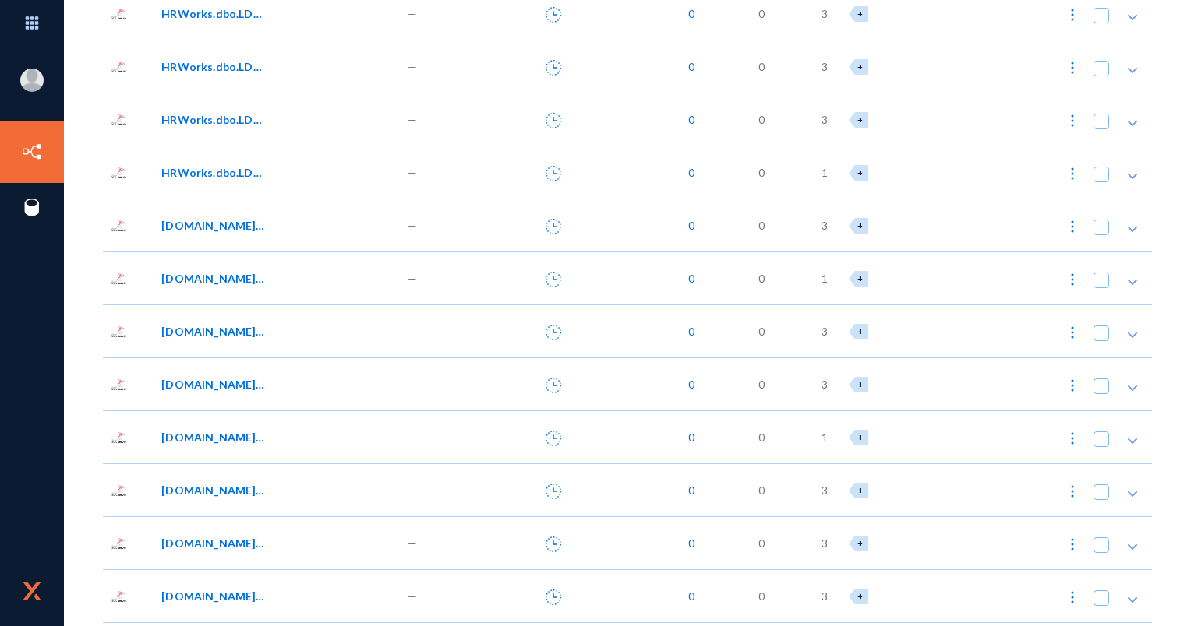
scroll to position [14804, 0]
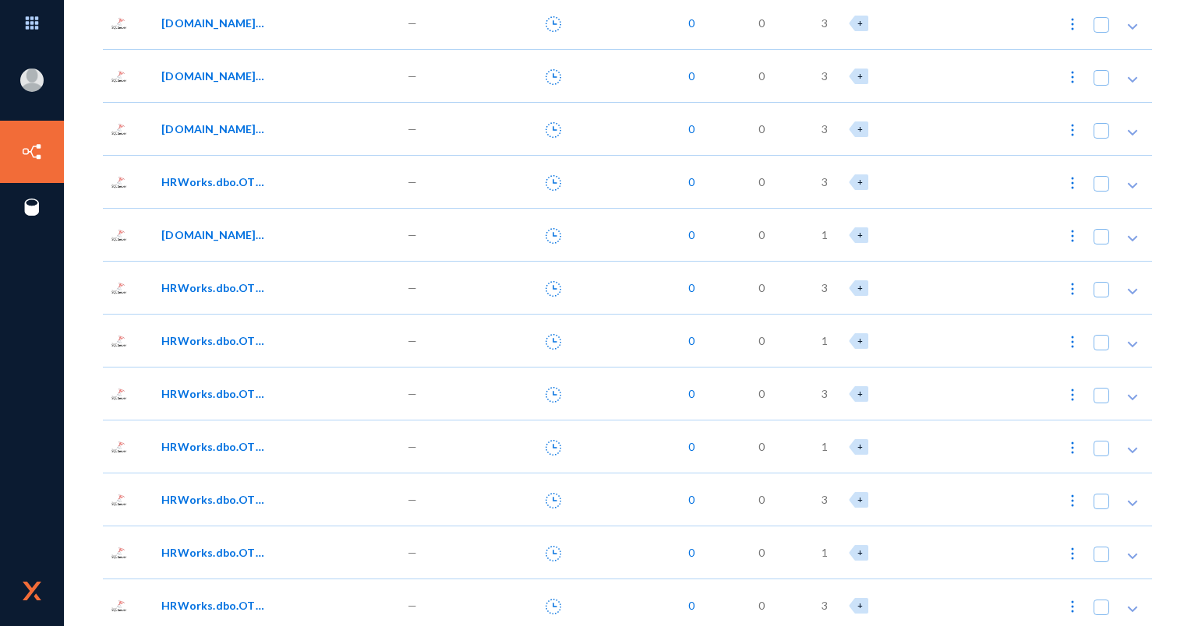
click at [255, 377] on div "HRWorks.dbo.OTM_ChecklistAssignment01" at bounding box center [275, 393] width 245 height 53
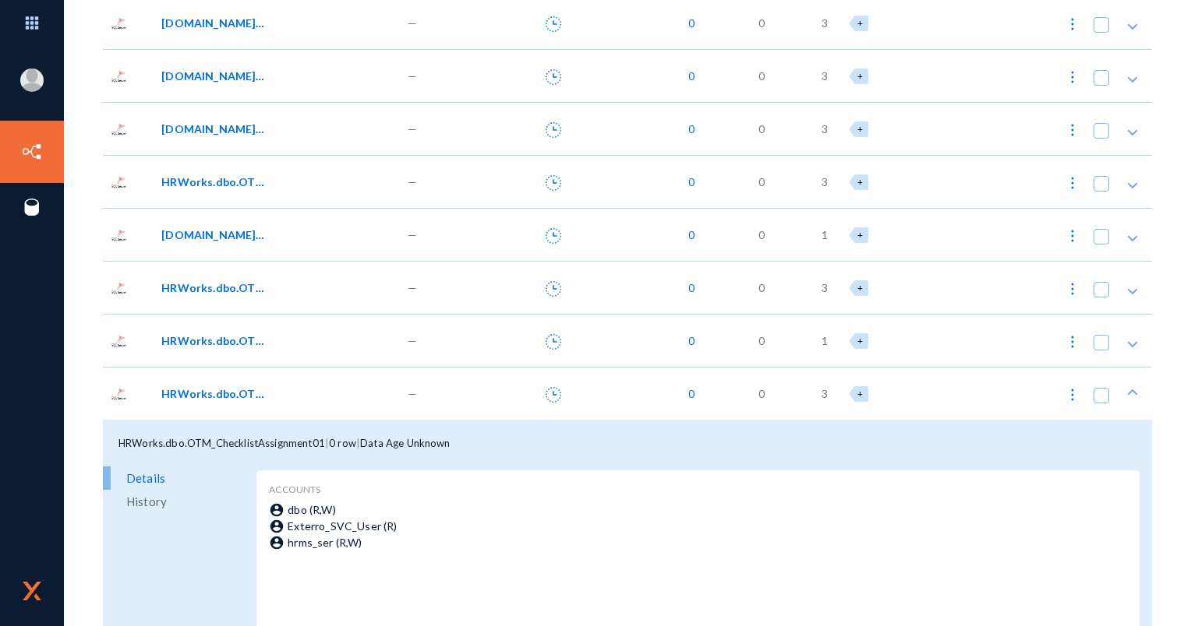
click at [255, 377] on div "HRWorks.dbo.OTM_ChecklistAssignment01" at bounding box center [275, 393] width 245 height 53
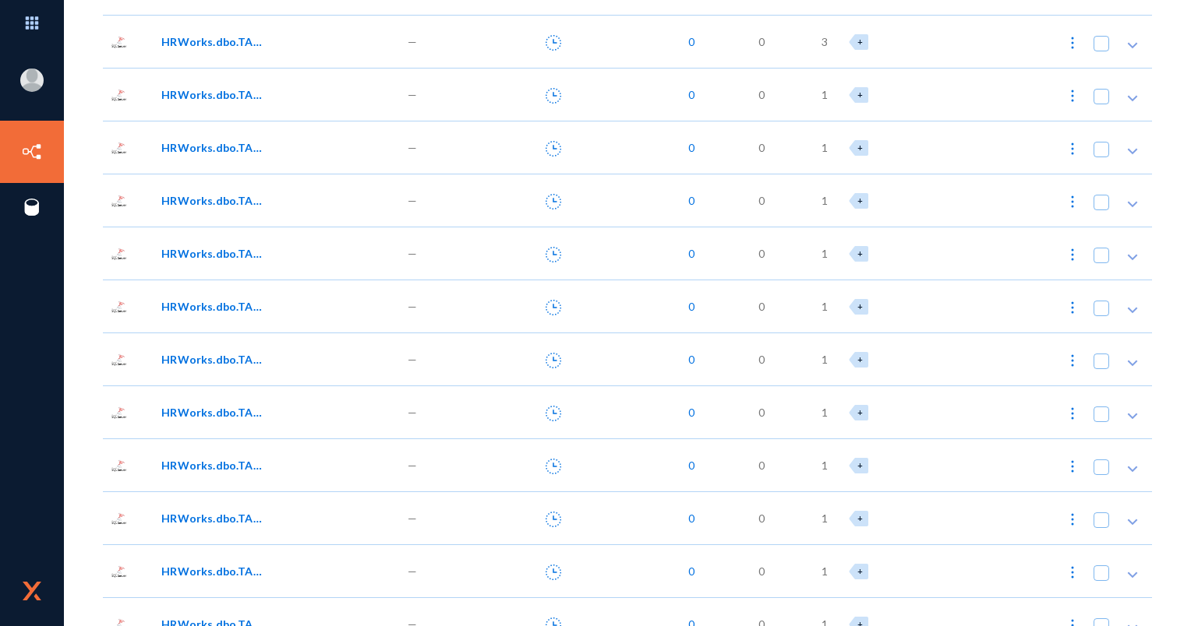
scroll to position [18856, 0]
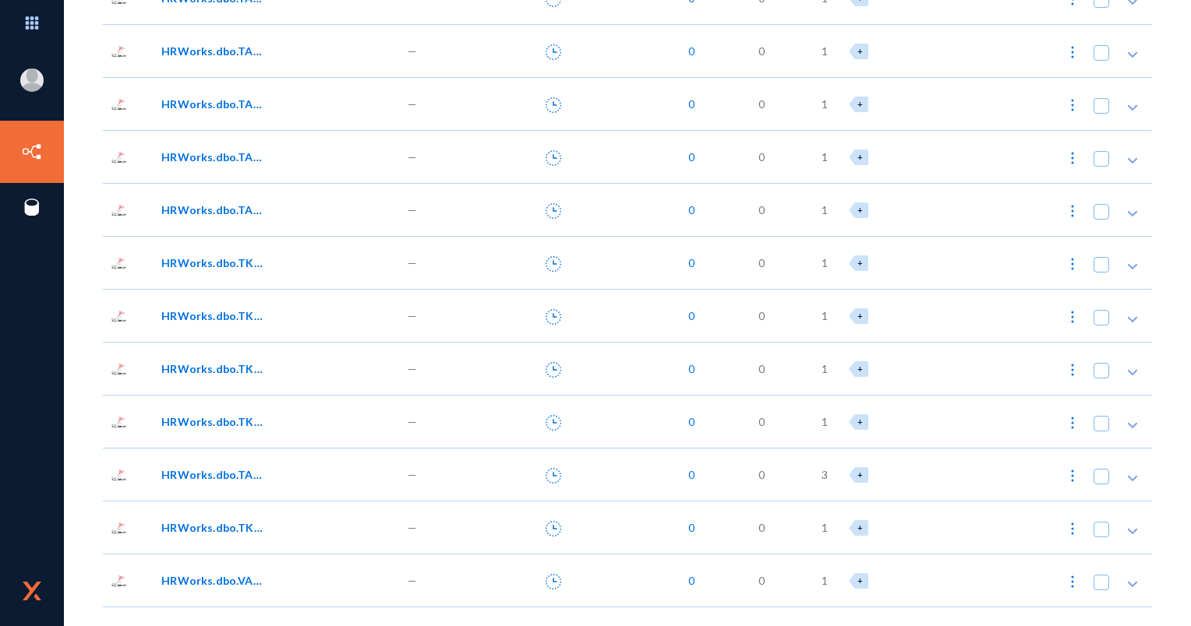
click at [256, 374] on span "HRWorks.dbo.TKT_BookingDetails01_LPO" at bounding box center [213, 369] width 105 height 16
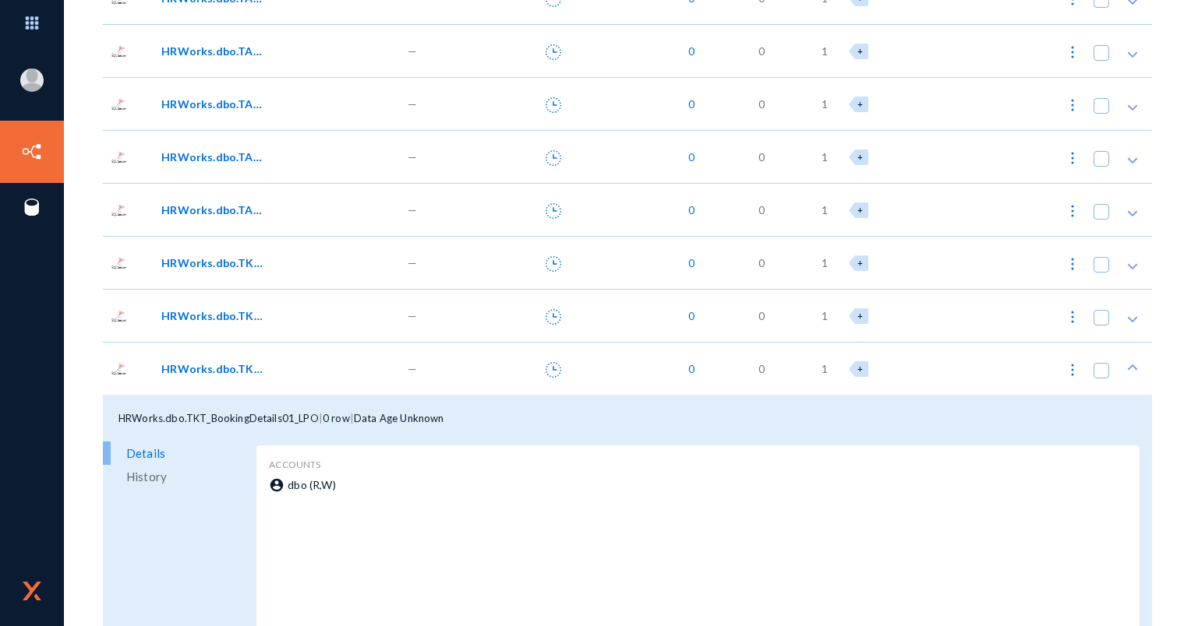
click at [256, 374] on span "HRWorks.dbo.TKT_BookingDetails01_LPO" at bounding box center [213, 369] width 105 height 16
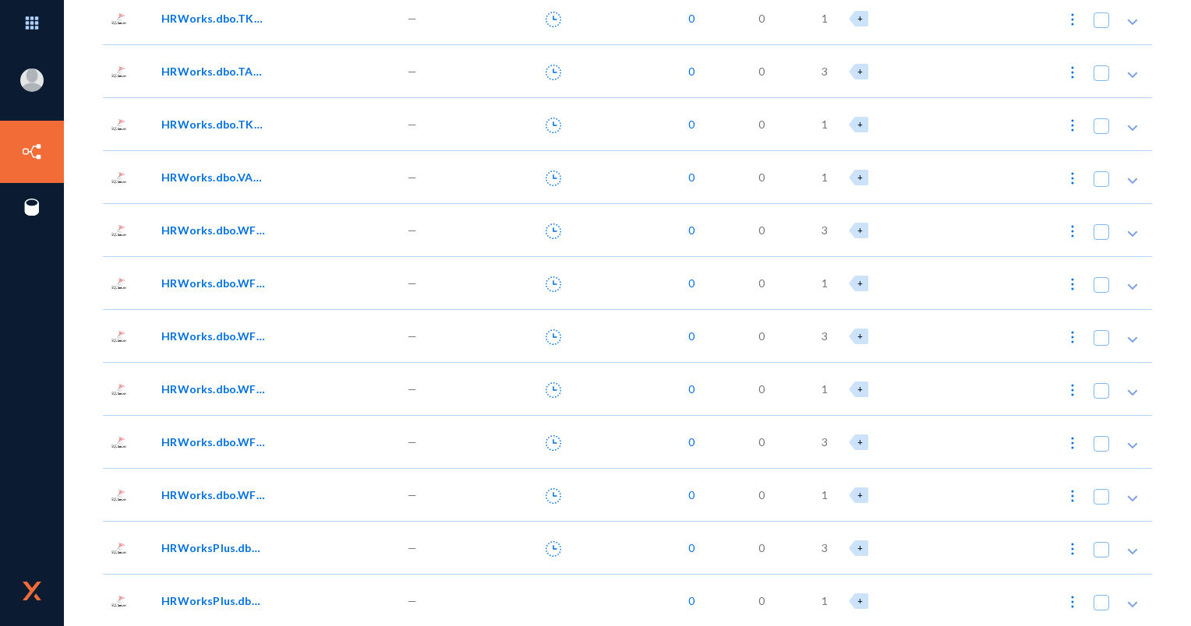
scroll to position [19261, 0]
click at [256, 470] on div "HRWorks.dbo.WFP_ManPower01" at bounding box center [275, 493] width 245 height 53
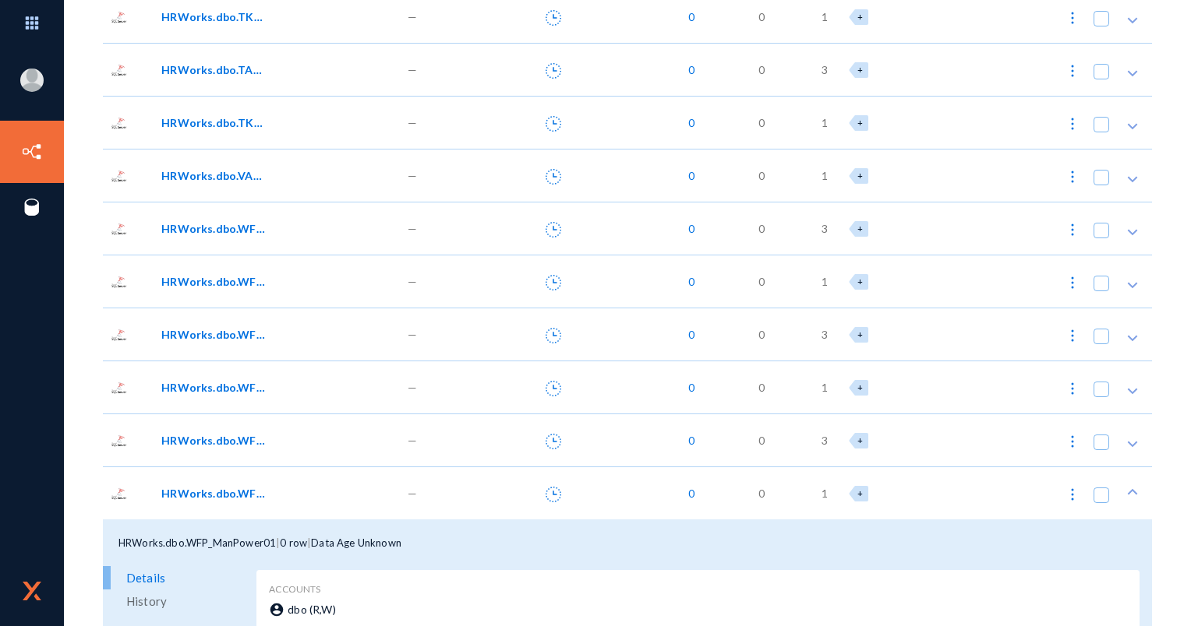
click at [249, 478] on div "HRWorks.dbo.WFP_ManPower01" at bounding box center [275, 493] width 245 height 53
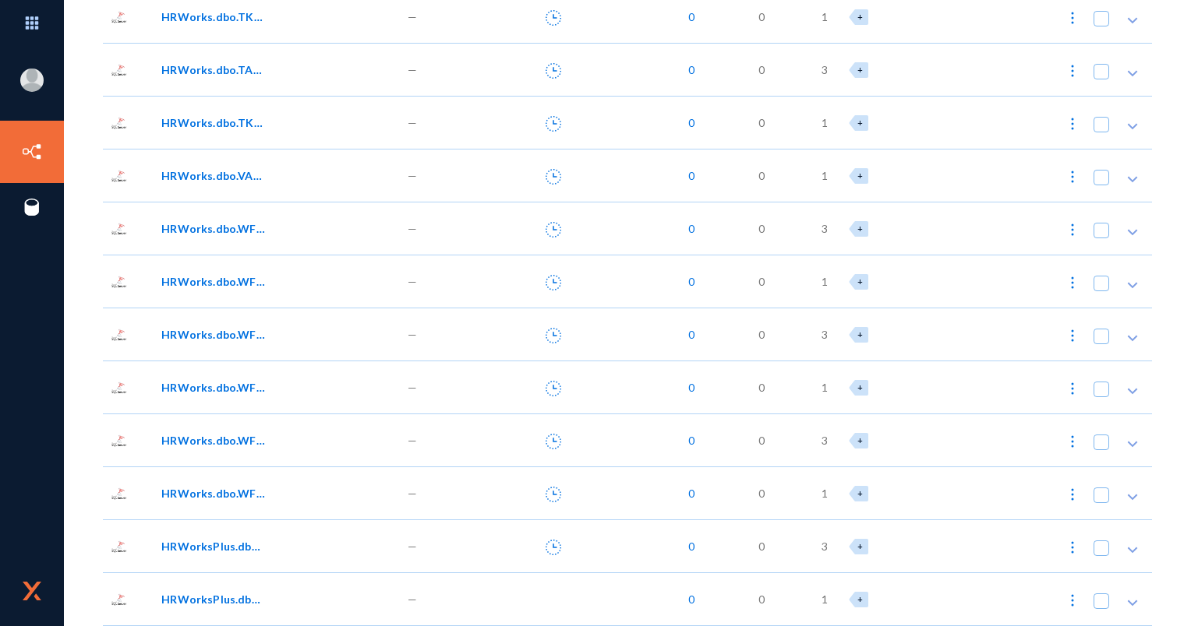
click at [237, 598] on span "HRWorksPlus.dbo.EYS_ProductKey" at bounding box center [213, 599] width 105 height 16
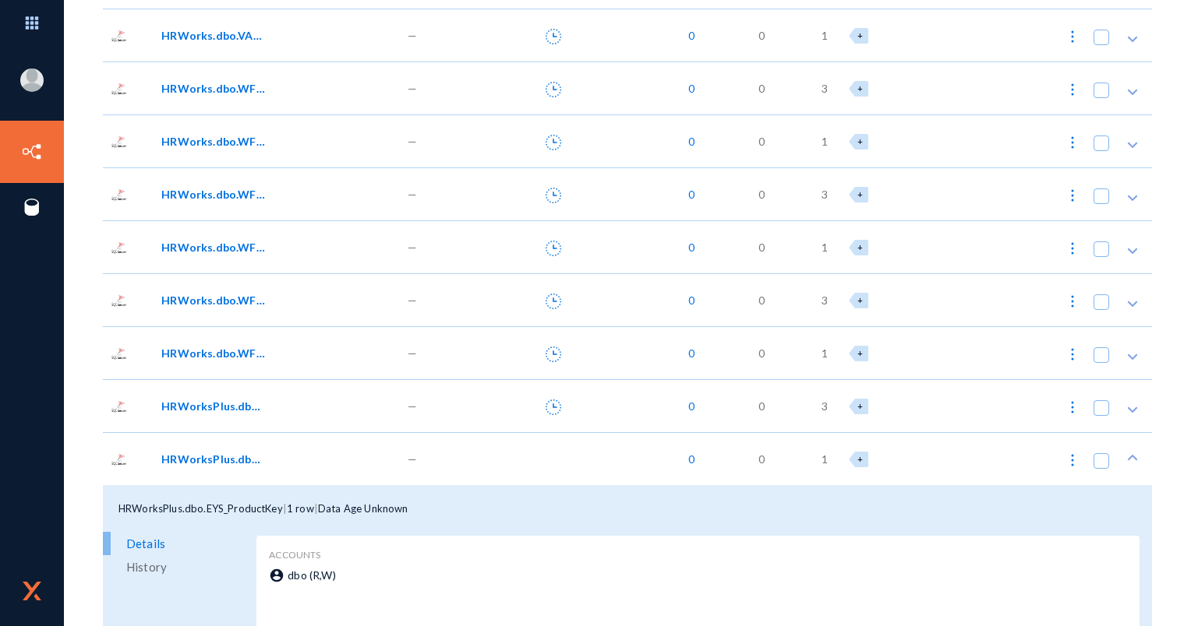
scroll to position [19417, 0]
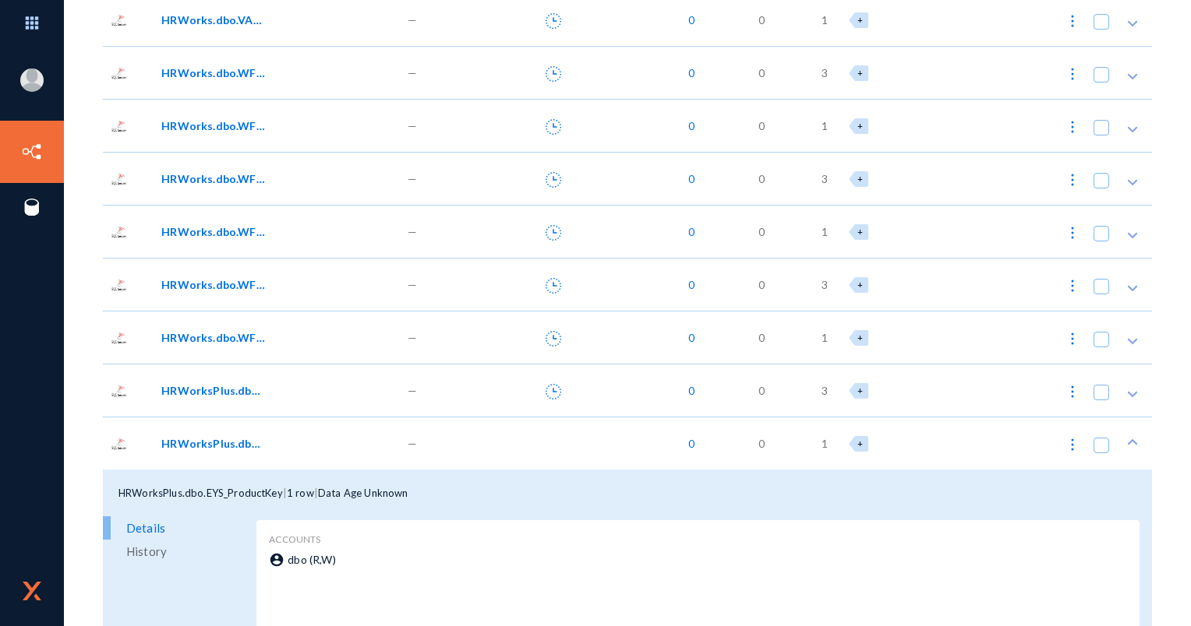
click at [231, 451] on span "HRWorksPlus.dbo.EYS_ProductKey" at bounding box center [213, 444] width 105 height 16
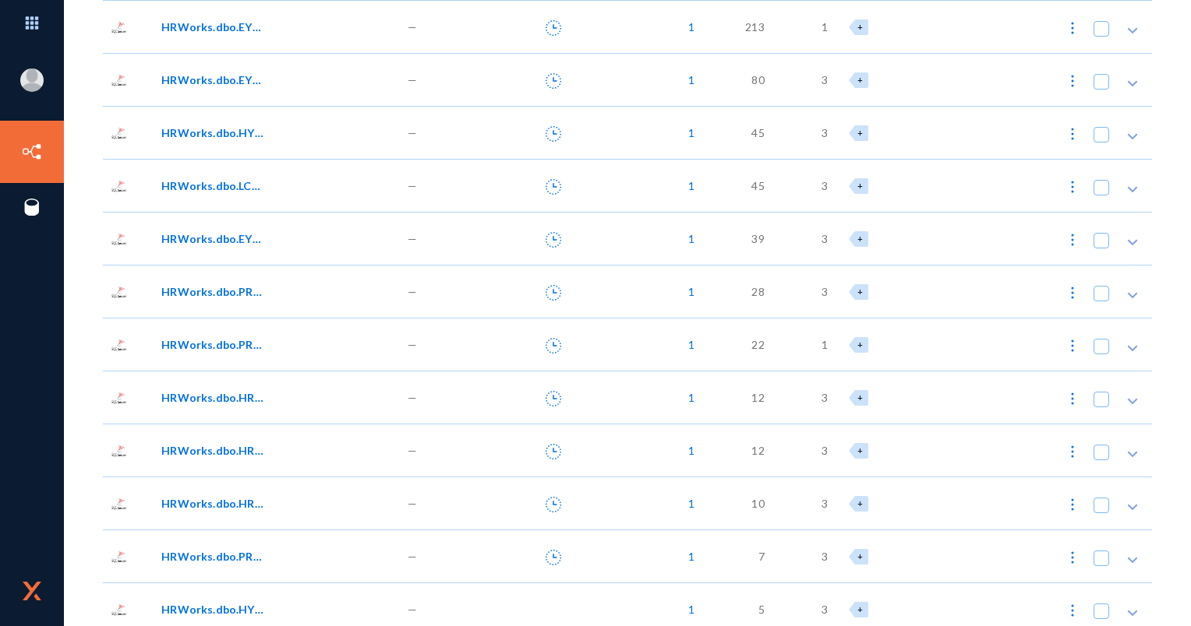
scroll to position [0, 0]
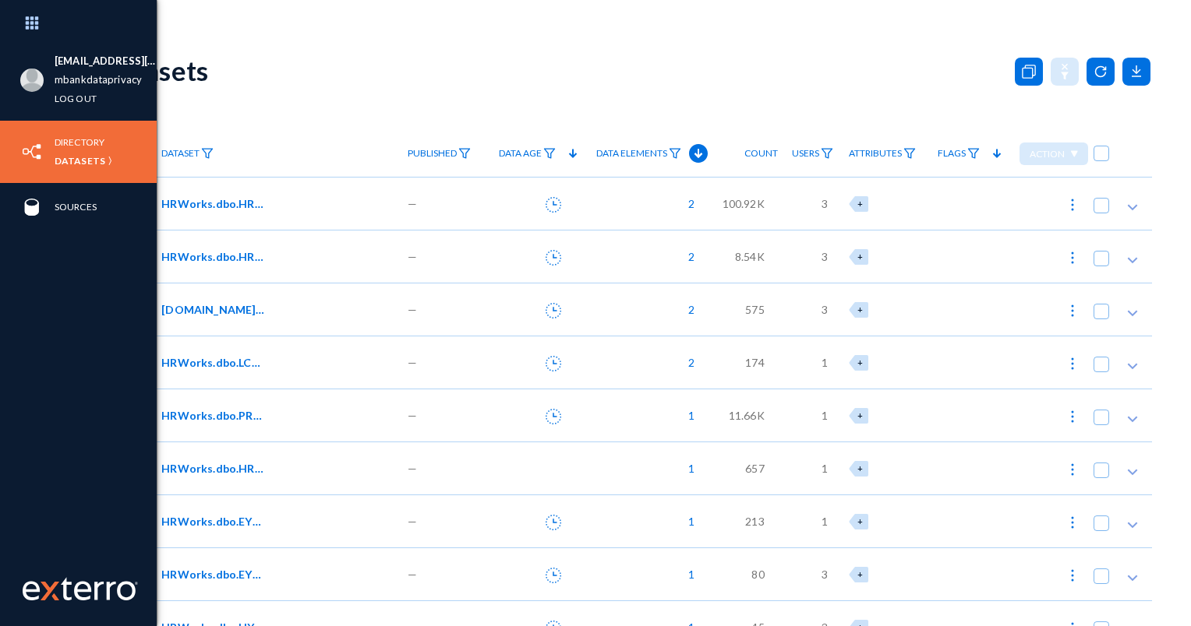
click at [90, 129] on div "Directory Datasets" at bounding box center [78, 152] width 157 height 62
click at [83, 142] on link "Directory" at bounding box center [80, 142] width 50 height 18
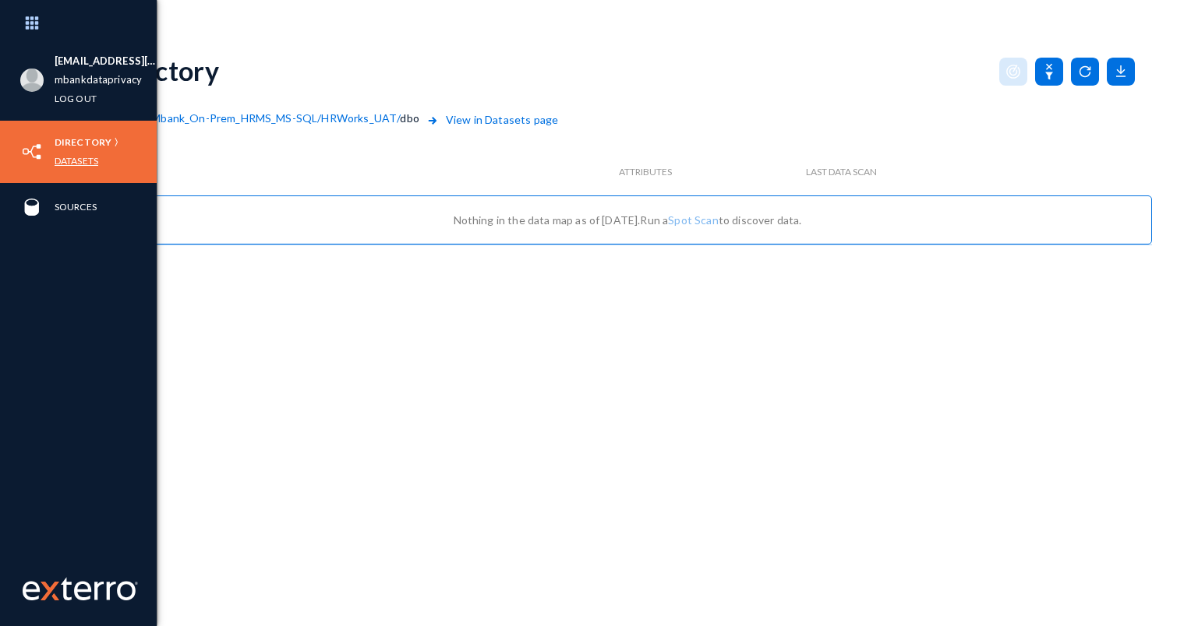
click at [76, 161] on link "Datasets" at bounding box center [77, 161] width 44 height 18
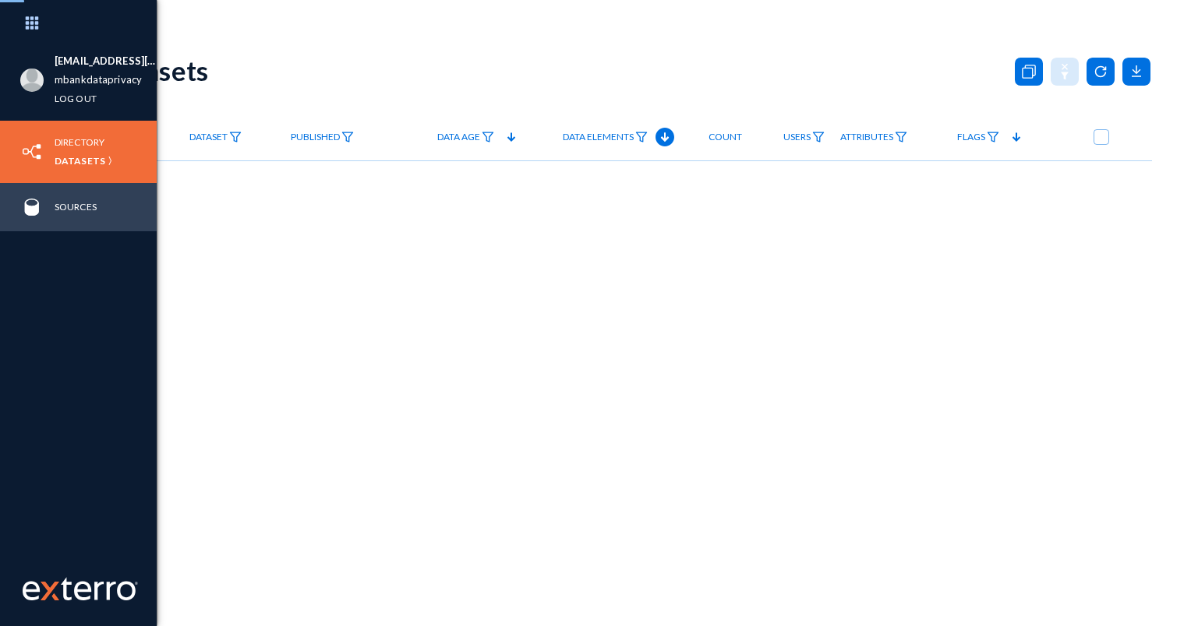
click at [65, 206] on link "Sources" at bounding box center [76, 207] width 42 height 18
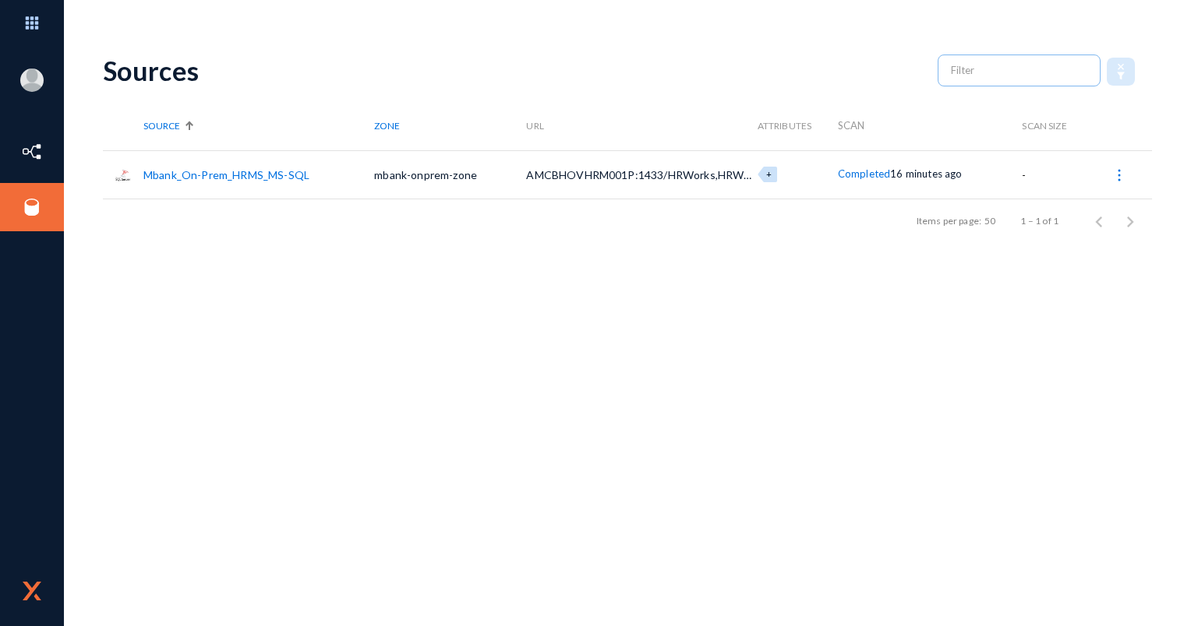
click at [259, 178] on link "Mbank_On-Prem_HRMS_MS-SQL" at bounding box center [226, 174] width 166 height 13
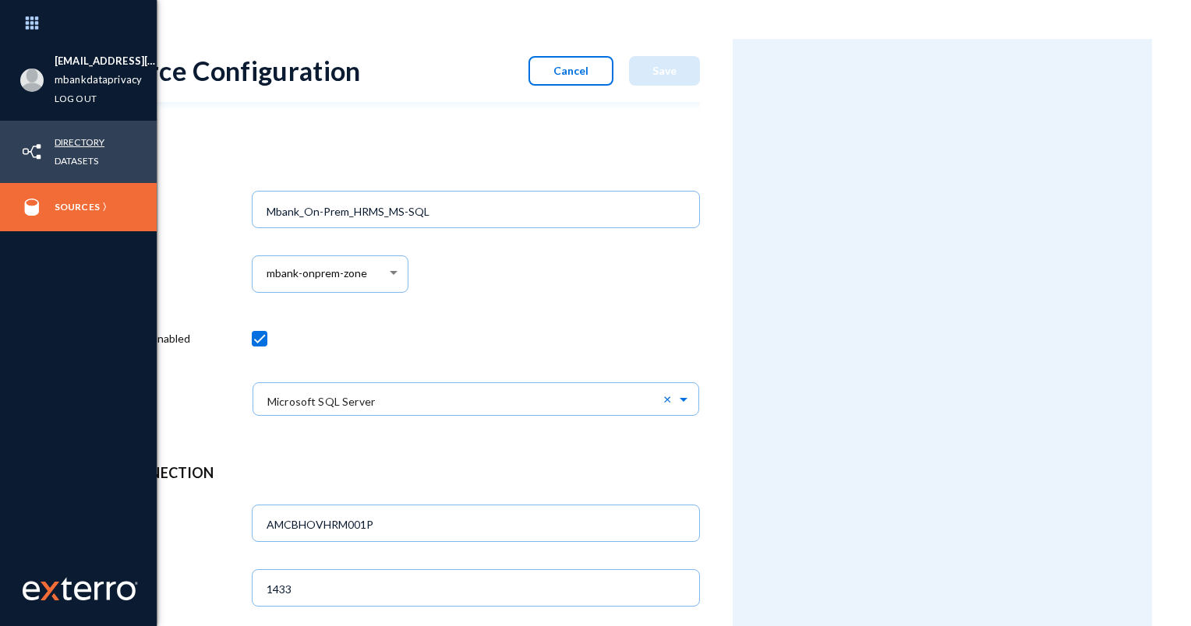
click at [75, 143] on link "Directory" at bounding box center [80, 142] width 50 height 18
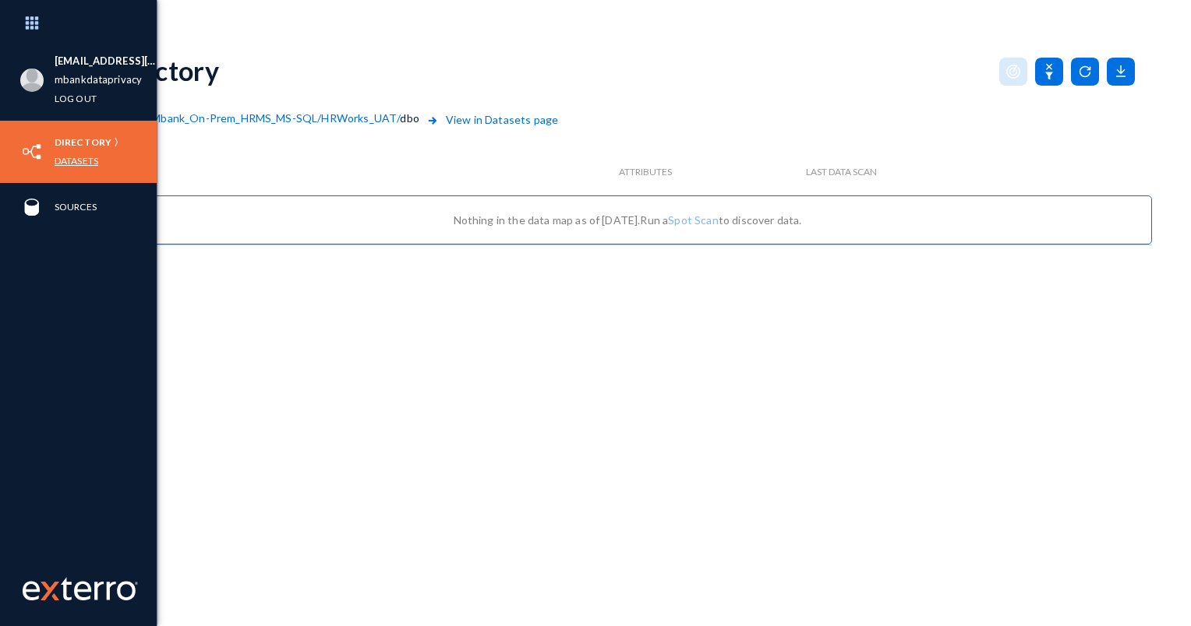
click at [58, 168] on link "Datasets" at bounding box center [77, 161] width 44 height 18
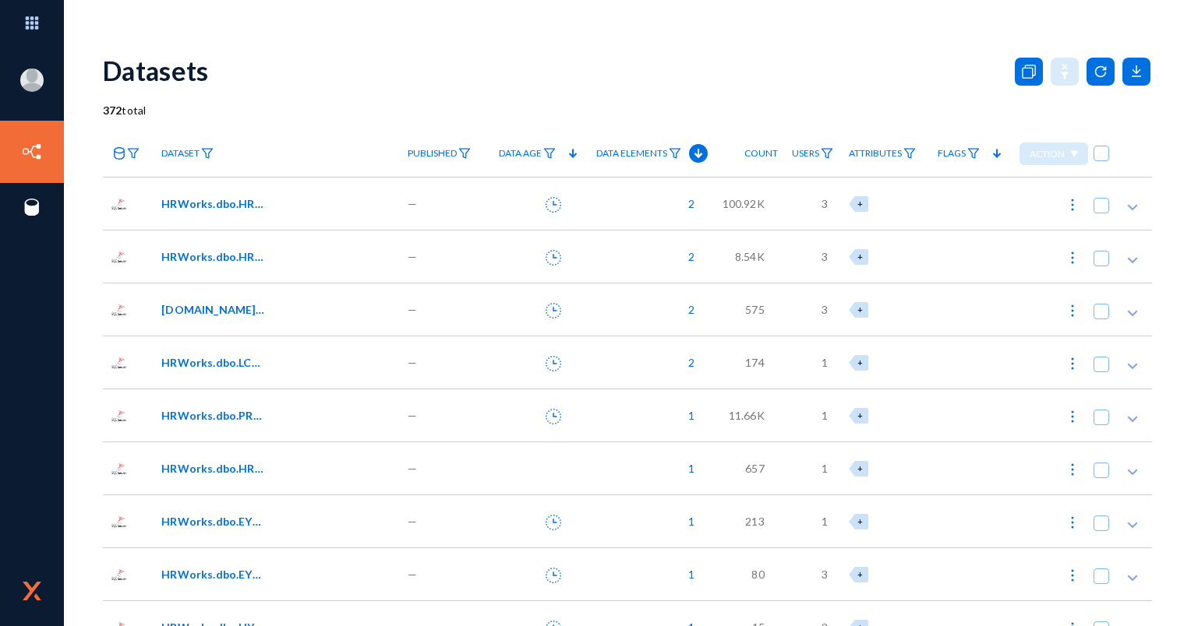
click at [189, 518] on span "HRWorks.dbo.EYS_Request00" at bounding box center [213, 521] width 105 height 16
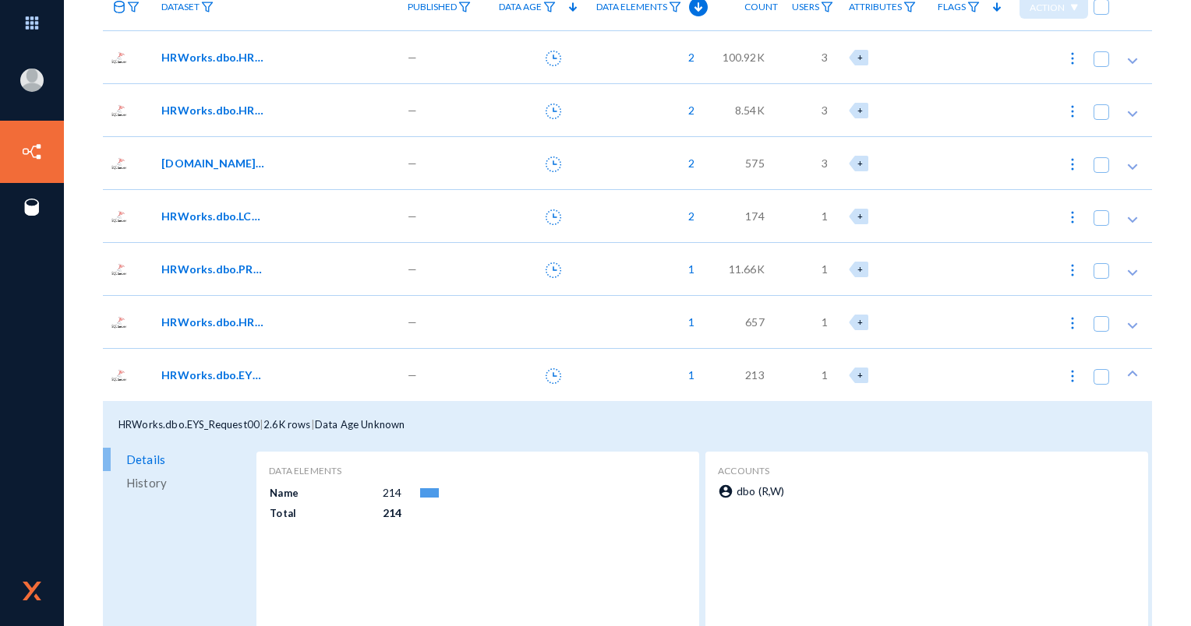
scroll to position [234, 0]
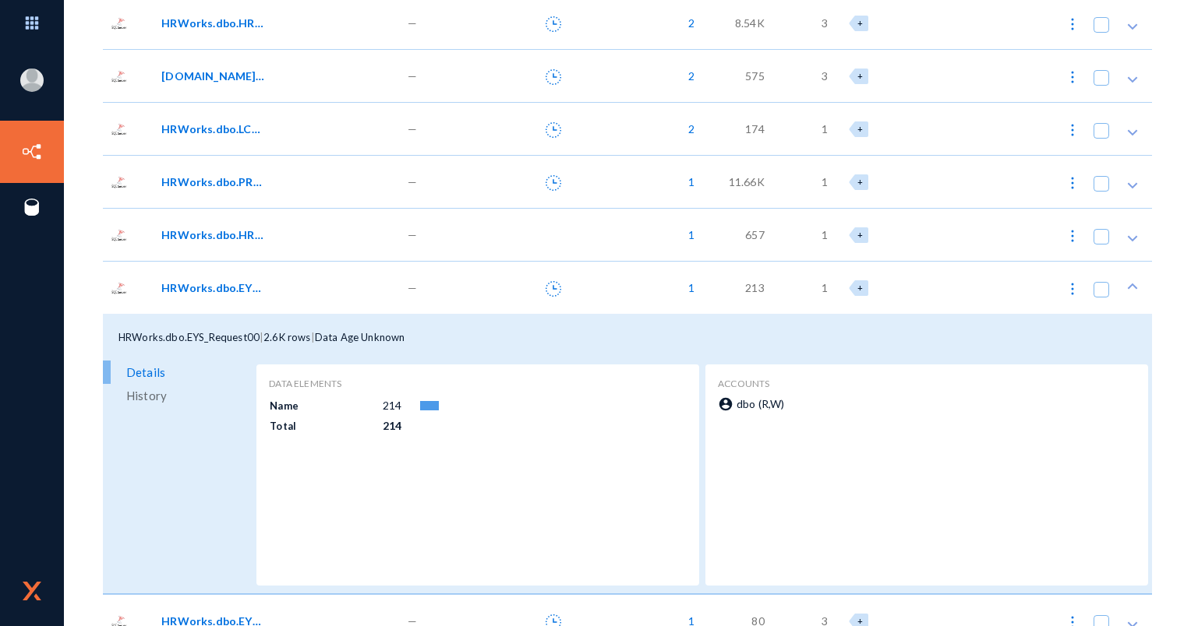
click at [174, 288] on span "HRWorks.dbo.EYS_Request00" at bounding box center [213, 288] width 105 height 16
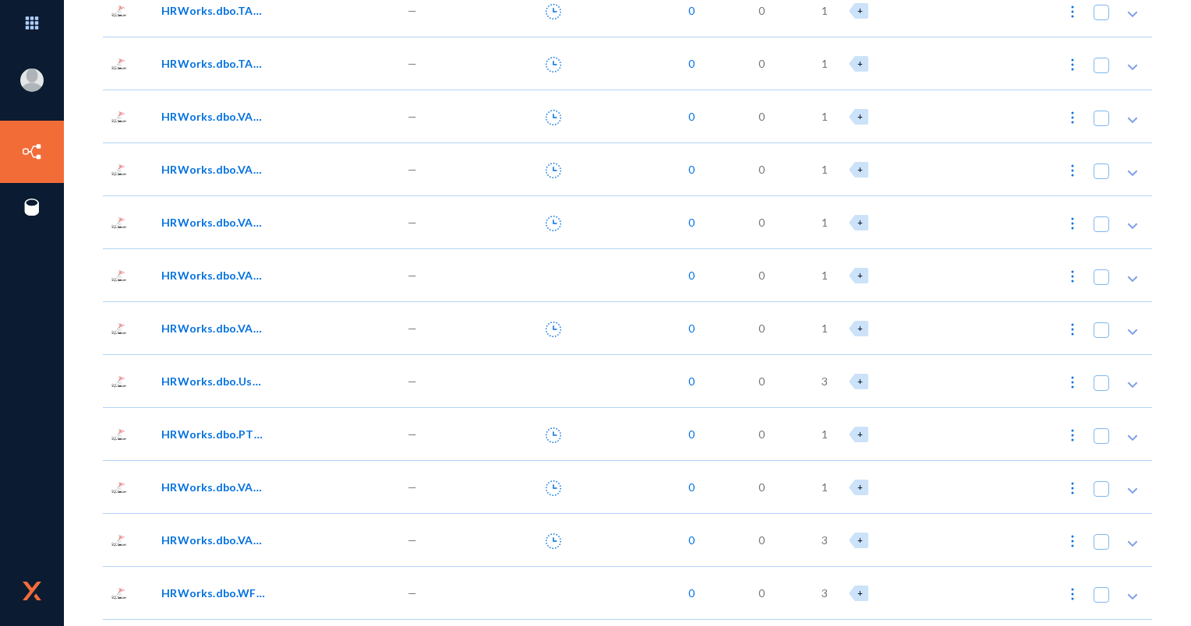
scroll to position [2337, 0]
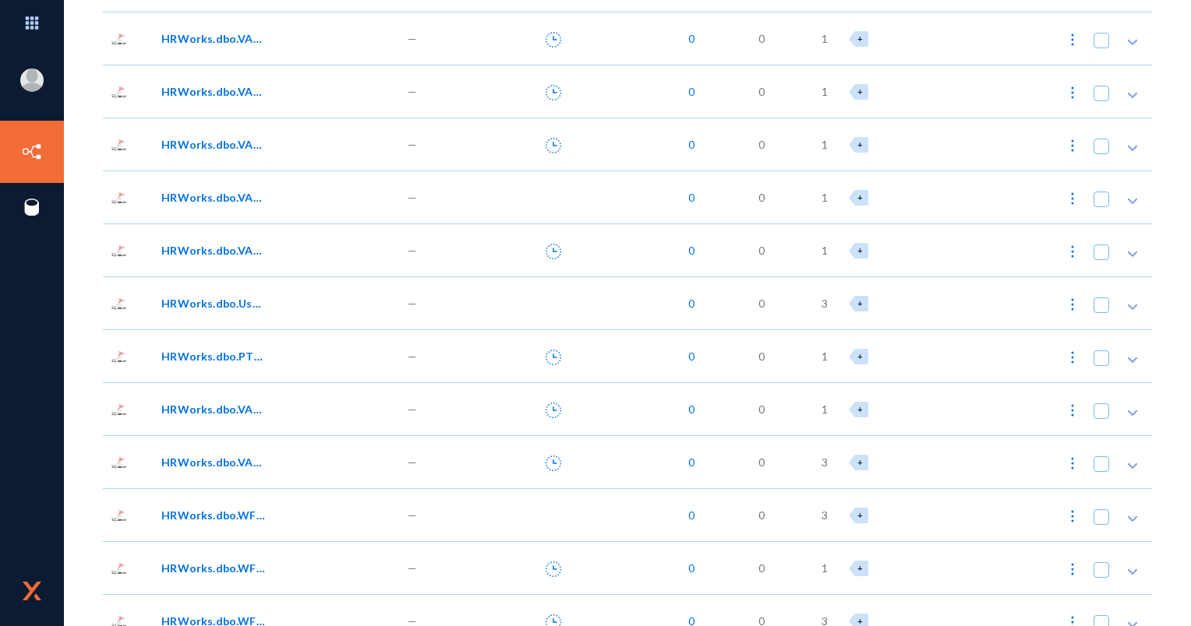
click at [197, 312] on div "HRWorks.dbo.UserAccessEmployees" at bounding box center [275, 303] width 245 height 53
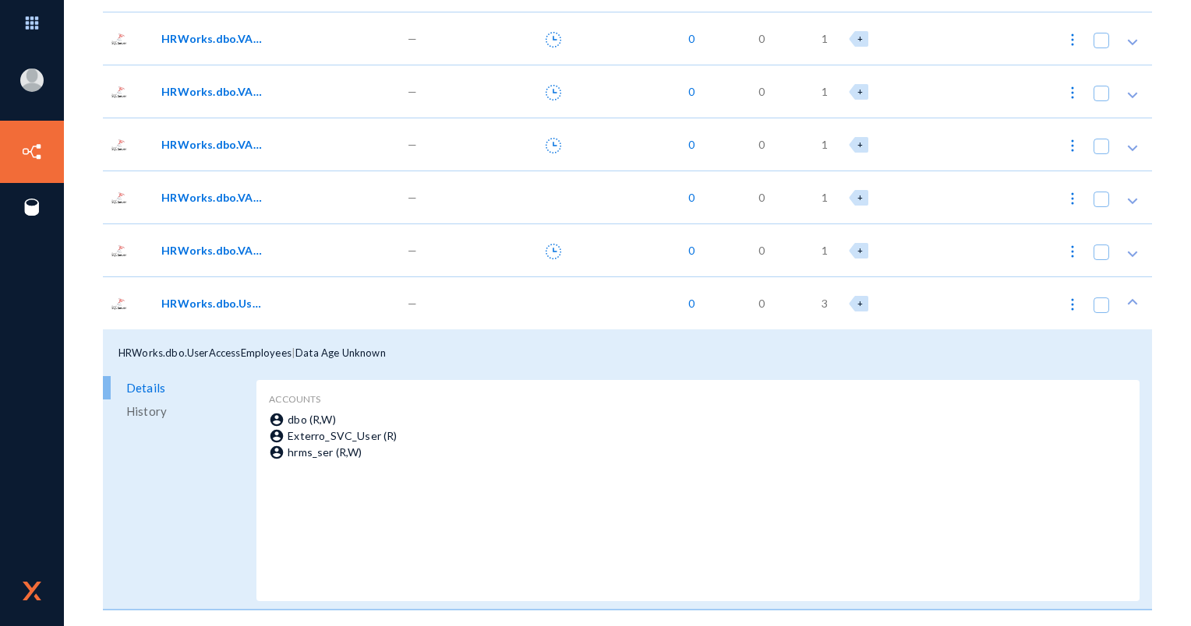
click at [197, 309] on span "HRWorks.dbo.UserAccessEmployees" at bounding box center [213, 303] width 105 height 16
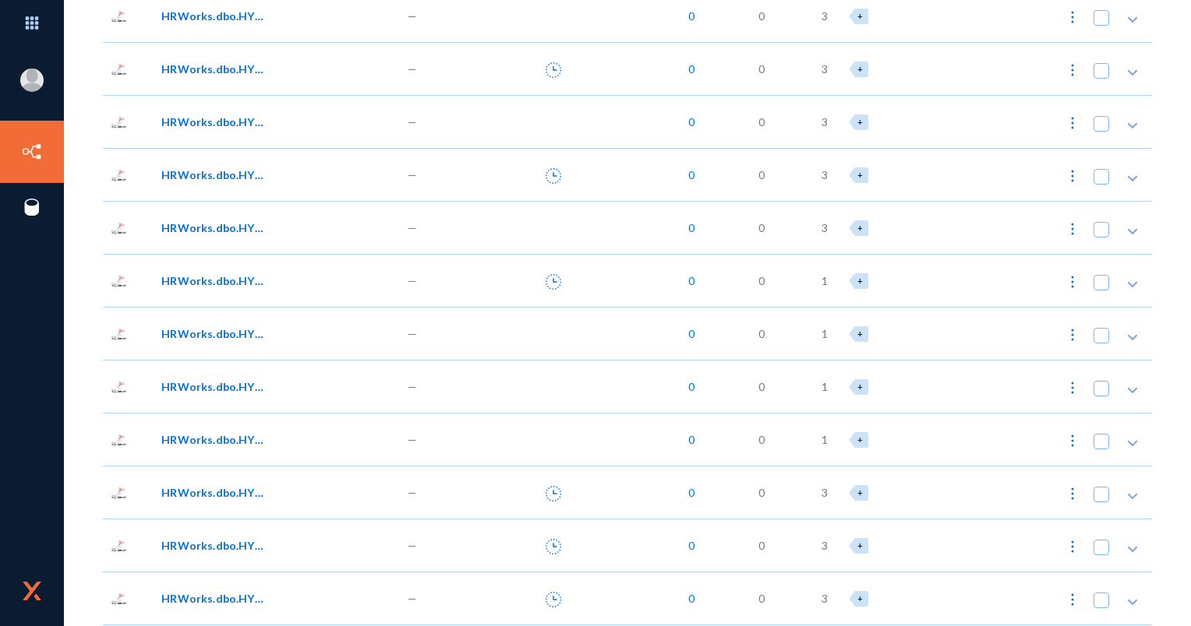
scroll to position [13560, 0]
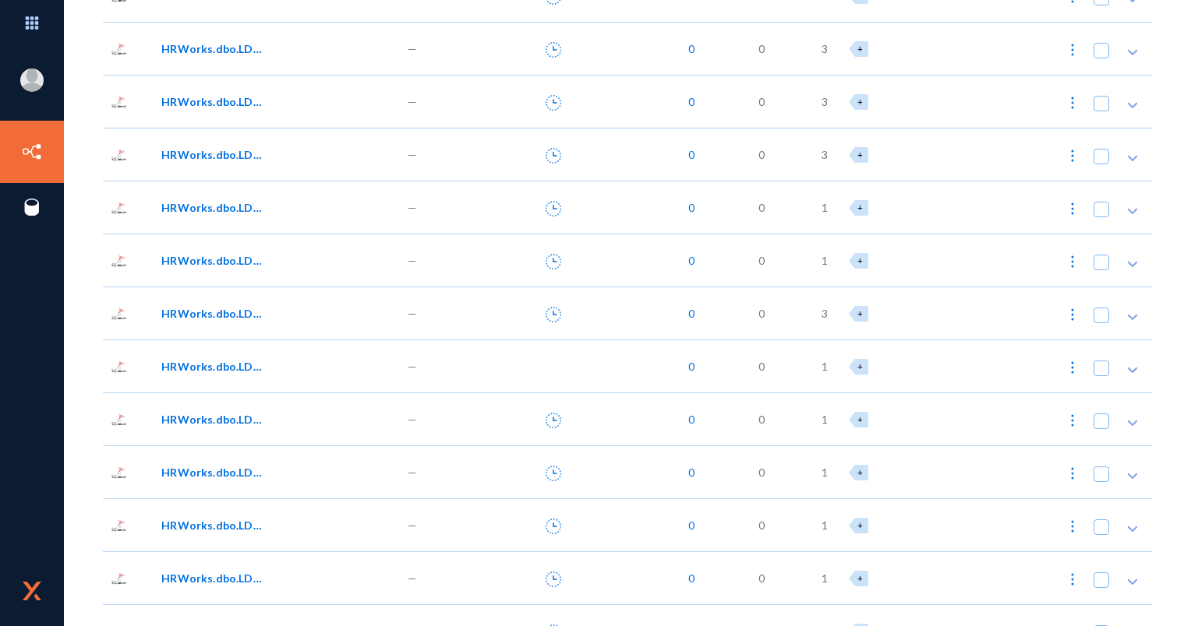
click at [202, 354] on div "HRWorks.dbo.LDM_Training03" at bounding box center [275, 366] width 245 height 53
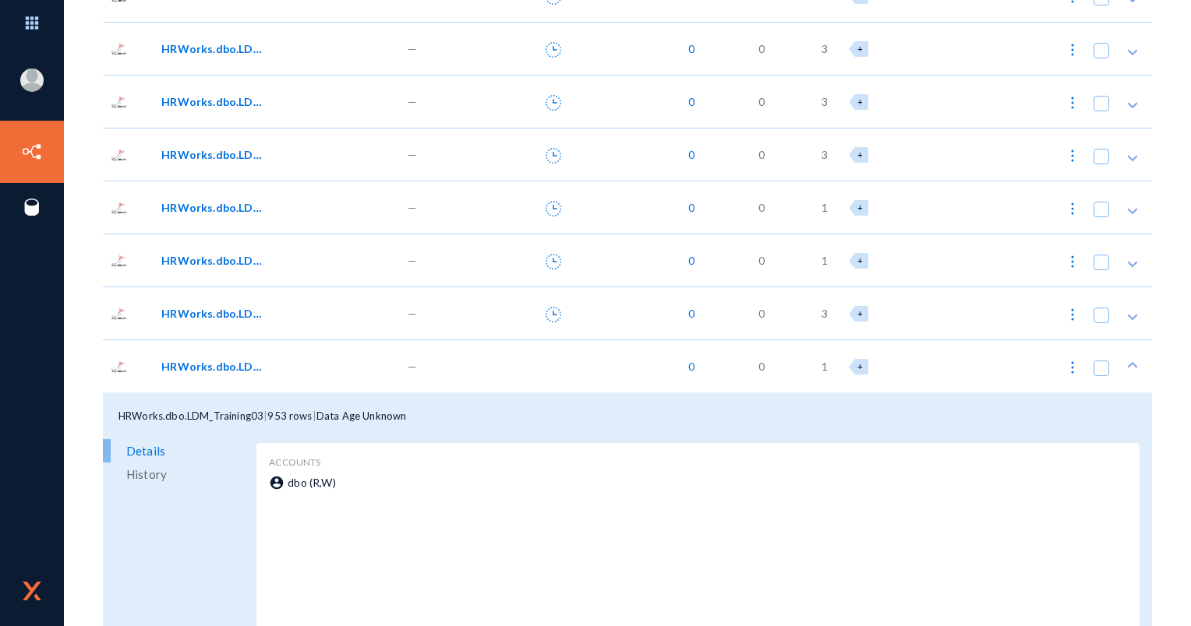
click at [204, 358] on span "HRWorks.dbo.LDM_Training03" at bounding box center [213, 366] width 105 height 16
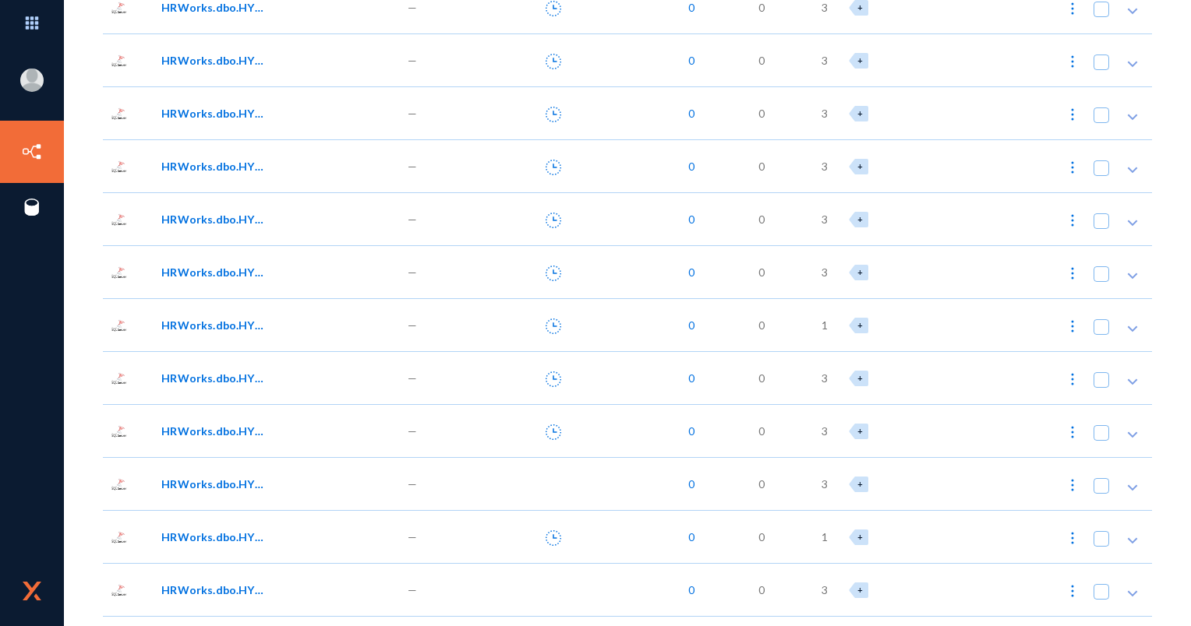
scroll to position [12235, 0]
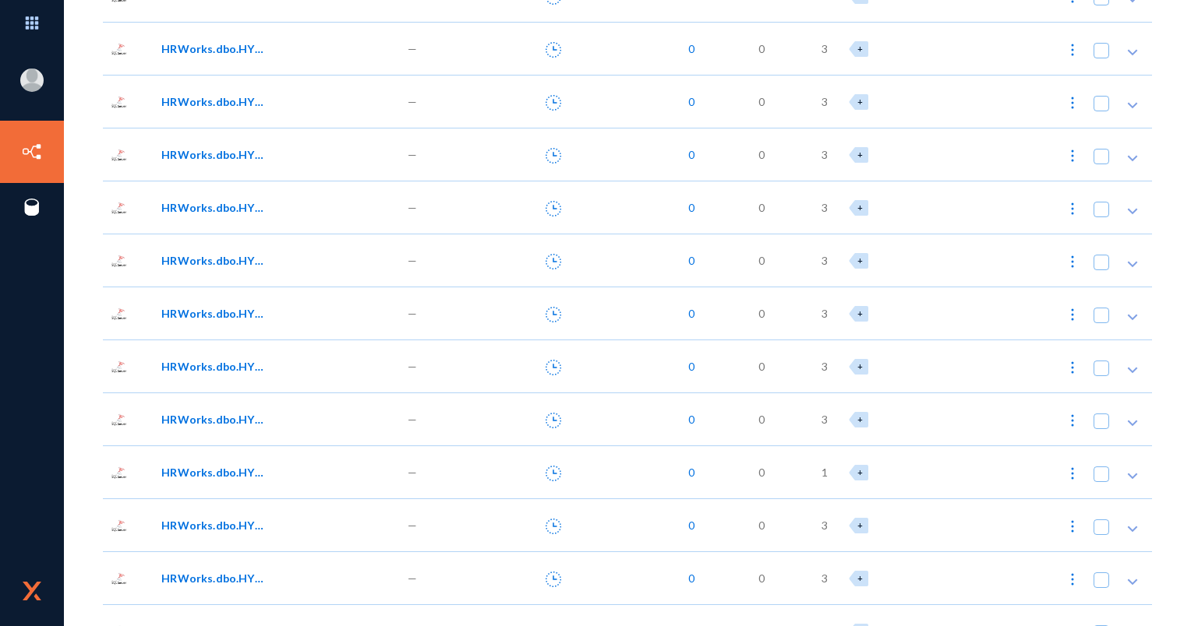
click at [1180, 37] on div "[EMAIL_ADDRESS][DOMAIN_NAME] mbankdataprivacy Log out Directory Datasets Source…" at bounding box center [595, 313] width 1191 height 626
